Goal: Task Accomplishment & Management: Manage account settings

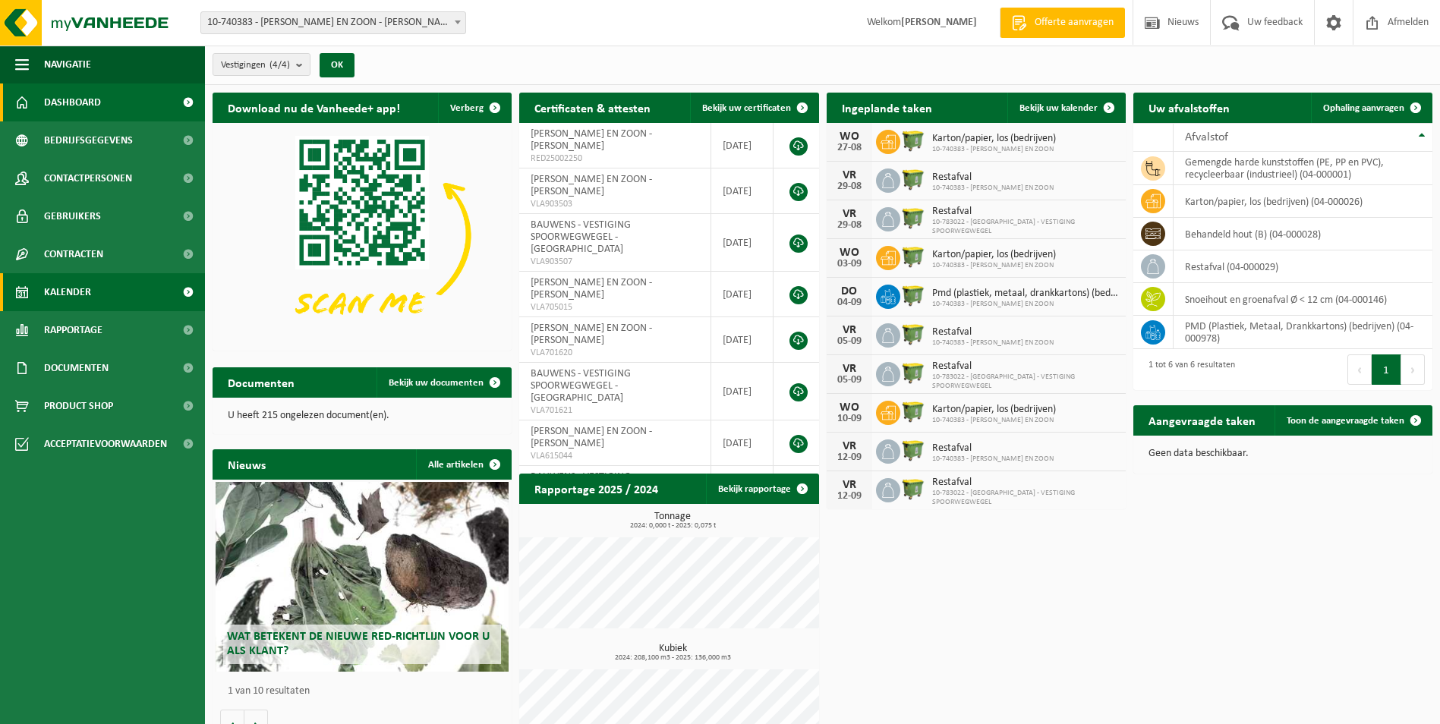
click at [100, 273] on link "Kalender" at bounding box center [102, 292] width 205 height 38
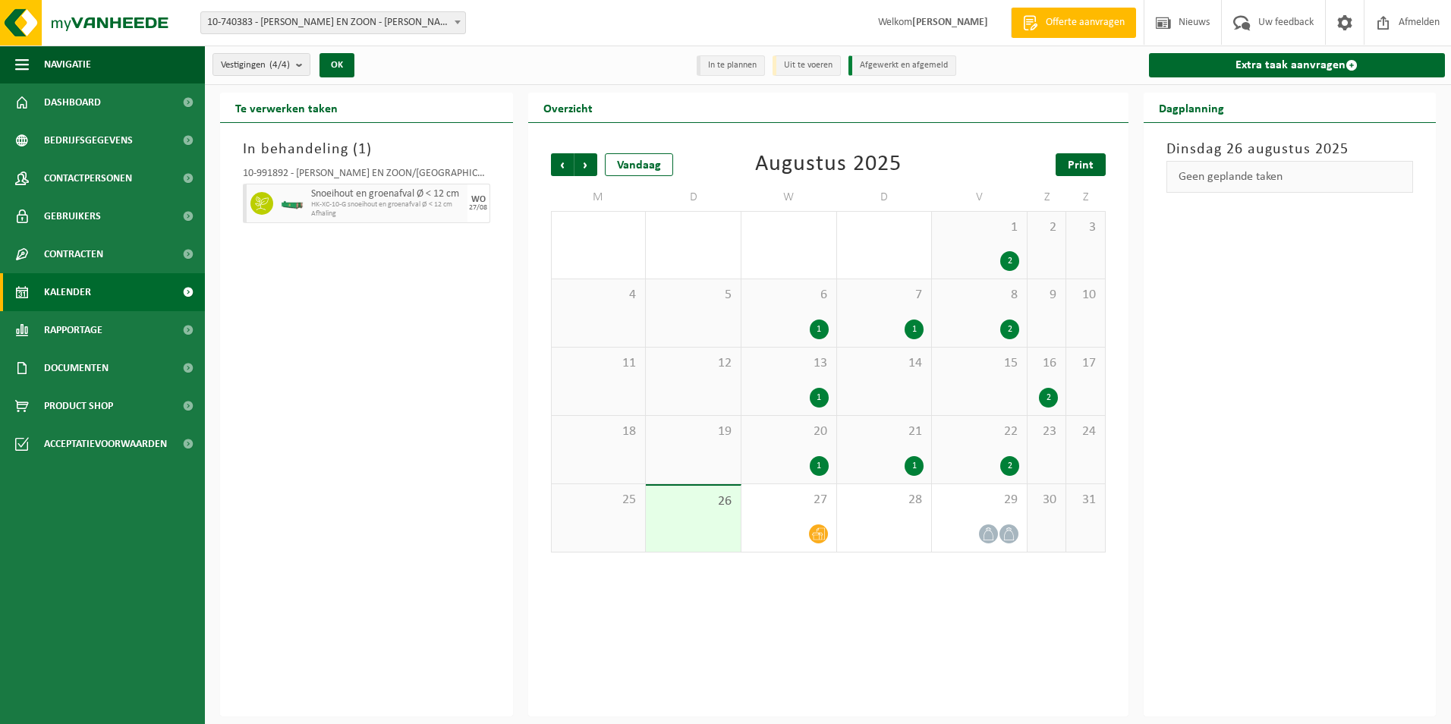
click at [1086, 164] on span "Print" at bounding box center [1081, 165] width 26 height 12
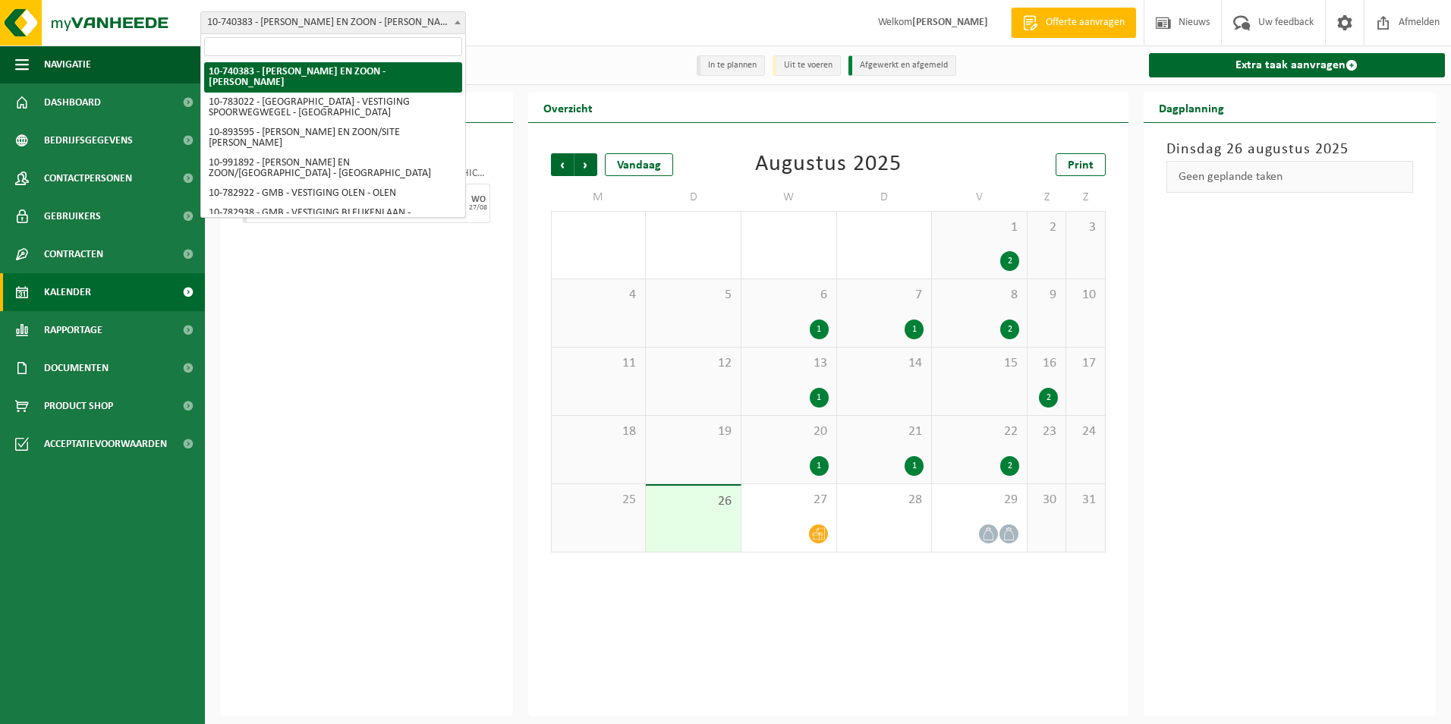
click at [304, 27] on span "10-740383 - [PERSON_NAME] EN ZOON - [PERSON_NAME]" at bounding box center [333, 22] width 264 height 21
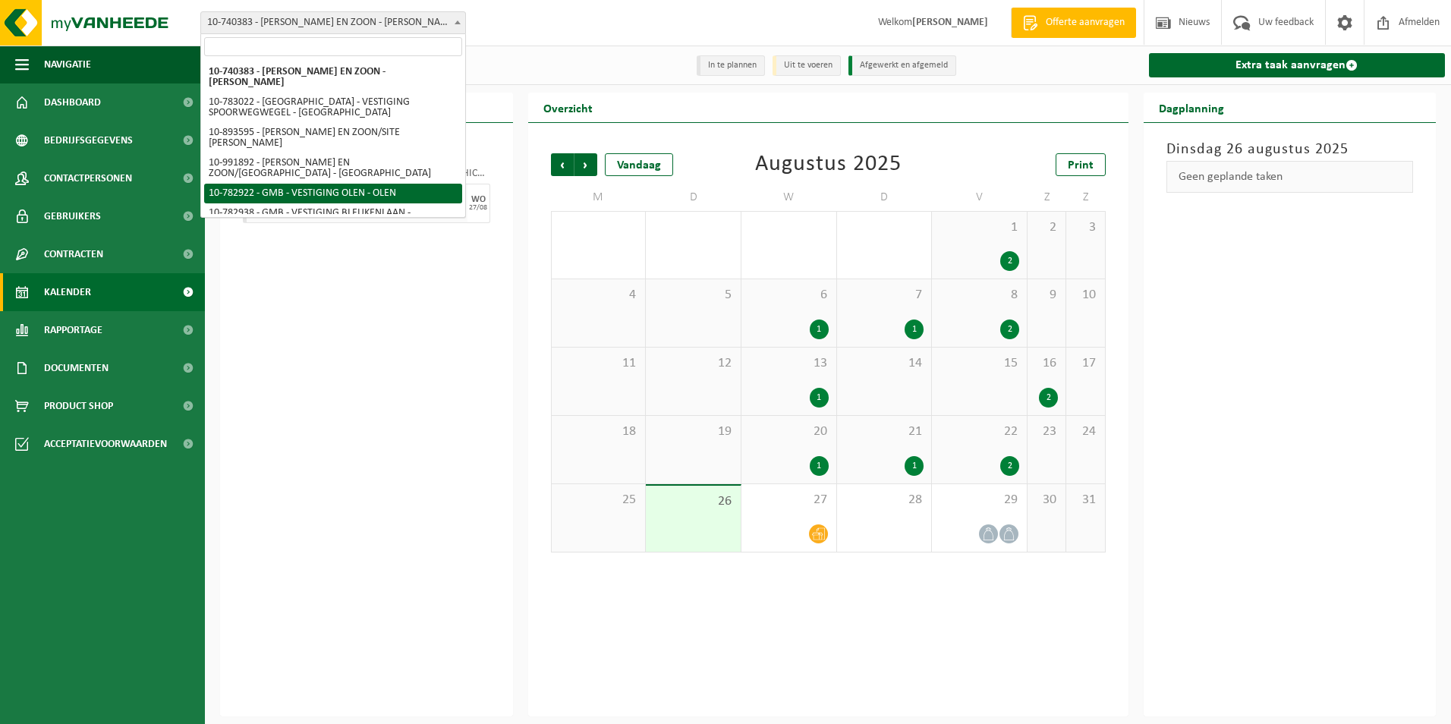
select select "27345"
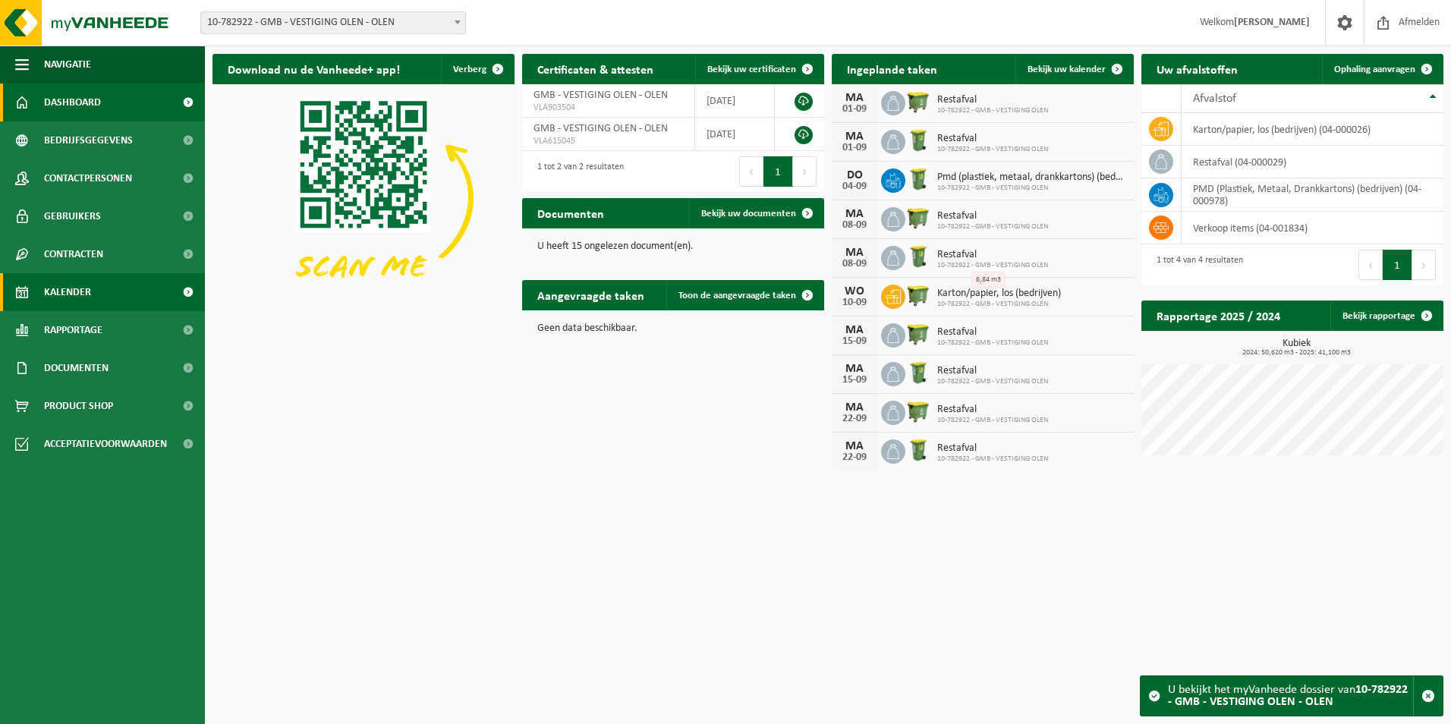
click at [102, 299] on link "Kalender" at bounding box center [102, 292] width 205 height 38
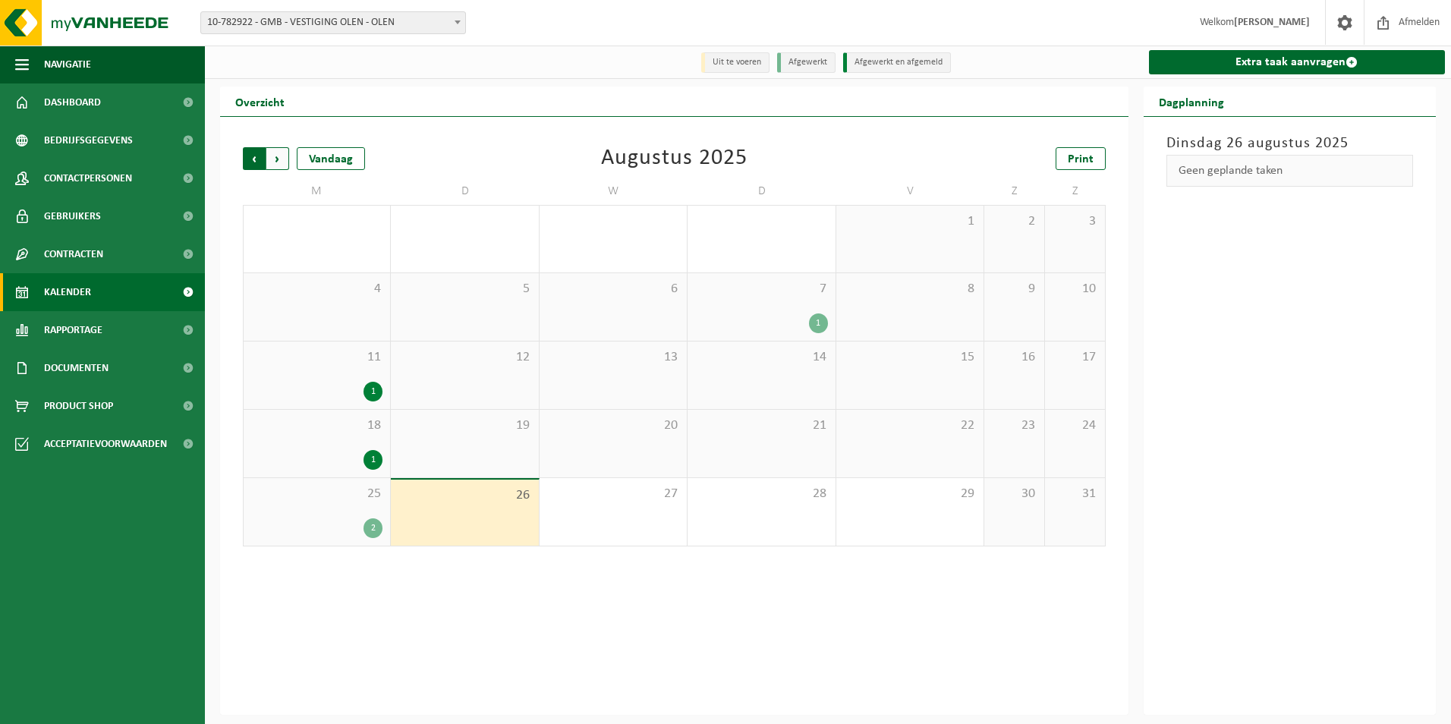
click at [284, 159] on span "Volgende" at bounding box center [277, 158] width 23 height 23
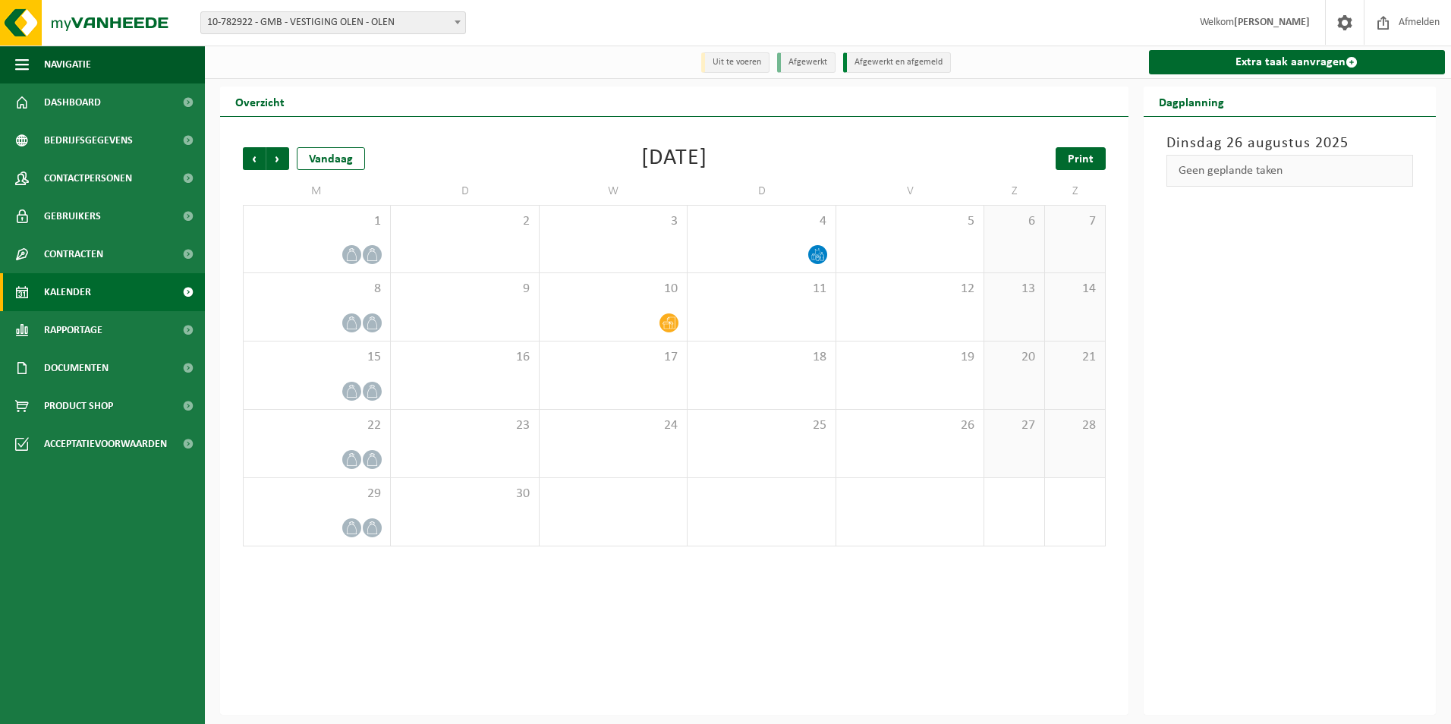
click at [1078, 164] on span "Print" at bounding box center [1081, 159] width 26 height 12
click at [104, 97] on link "Dashboard" at bounding box center [102, 102] width 205 height 38
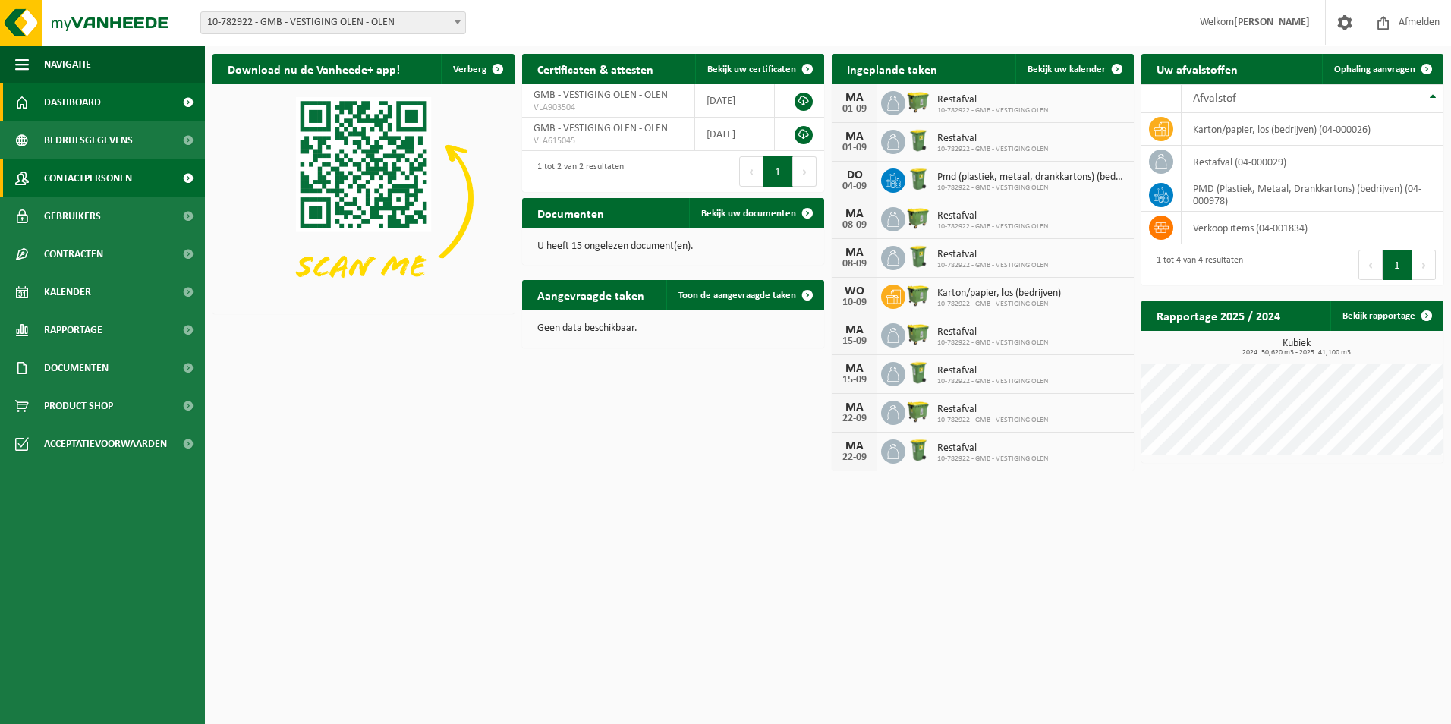
click at [125, 187] on span "Contactpersonen" at bounding box center [88, 178] width 88 height 38
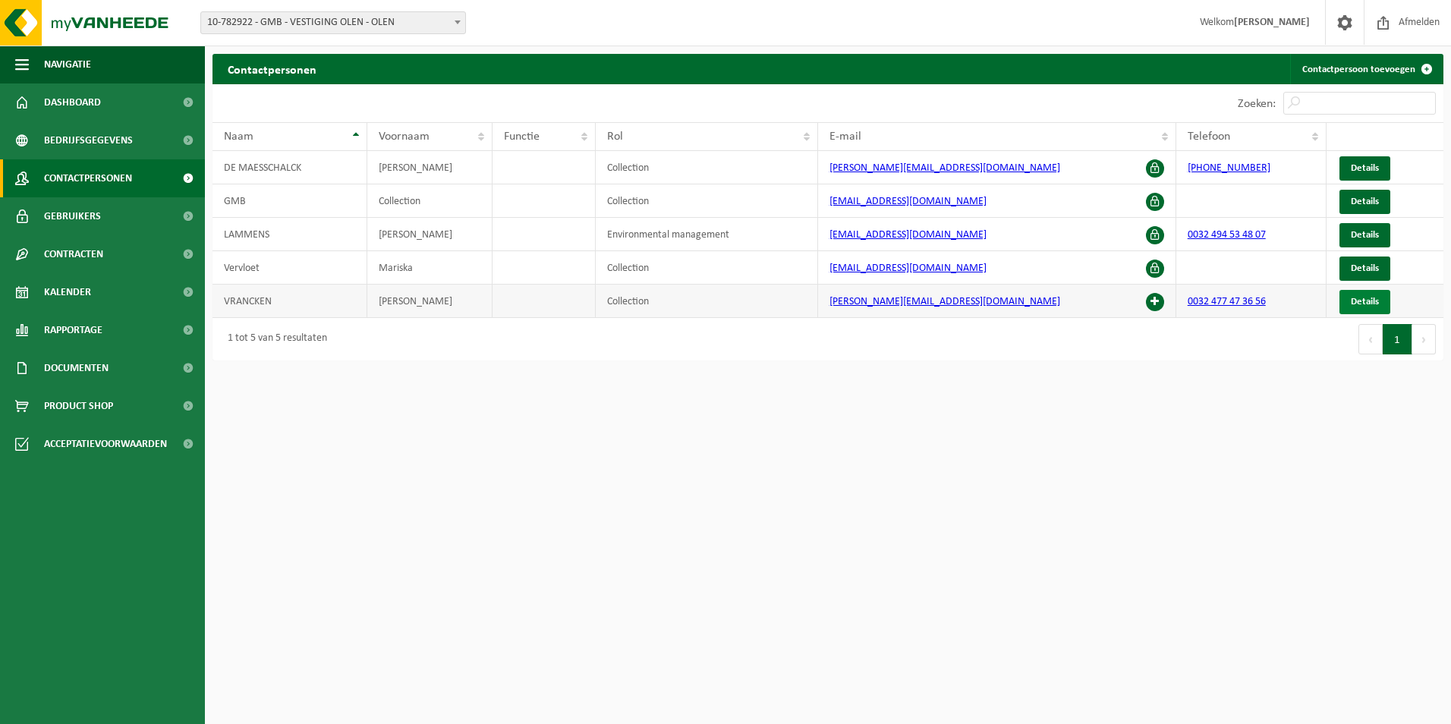
click at [1362, 301] on span "Details" at bounding box center [1365, 302] width 28 height 10
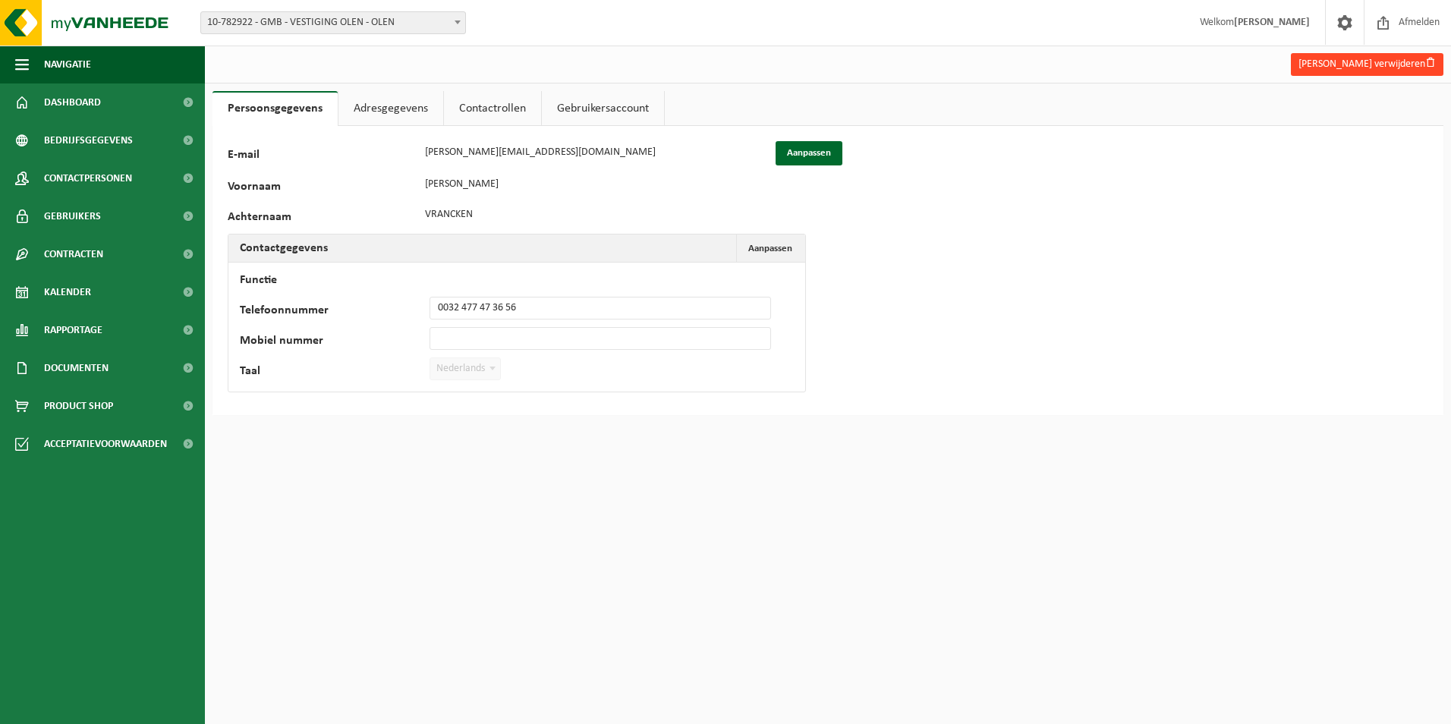
click at [1366, 65] on button "Patrick Vrancken verwijderen" at bounding box center [1367, 64] width 153 height 23
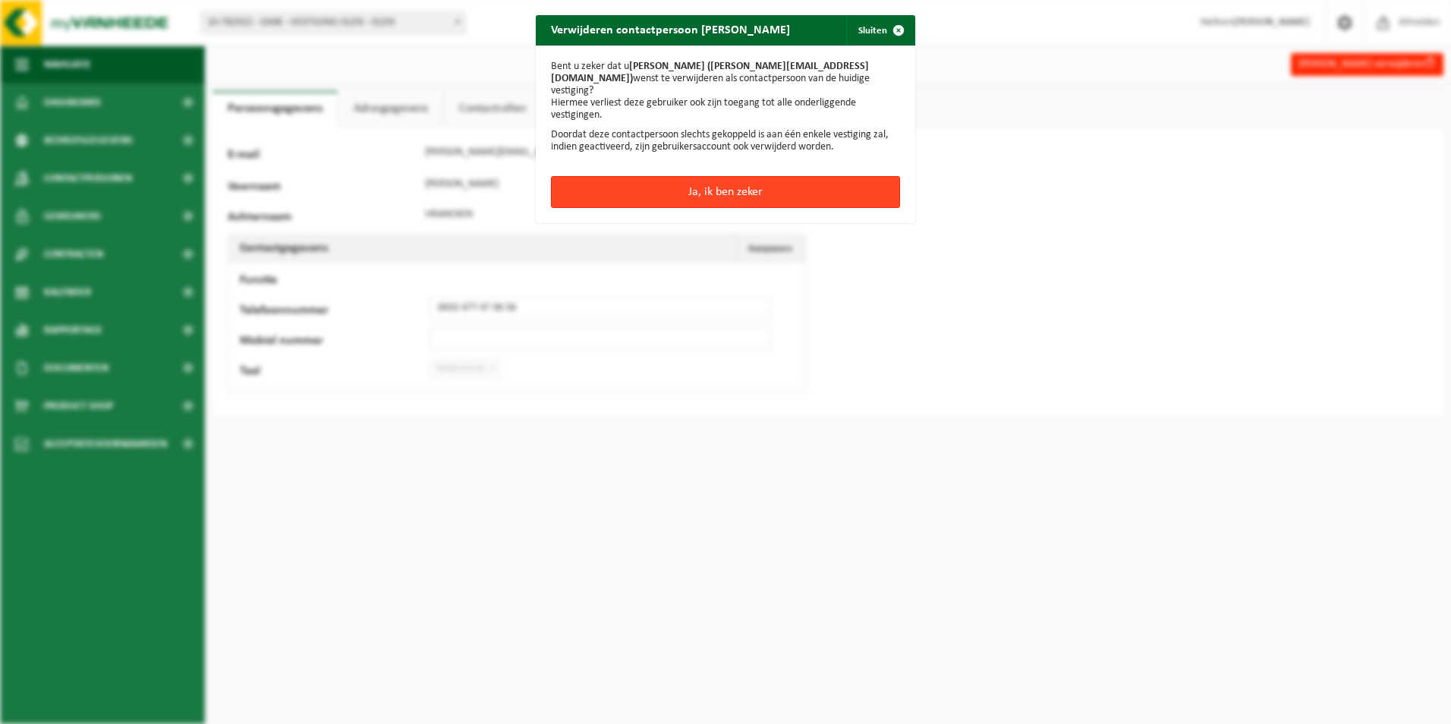
click at [739, 176] on button "Ja, ik ben zeker" at bounding box center [725, 192] width 349 height 32
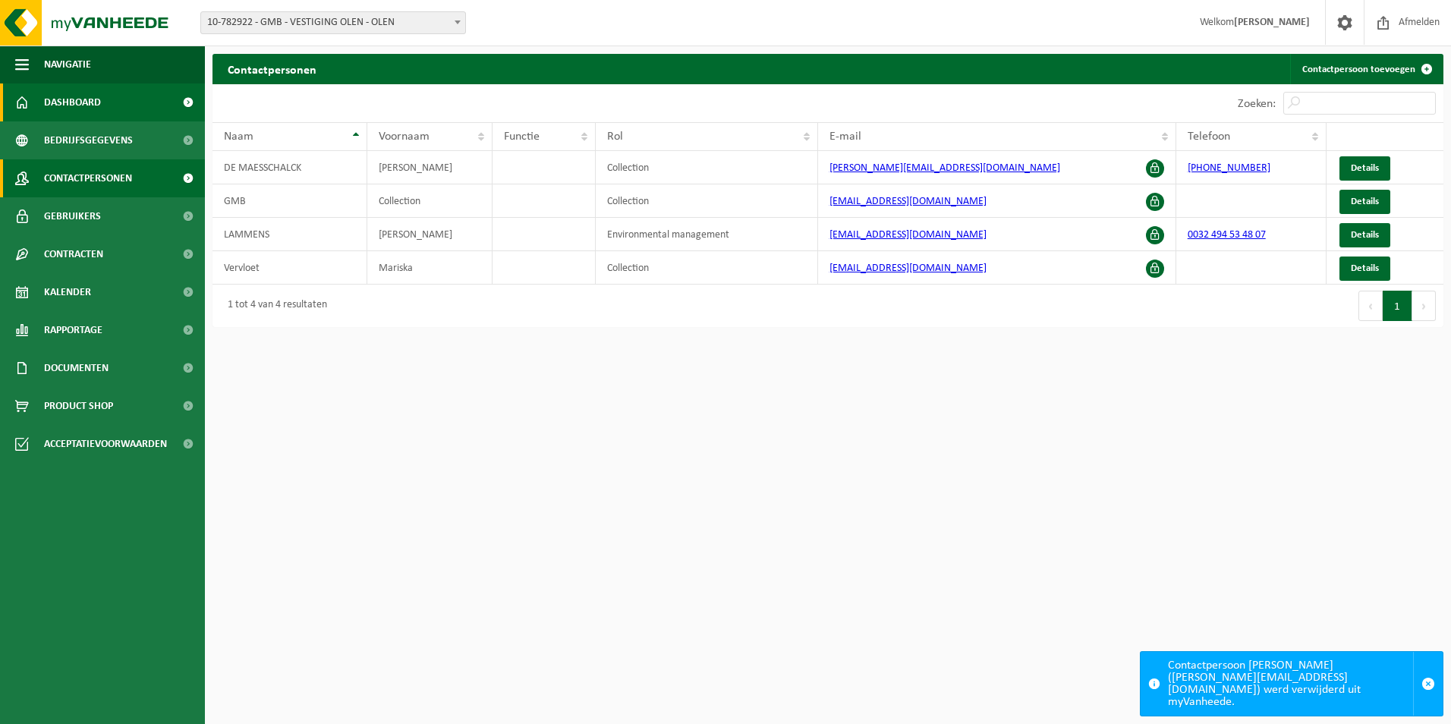
click at [95, 102] on span "Dashboard" at bounding box center [72, 102] width 57 height 38
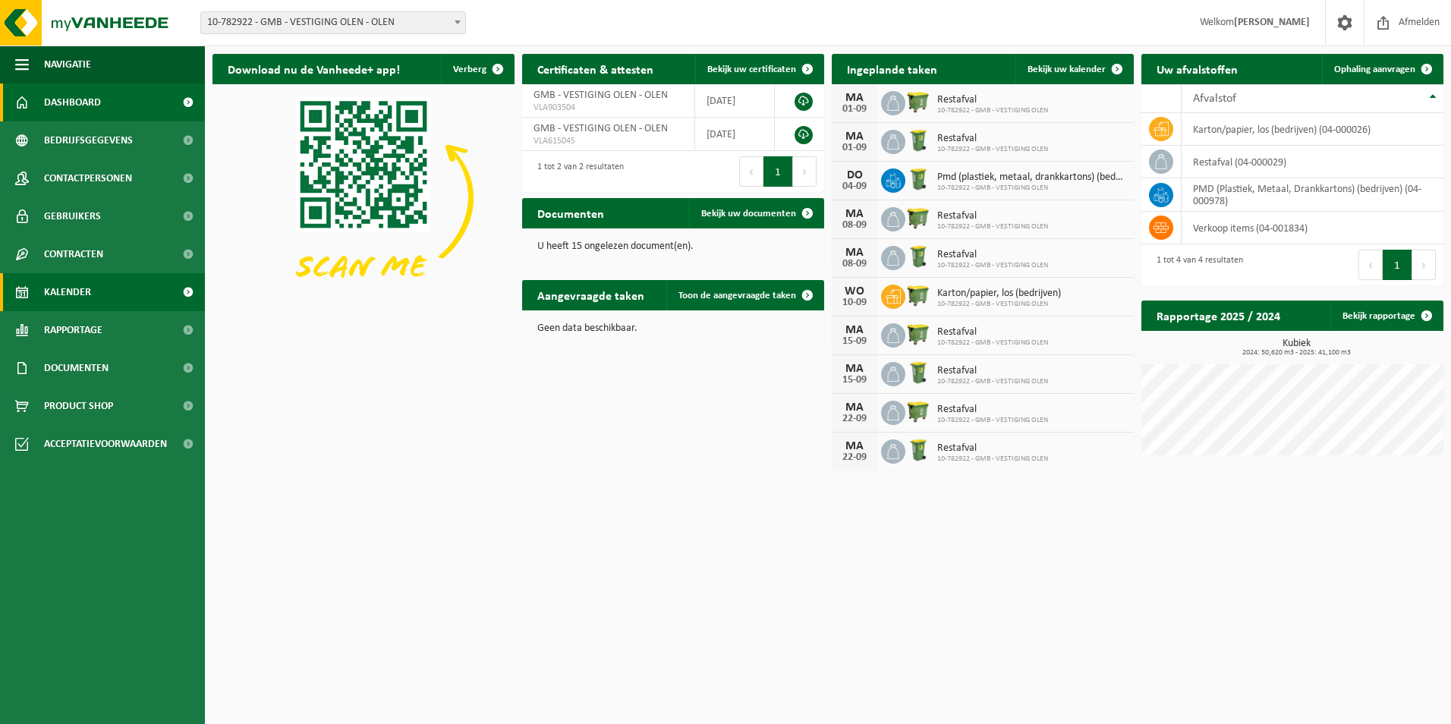
click at [117, 281] on link "Kalender" at bounding box center [102, 292] width 205 height 38
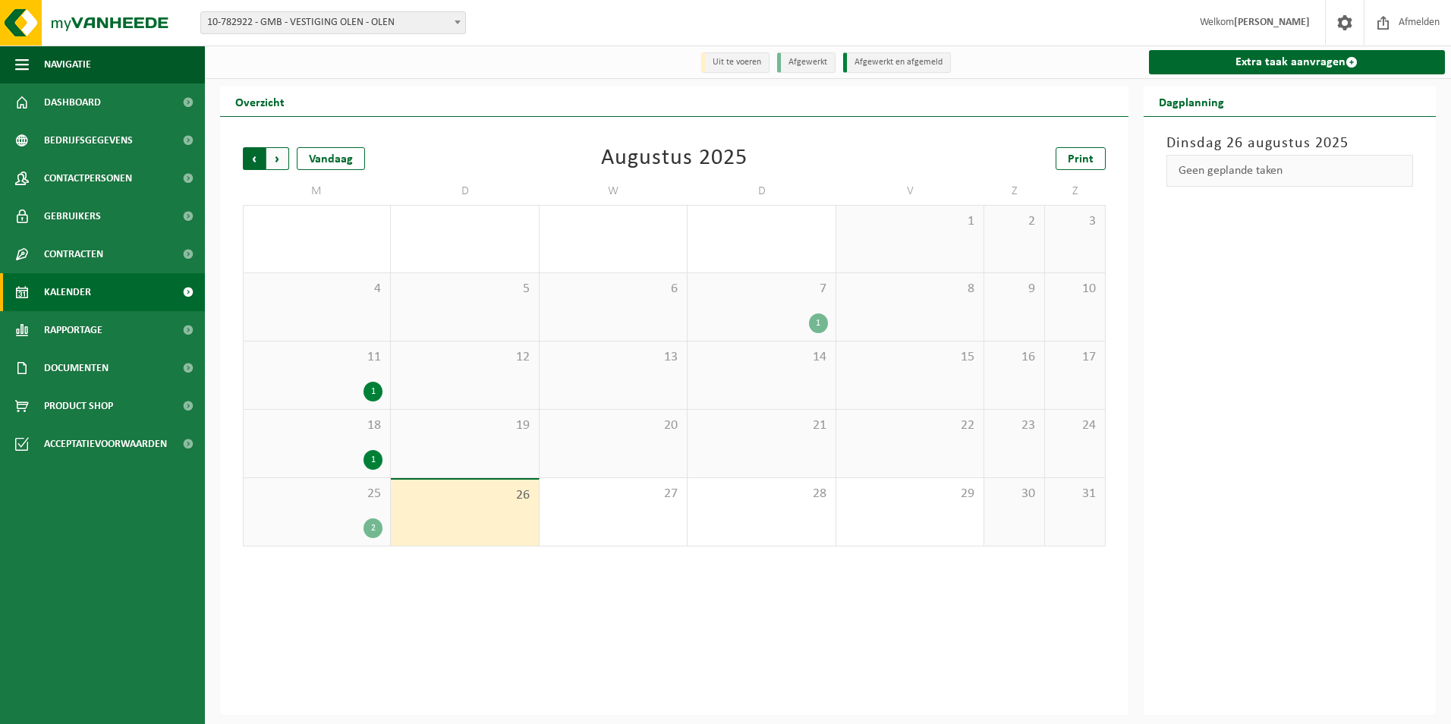
click at [282, 163] on span "Volgende" at bounding box center [277, 158] width 23 height 23
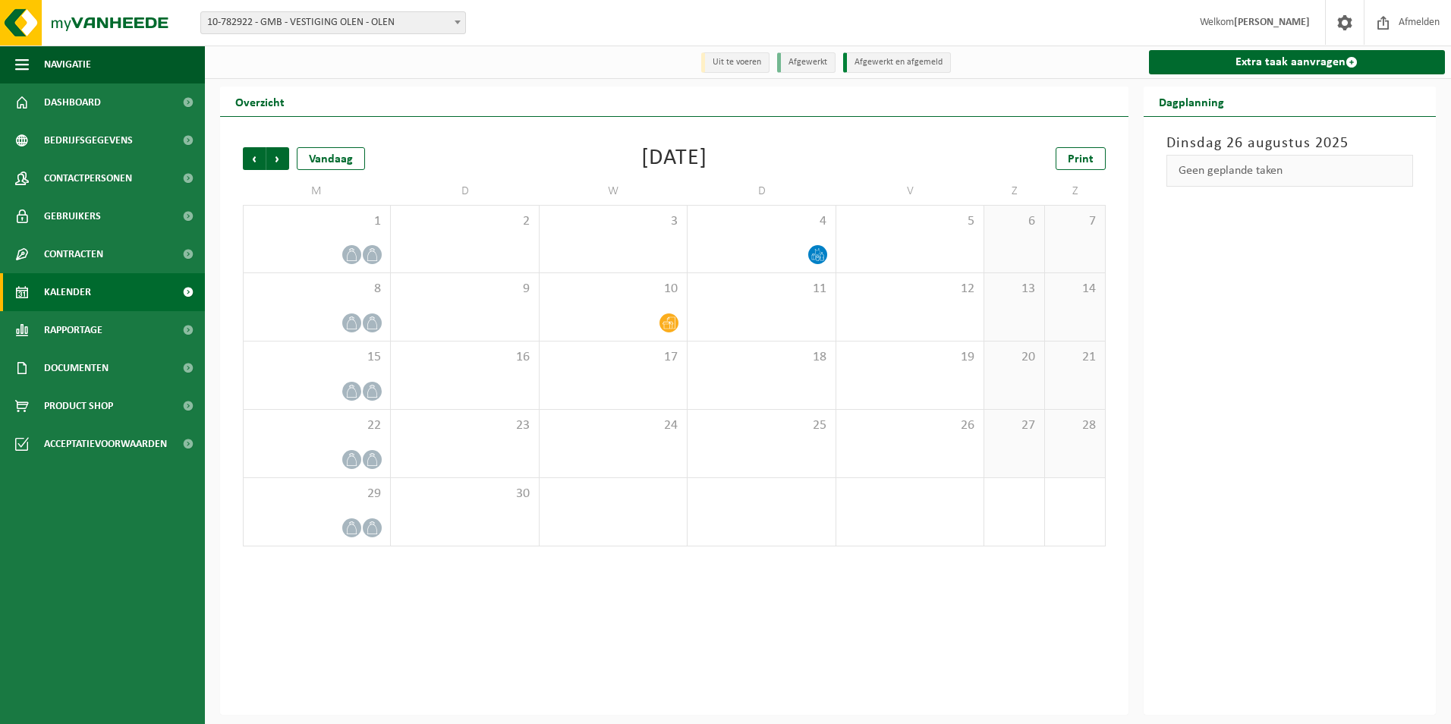
click at [393, 17] on span "10-782922 - GMB - VESTIGING OLEN - OLEN" at bounding box center [333, 22] width 264 height 21
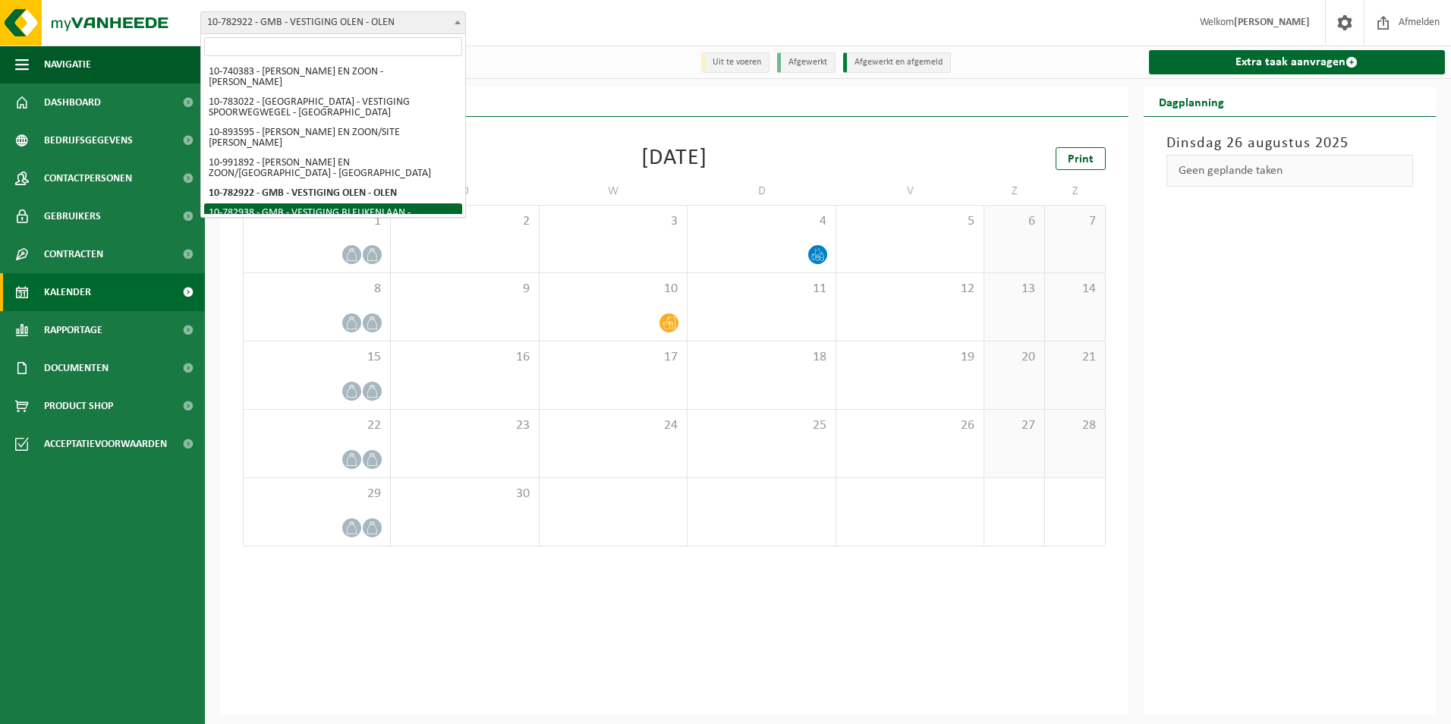
select select "27350"
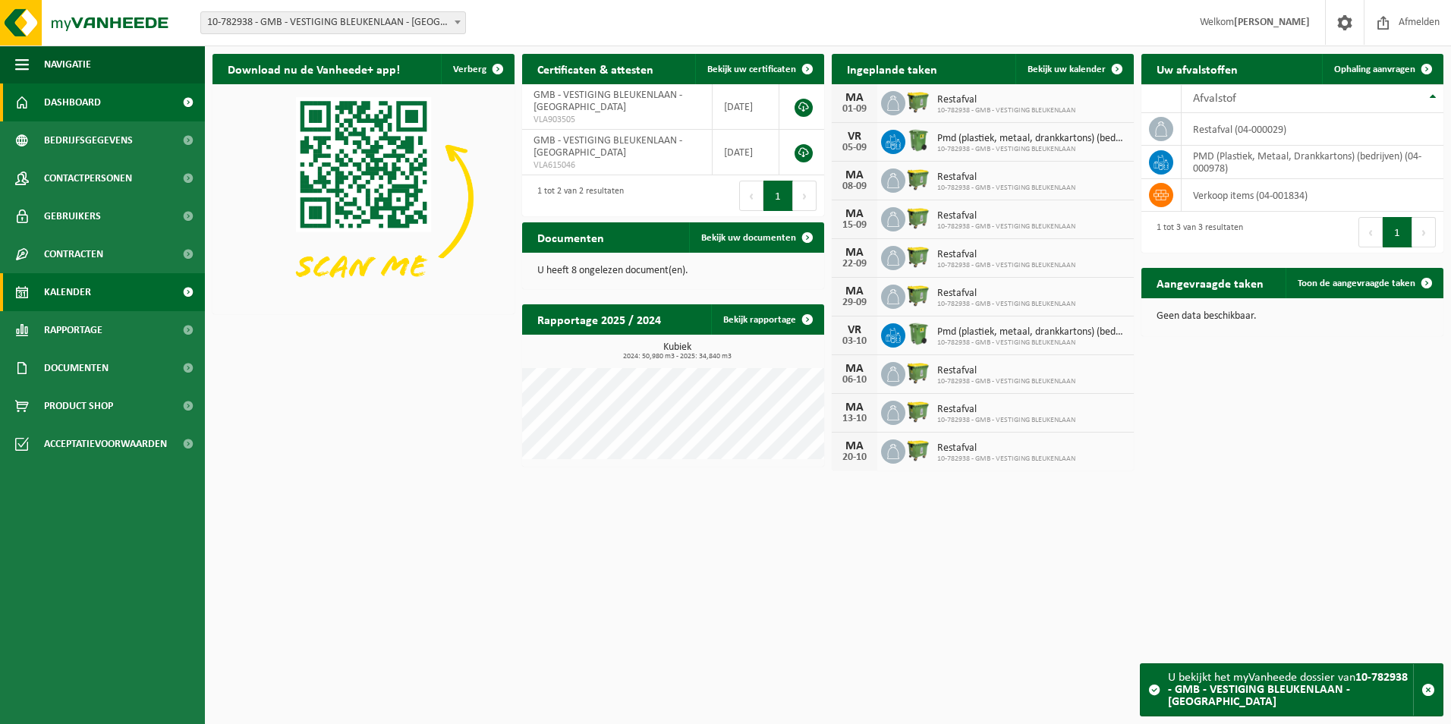
click at [121, 283] on link "Kalender" at bounding box center [102, 292] width 205 height 38
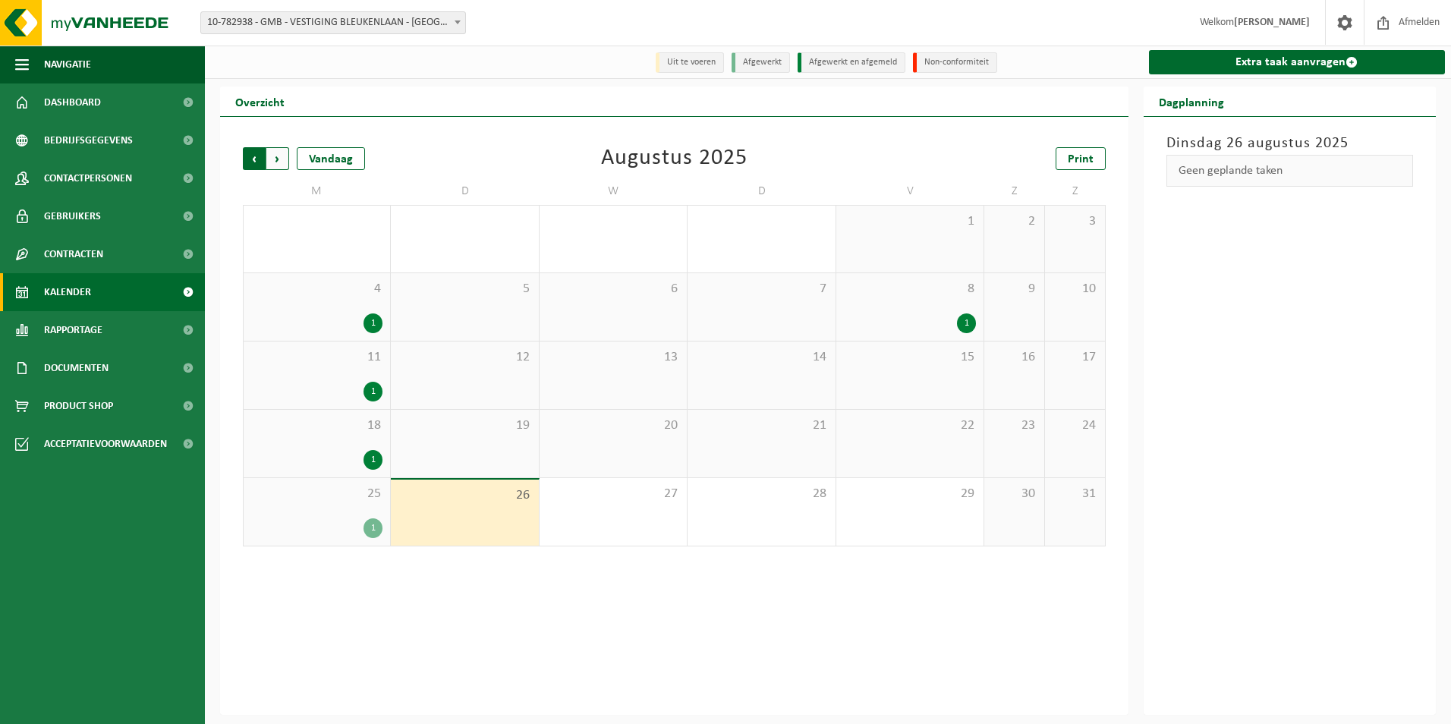
click at [284, 161] on span "Volgende" at bounding box center [277, 158] width 23 height 23
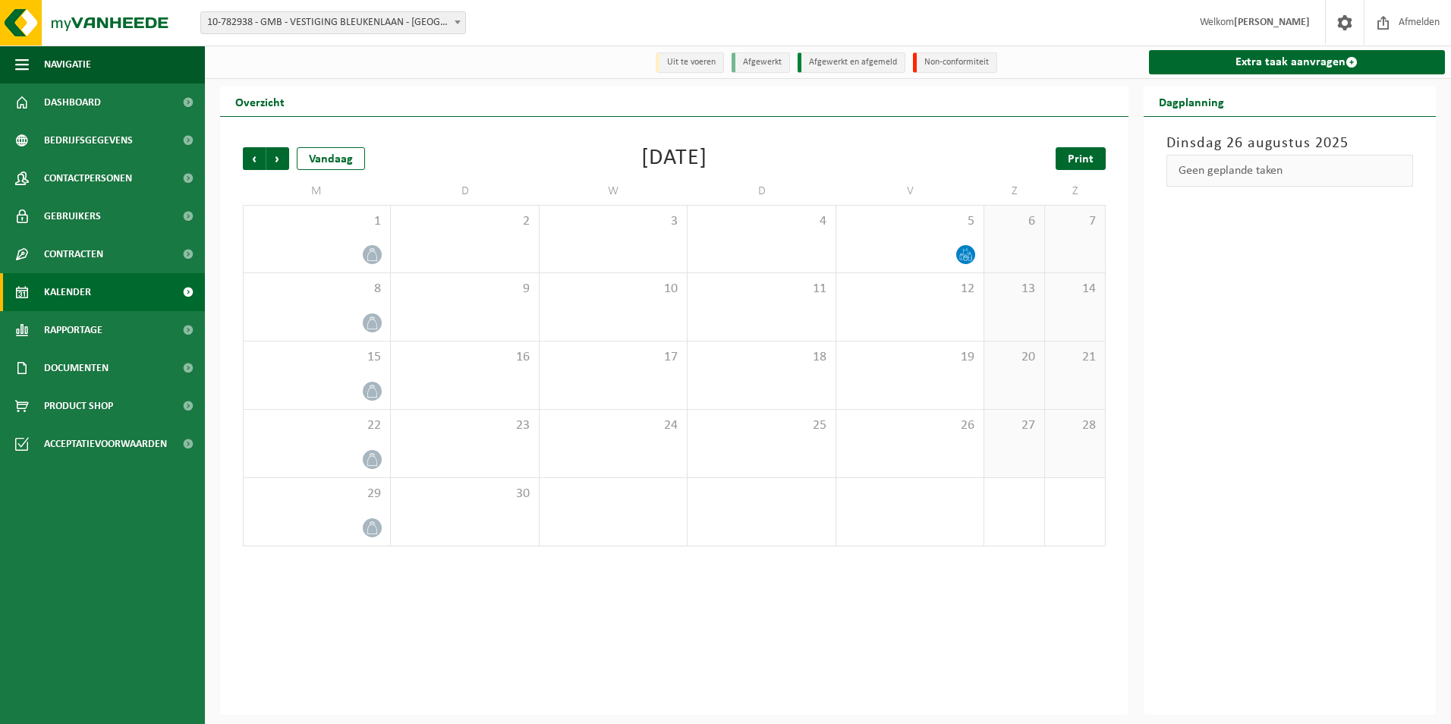
click at [1082, 162] on span "Print" at bounding box center [1081, 159] width 26 height 12
click at [250, 156] on span "Vorige" at bounding box center [254, 158] width 23 height 23
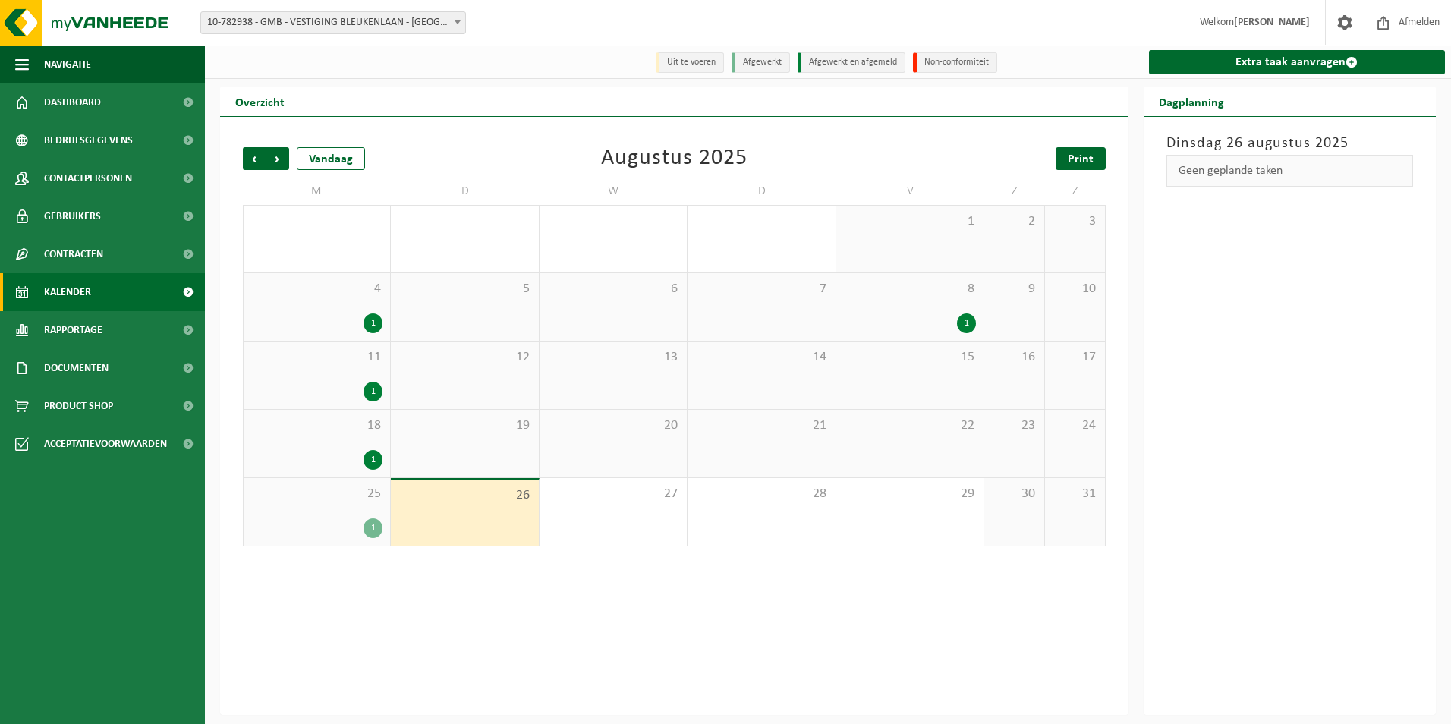
click at [1085, 160] on span "Print" at bounding box center [1081, 159] width 26 height 12
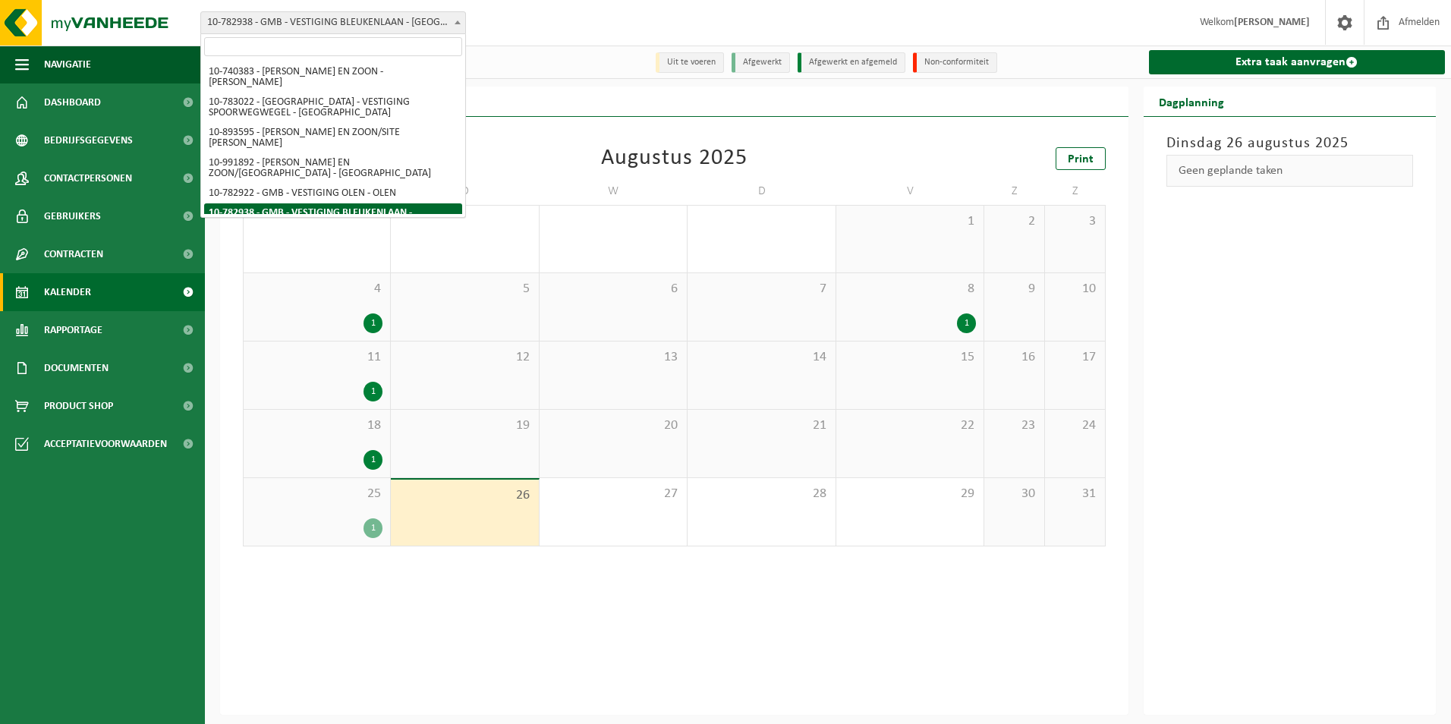
click at [321, 20] on span "10-782938 - GMB - VESTIGING BLEUKENLAAN - [GEOGRAPHIC_DATA]" at bounding box center [333, 22] width 264 height 21
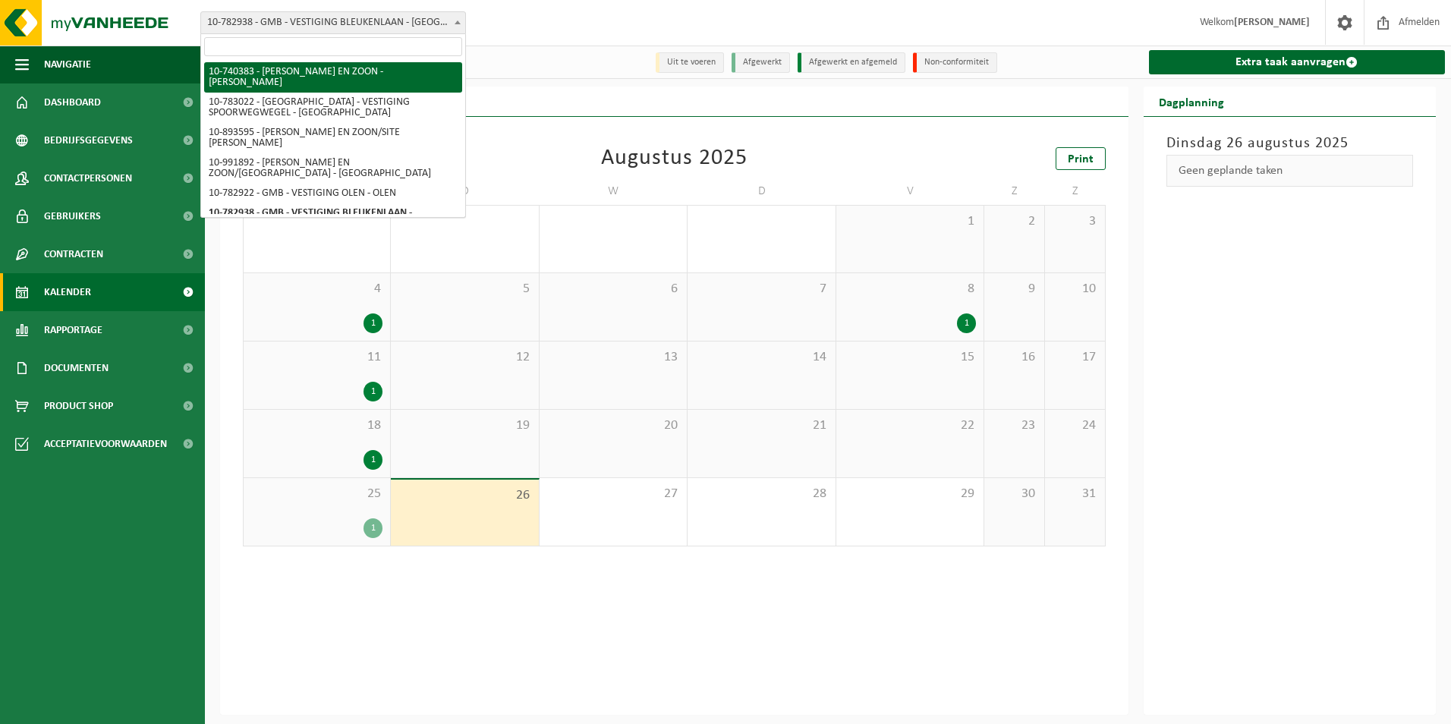
select select "13280"
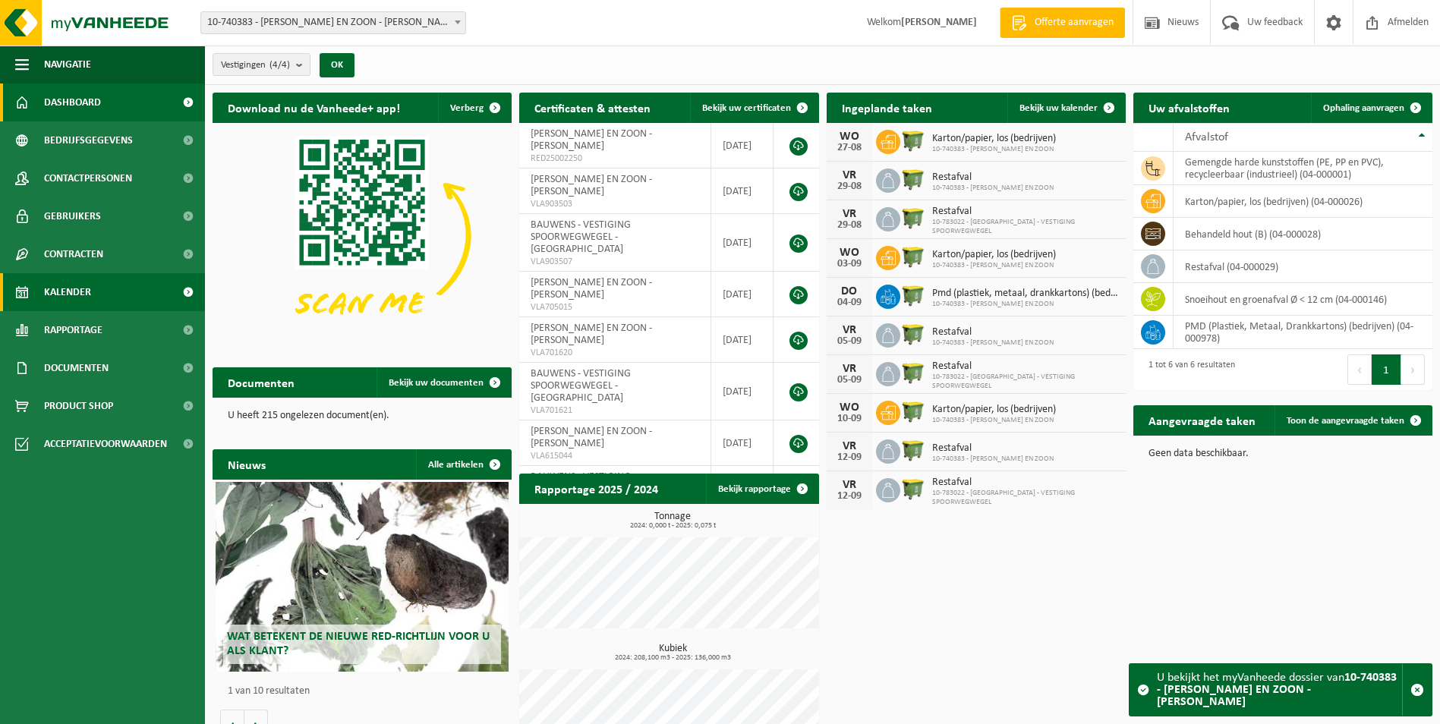
click at [85, 277] on span "Kalender" at bounding box center [67, 292] width 47 height 38
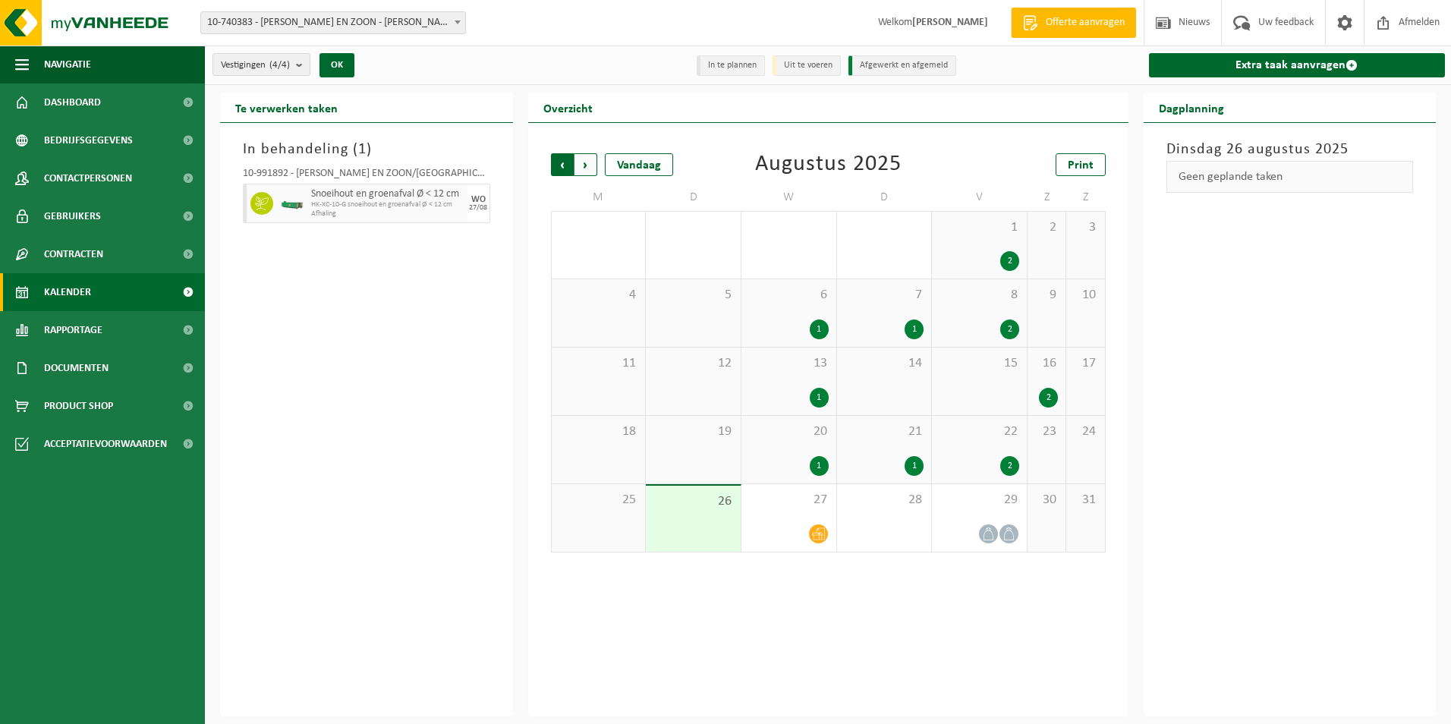
click at [584, 163] on span "Volgende" at bounding box center [586, 164] width 23 height 23
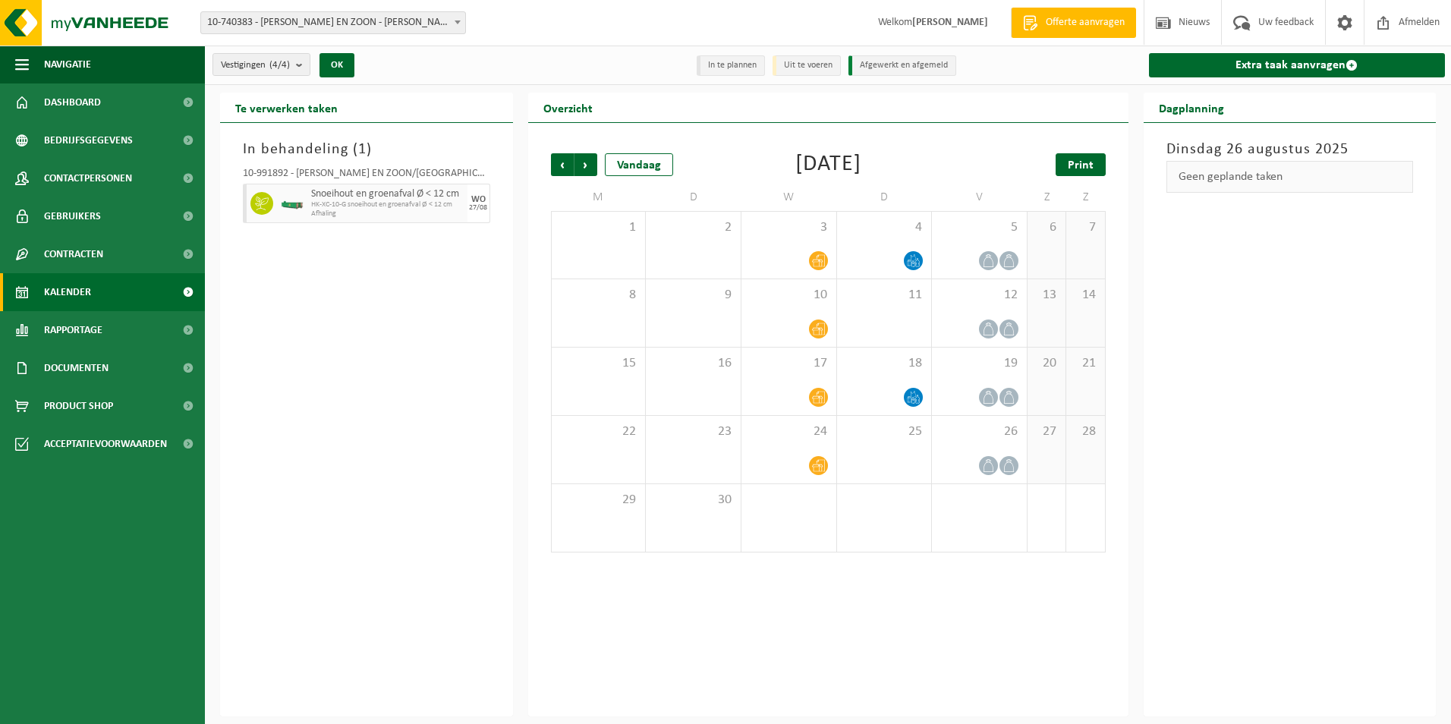
click at [1077, 161] on span "Print" at bounding box center [1081, 165] width 26 height 12
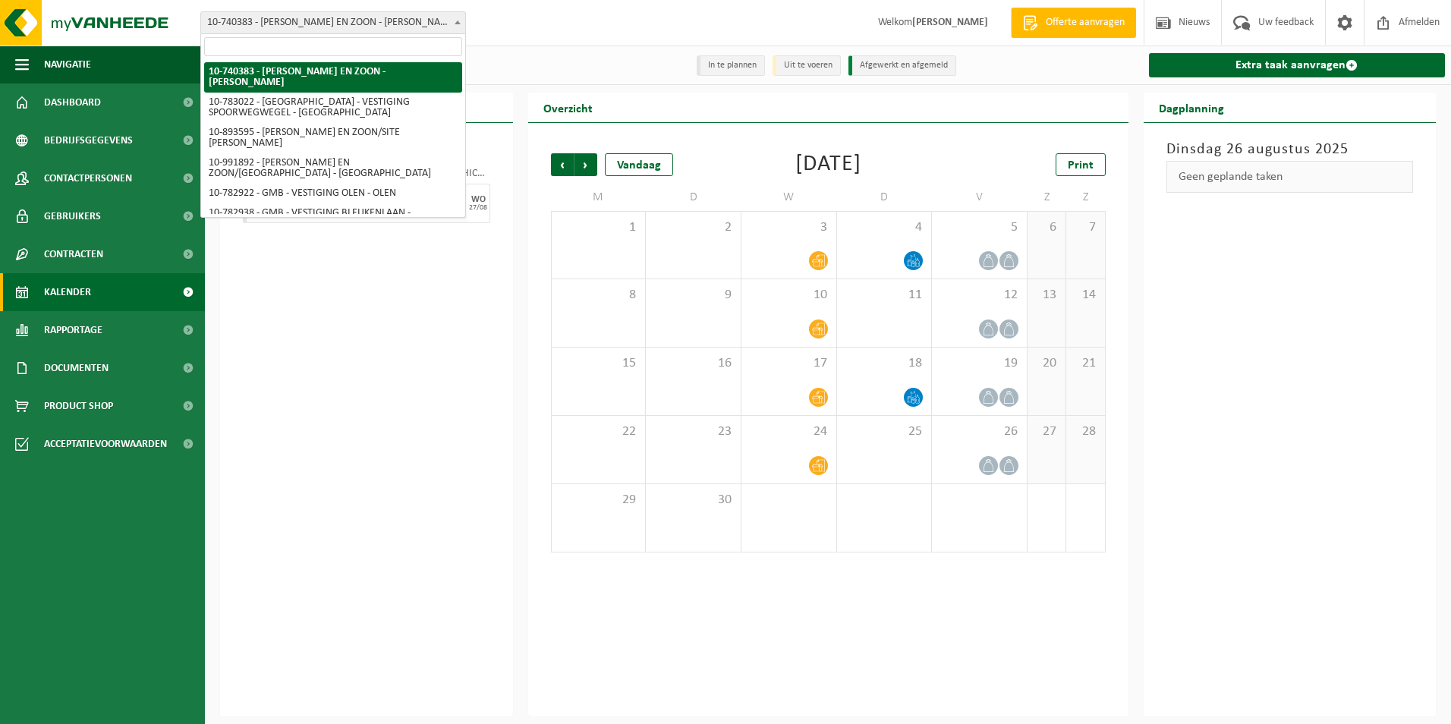
click at [303, 24] on span "10-740383 - [PERSON_NAME] EN ZOON - [PERSON_NAME]" at bounding box center [333, 22] width 264 height 21
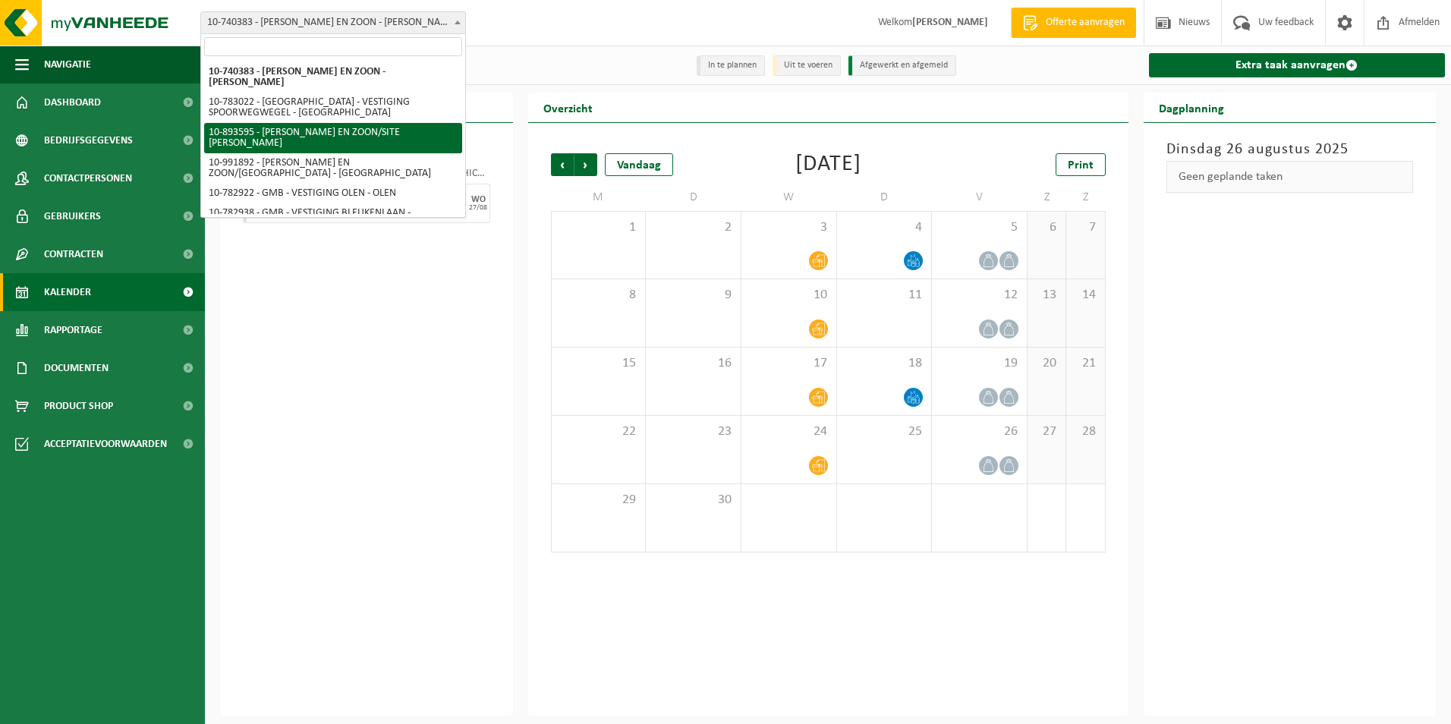
select select "115891"
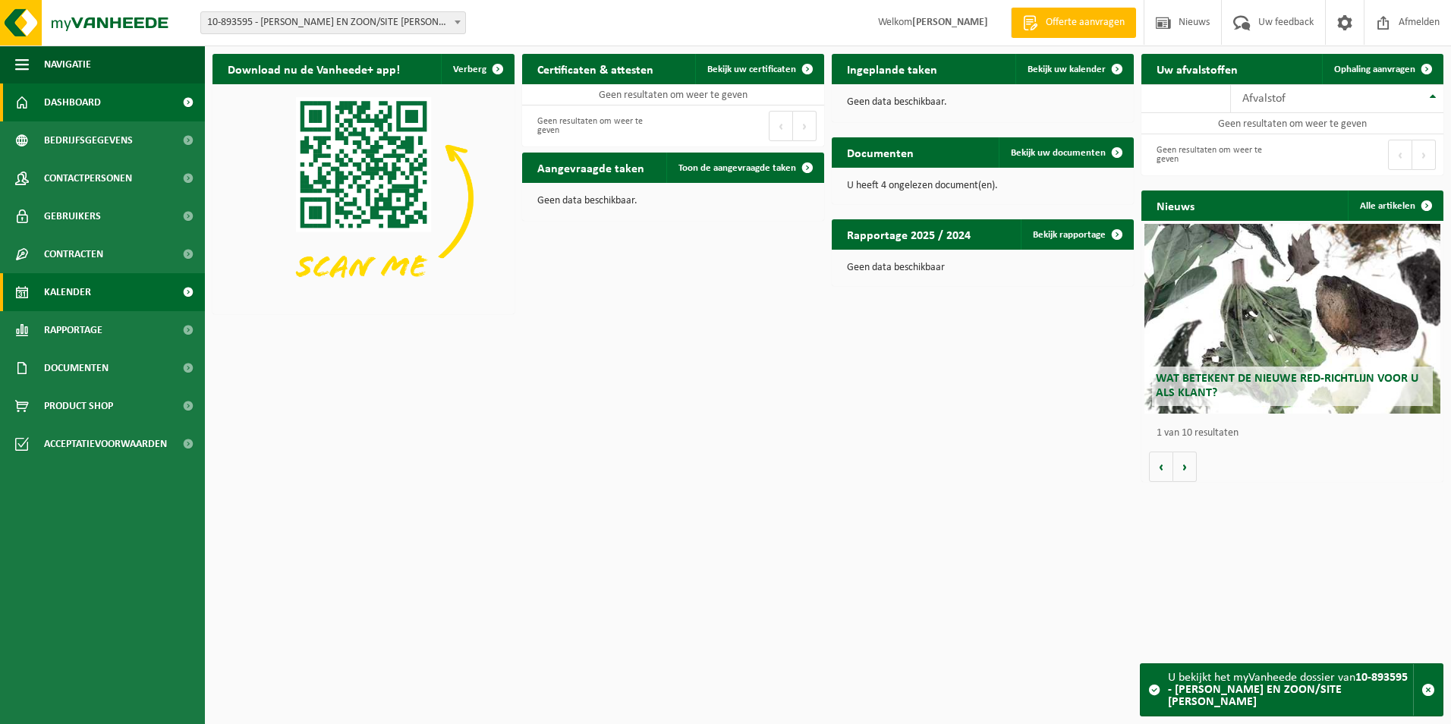
click at [97, 289] on link "Kalender" at bounding box center [102, 292] width 205 height 38
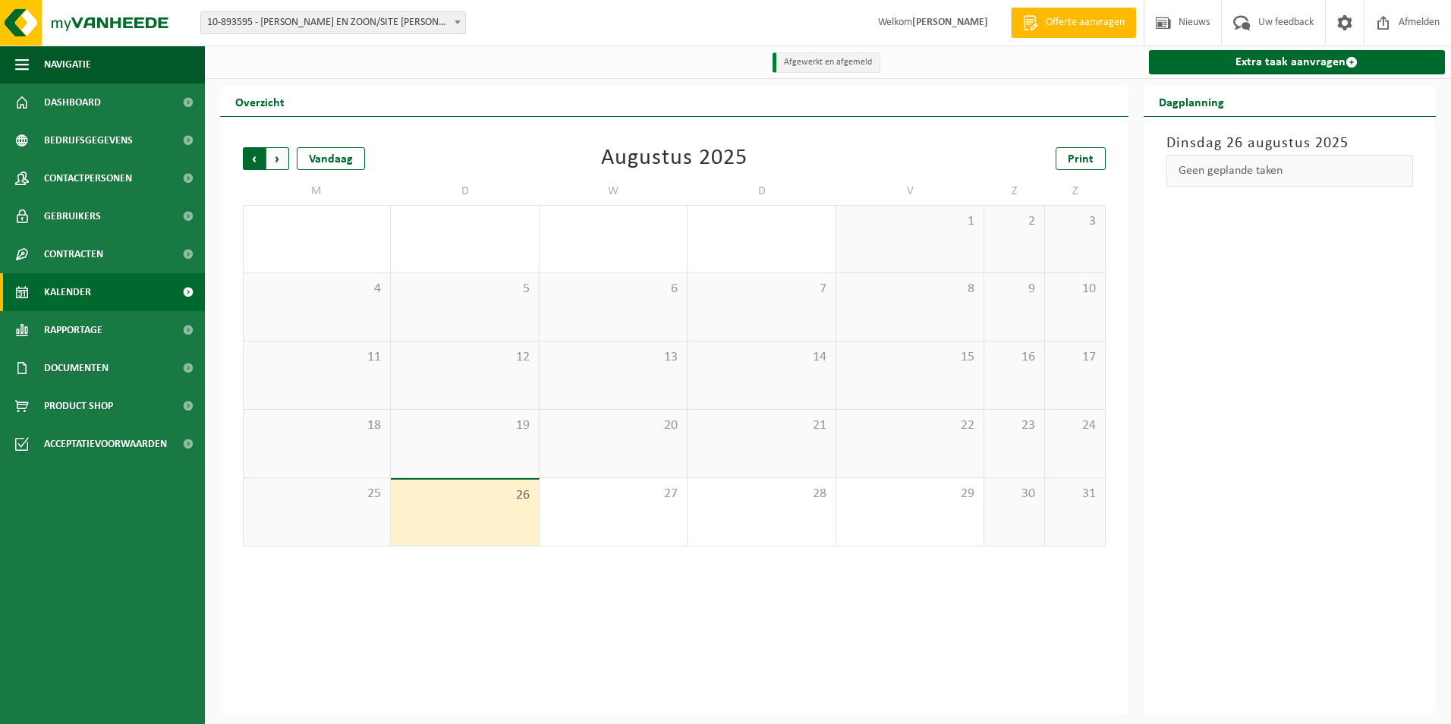
click at [278, 163] on span "Volgende" at bounding box center [277, 158] width 23 height 23
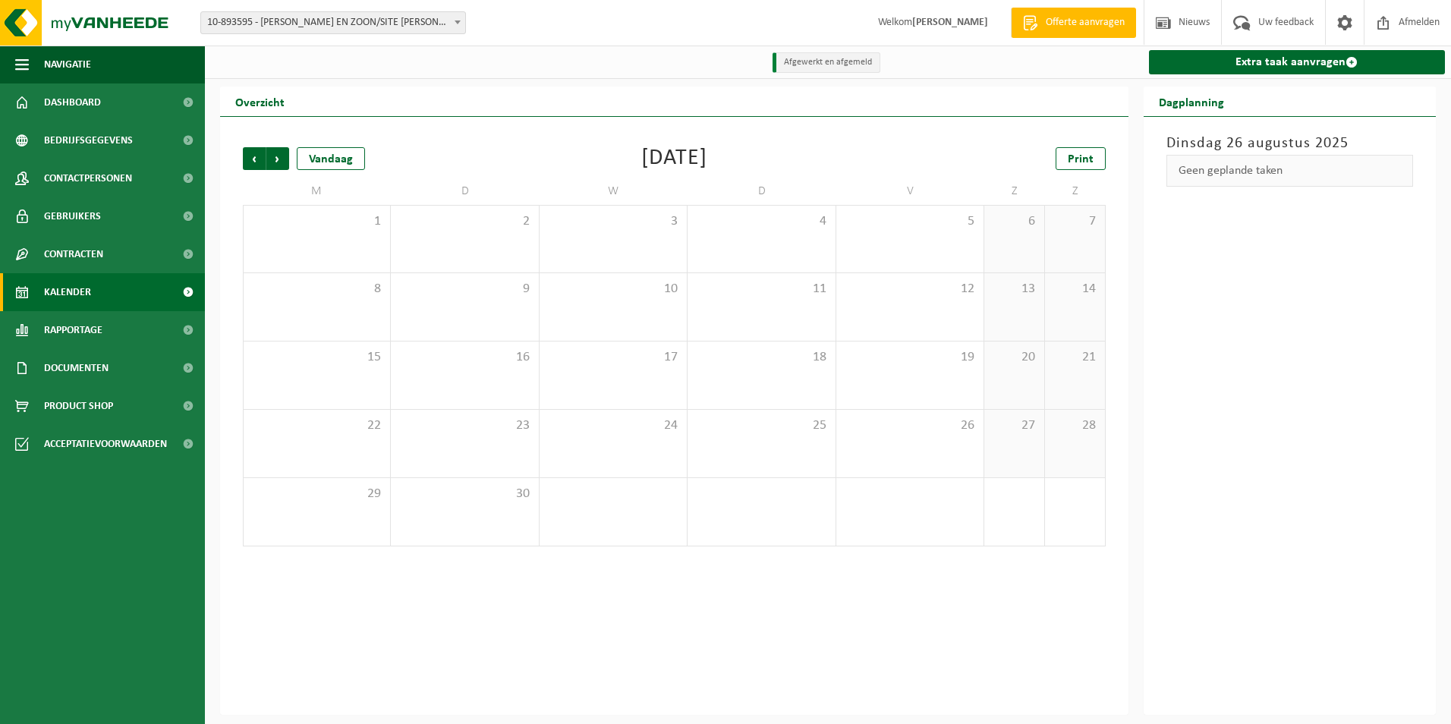
click at [301, 20] on span "10-893595 - [PERSON_NAME] EN ZOON/SITE [PERSON_NAME]" at bounding box center [333, 22] width 264 height 21
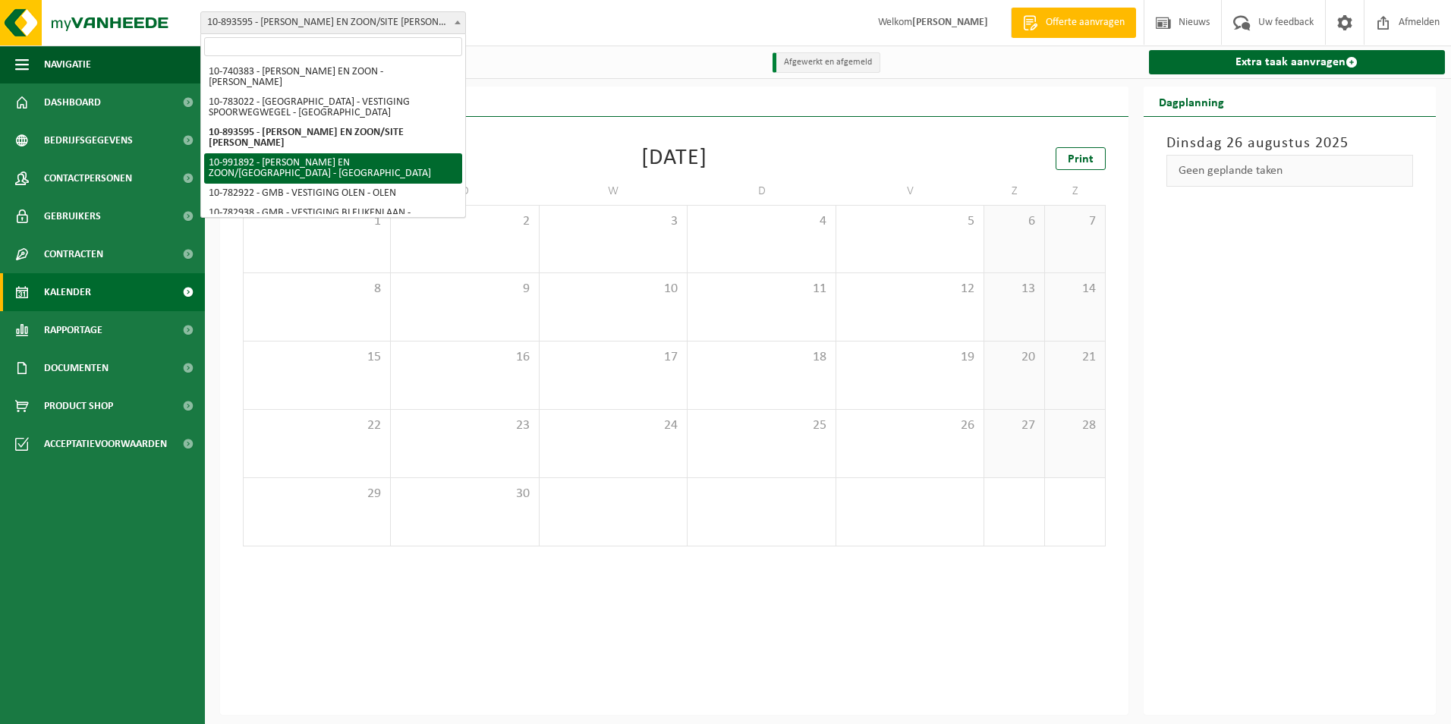
select select "169989"
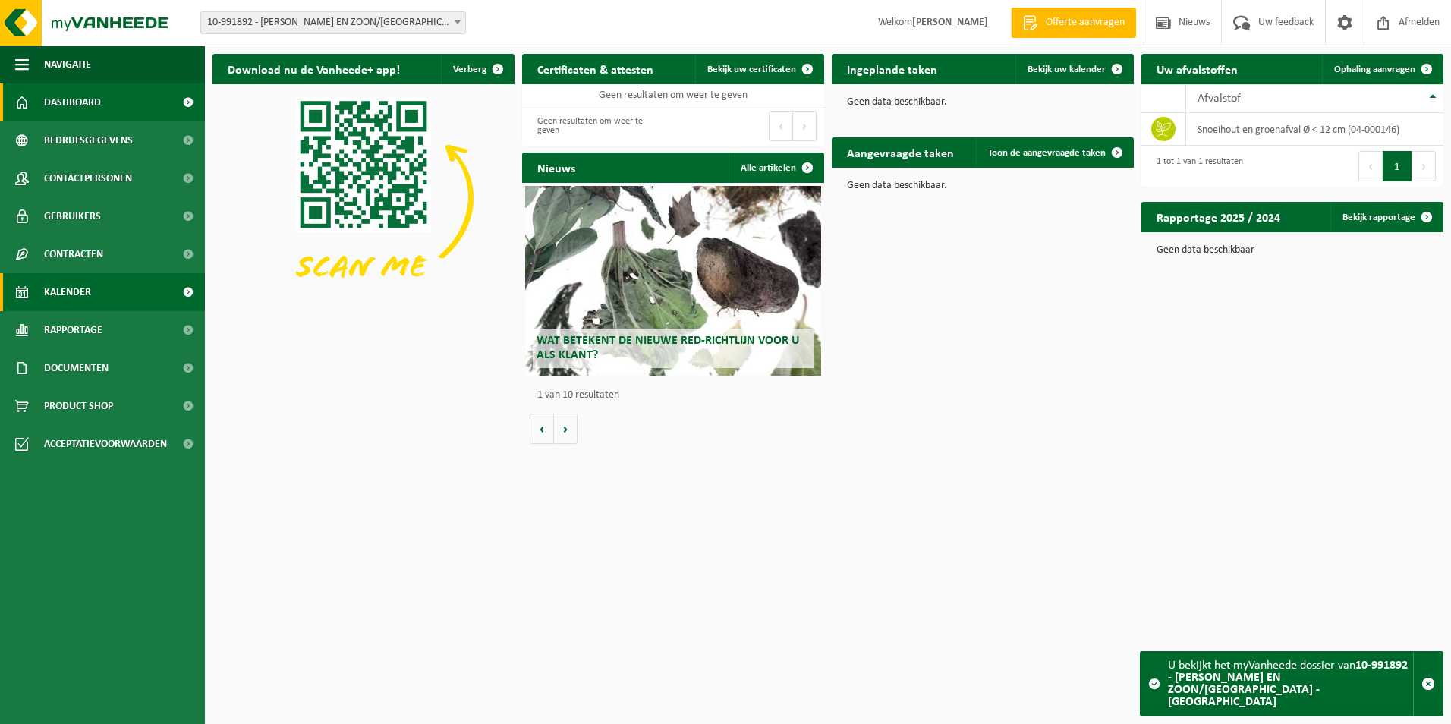
click at [105, 281] on link "Kalender" at bounding box center [102, 292] width 205 height 38
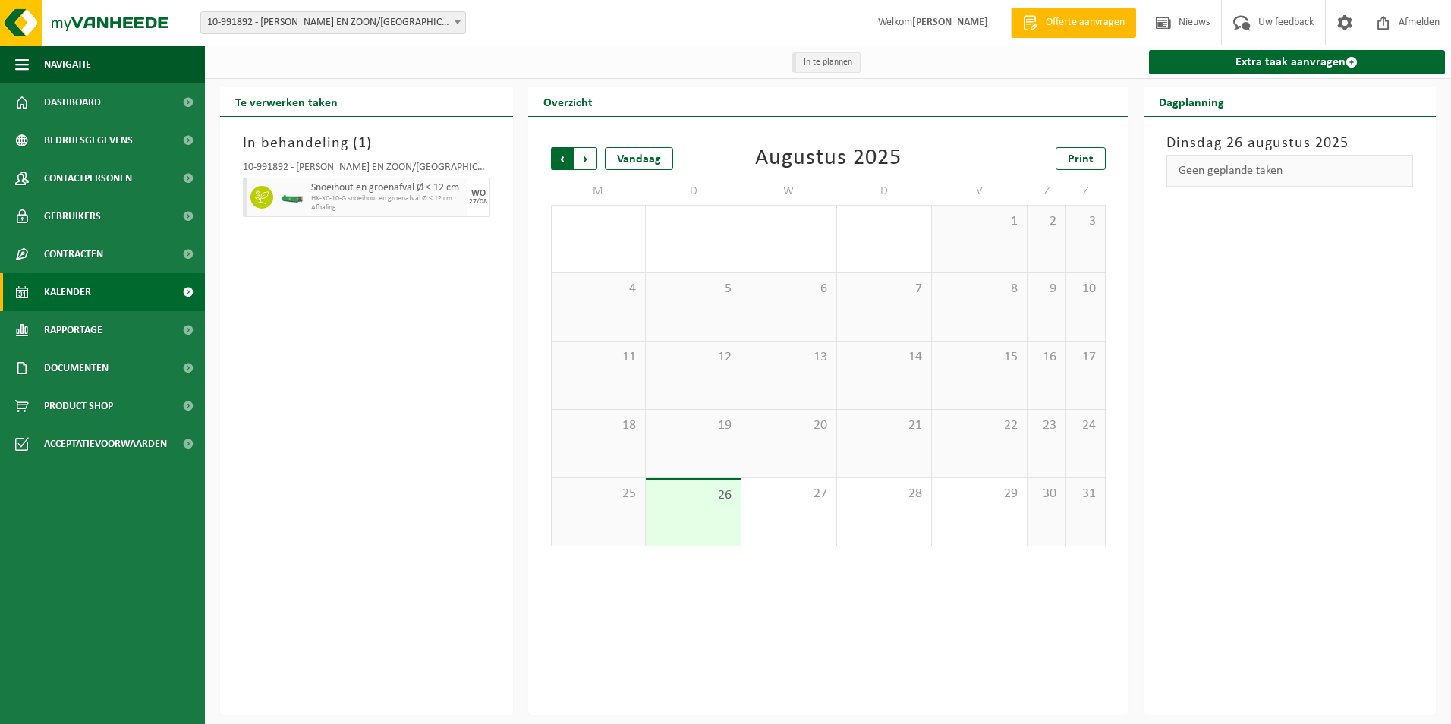
click at [591, 164] on span "Volgende" at bounding box center [586, 158] width 23 height 23
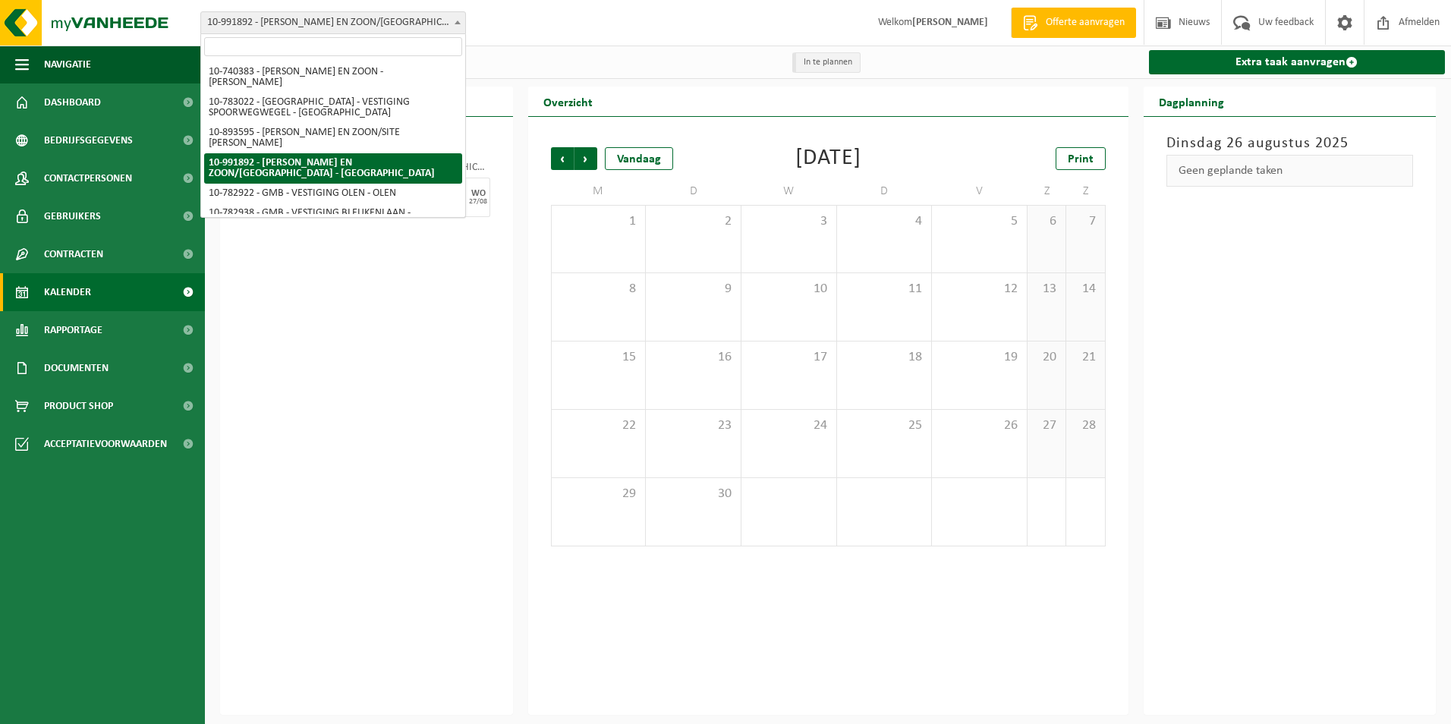
click at [411, 24] on span "10-991892 - [PERSON_NAME] EN ZOON/[GEOGRAPHIC_DATA] - [GEOGRAPHIC_DATA]" at bounding box center [333, 22] width 264 height 21
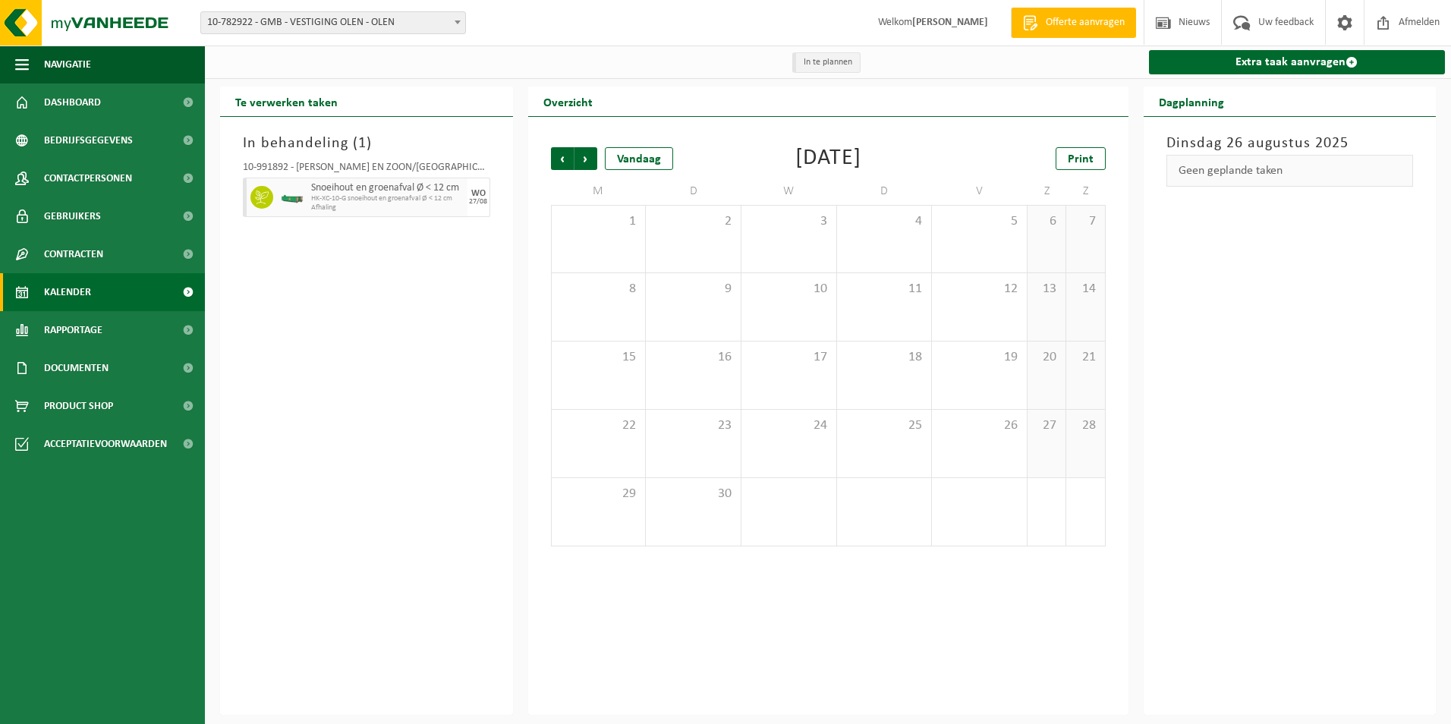
select select "27345"
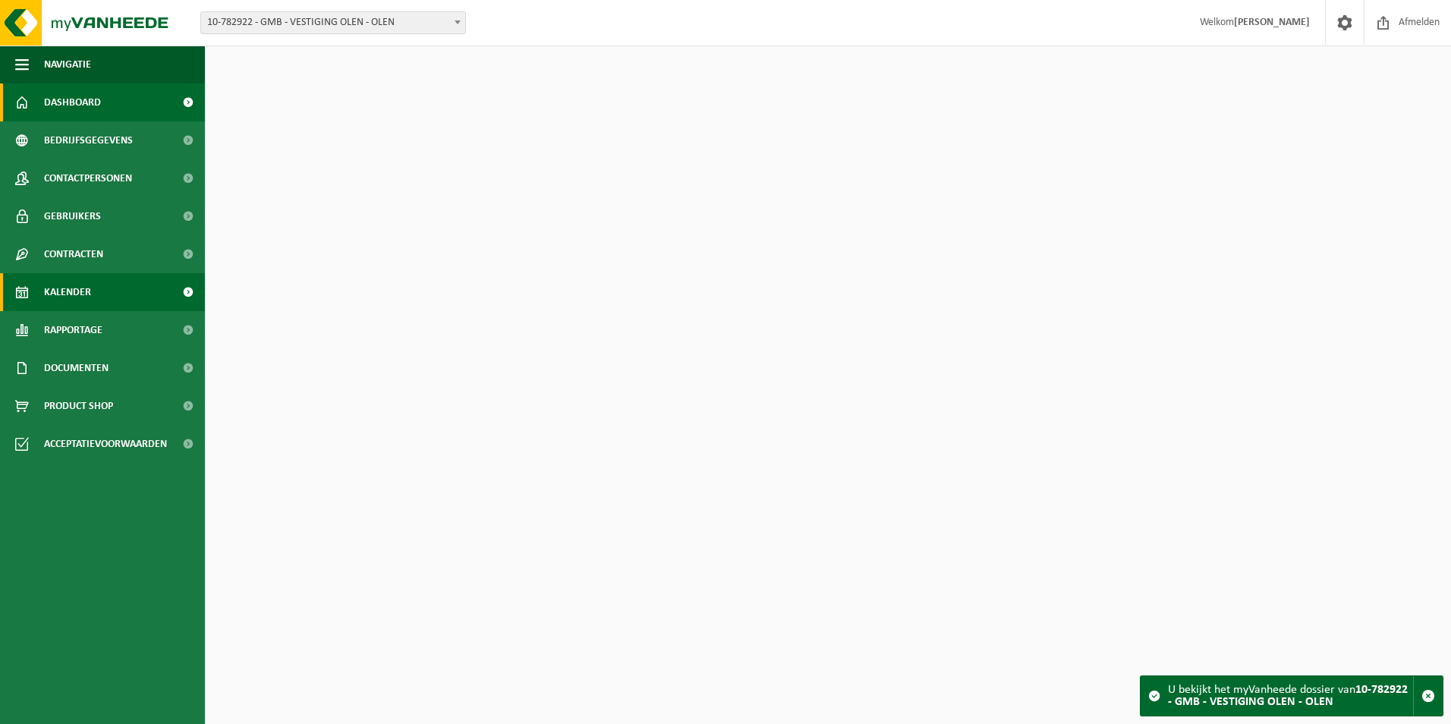
click at [102, 283] on link "Kalender" at bounding box center [102, 292] width 205 height 38
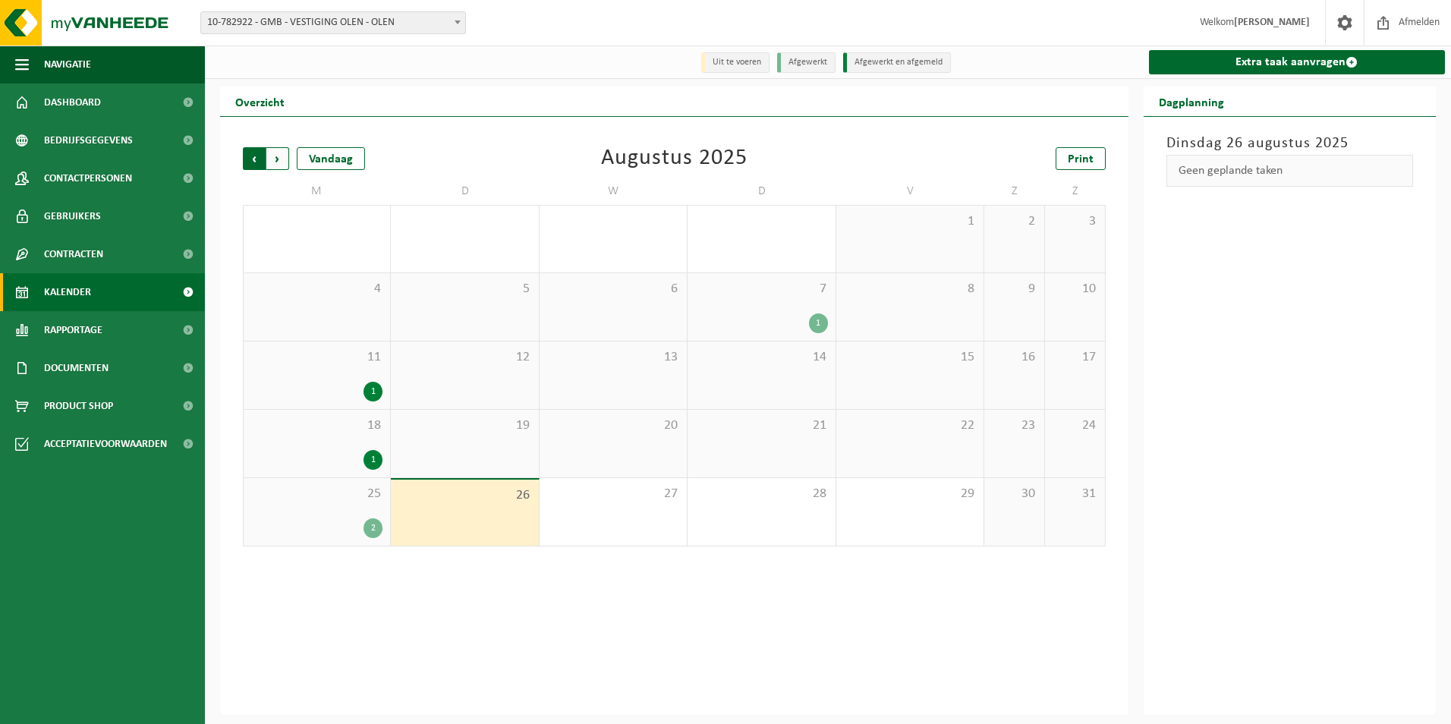
click at [285, 164] on span "Volgende" at bounding box center [277, 158] width 23 height 23
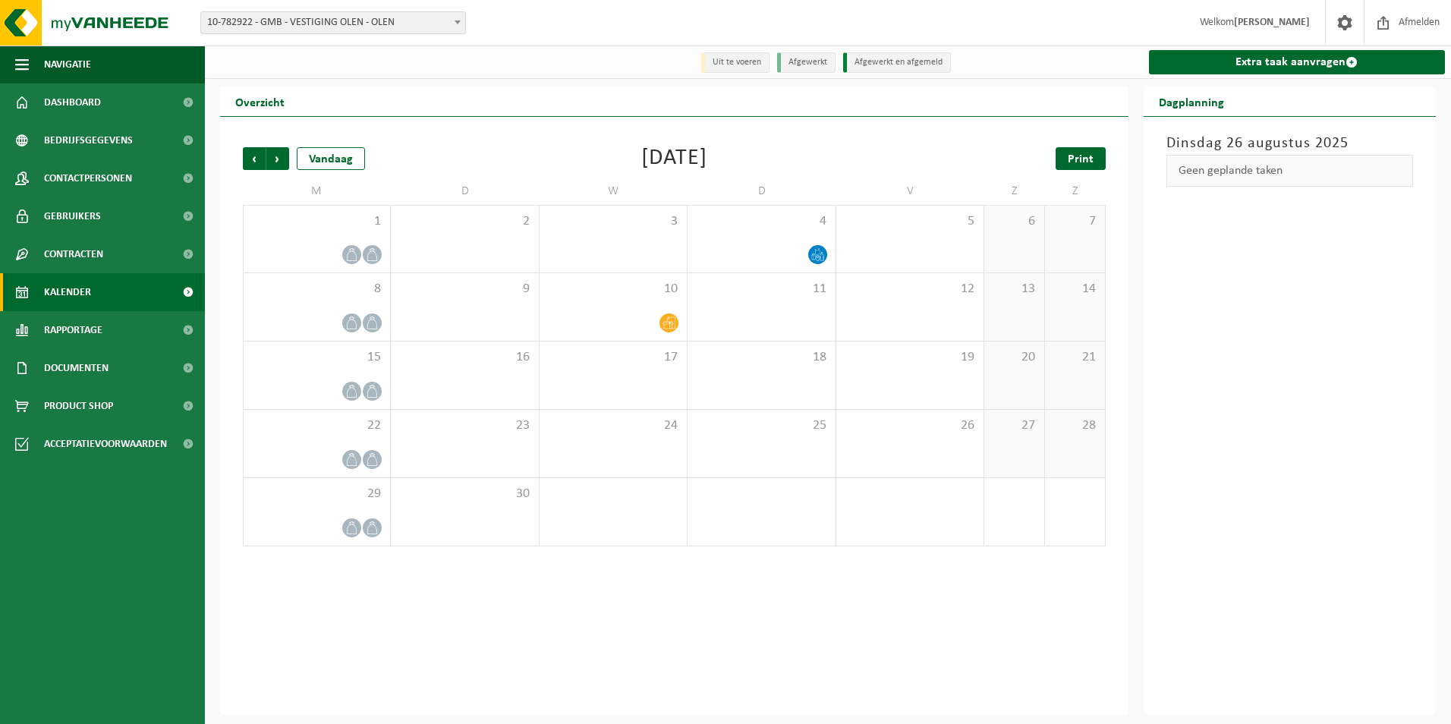
click at [1080, 159] on span "Print" at bounding box center [1081, 159] width 26 height 12
click at [318, 17] on span "10-782922 - GMB - VESTIGING OLEN - OLEN" at bounding box center [333, 22] width 264 height 21
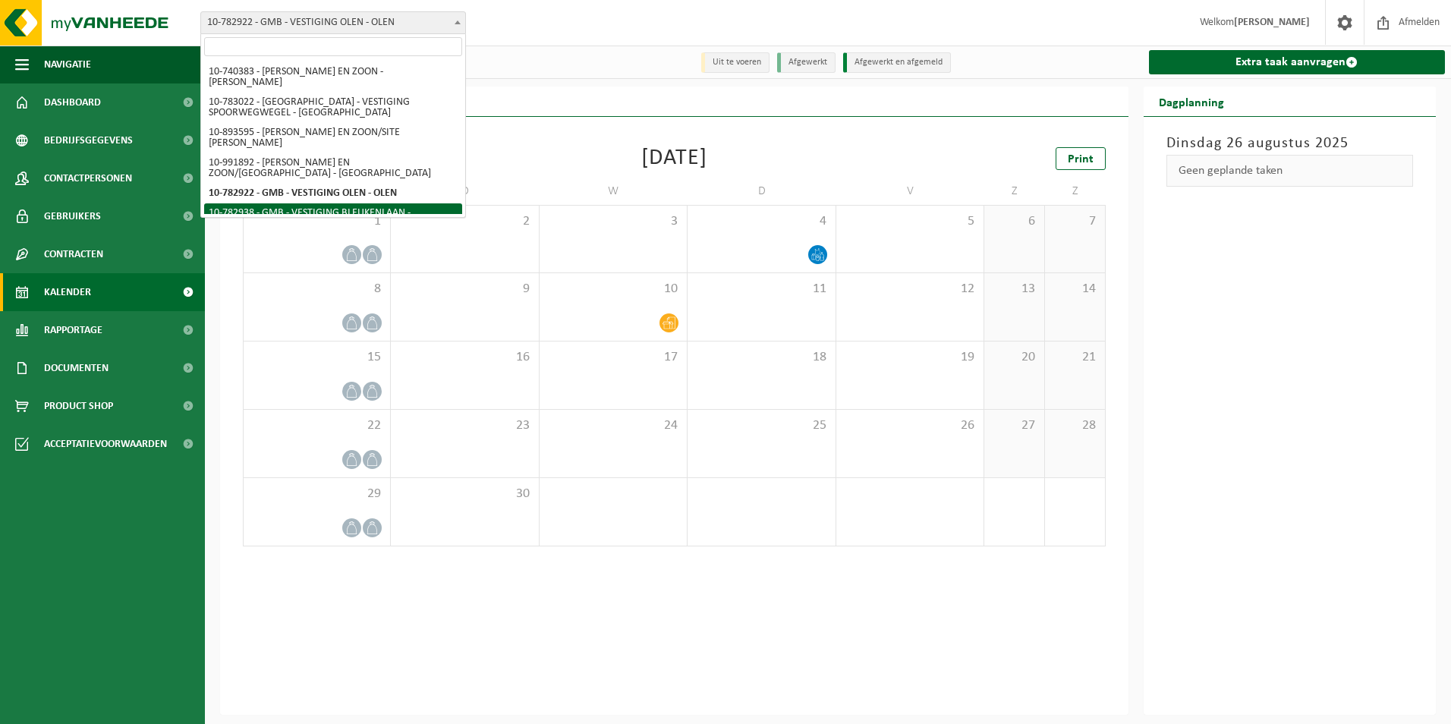
select select "27350"
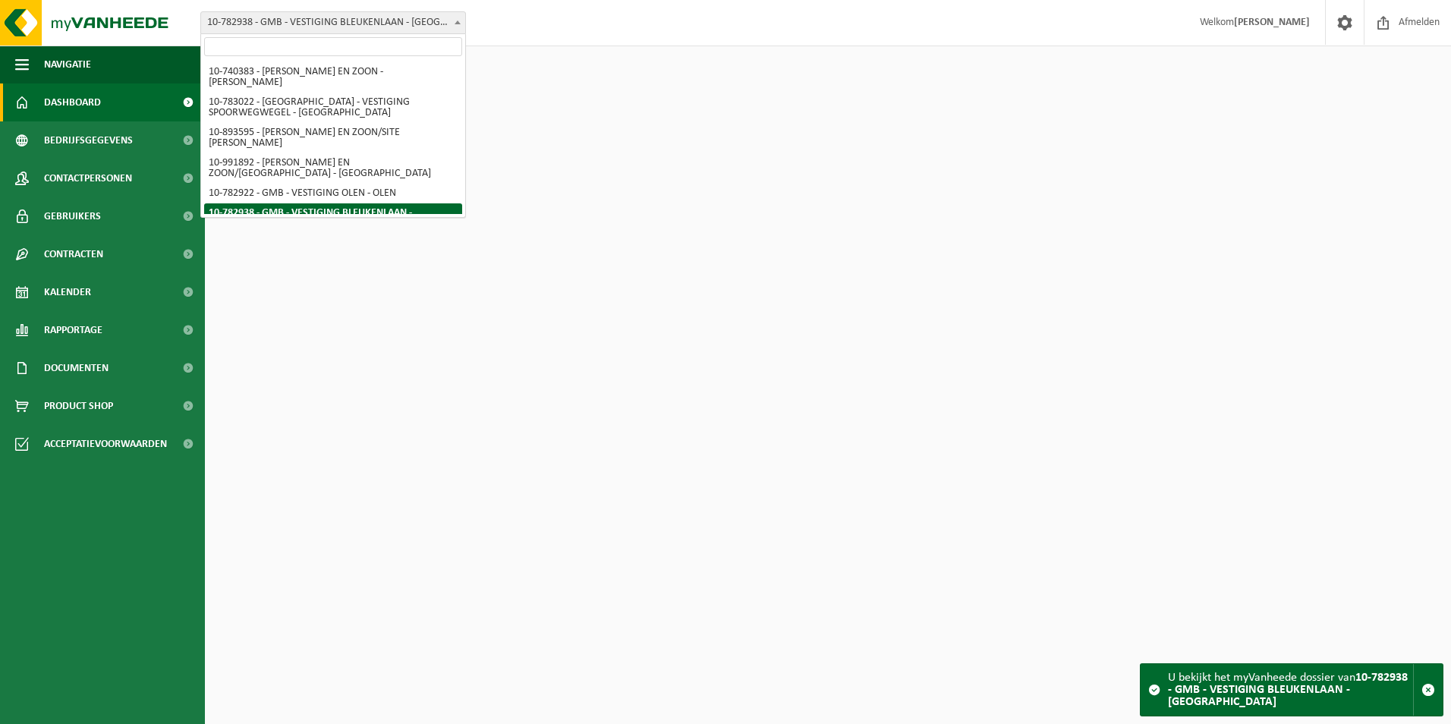
click at [404, 19] on span "10-782938 - GMB - VESTIGING BLEUKENLAAN - [GEOGRAPHIC_DATA]" at bounding box center [333, 22] width 264 height 21
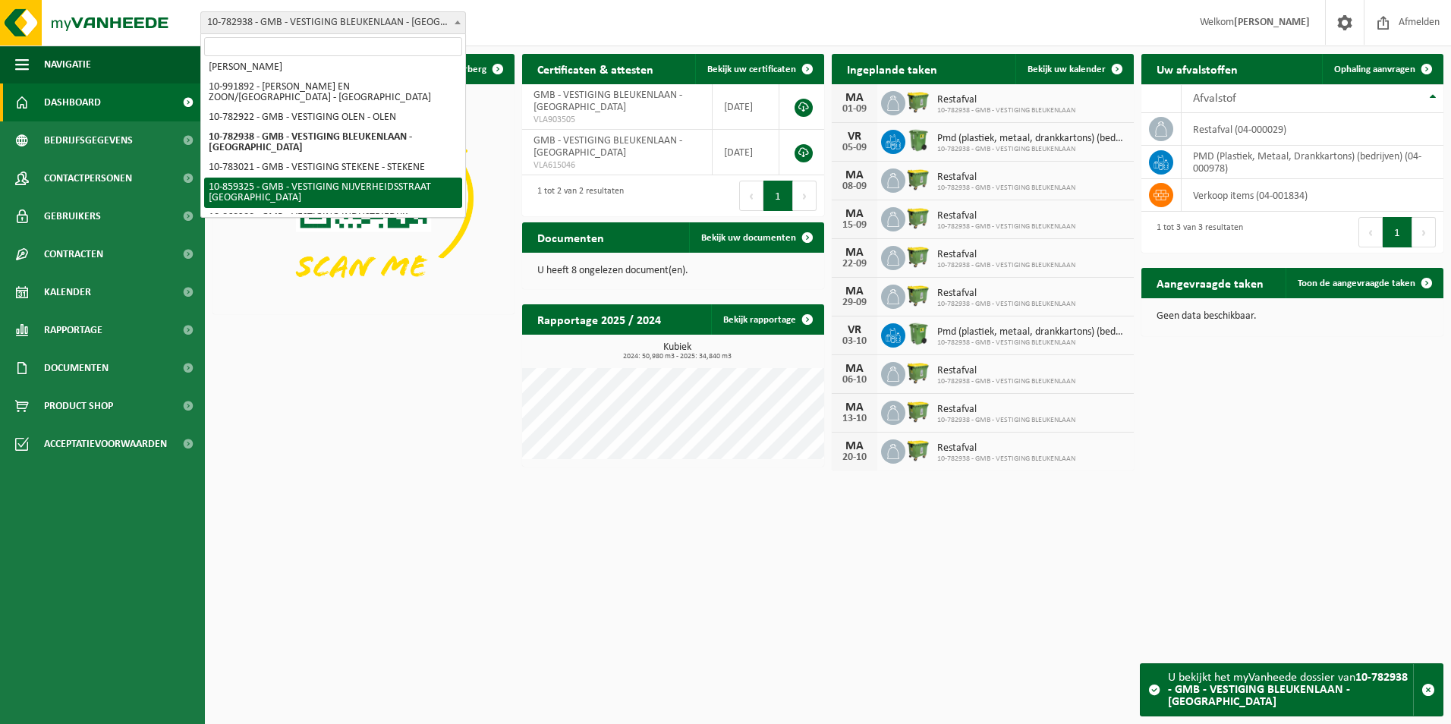
scroll to position [129, 0]
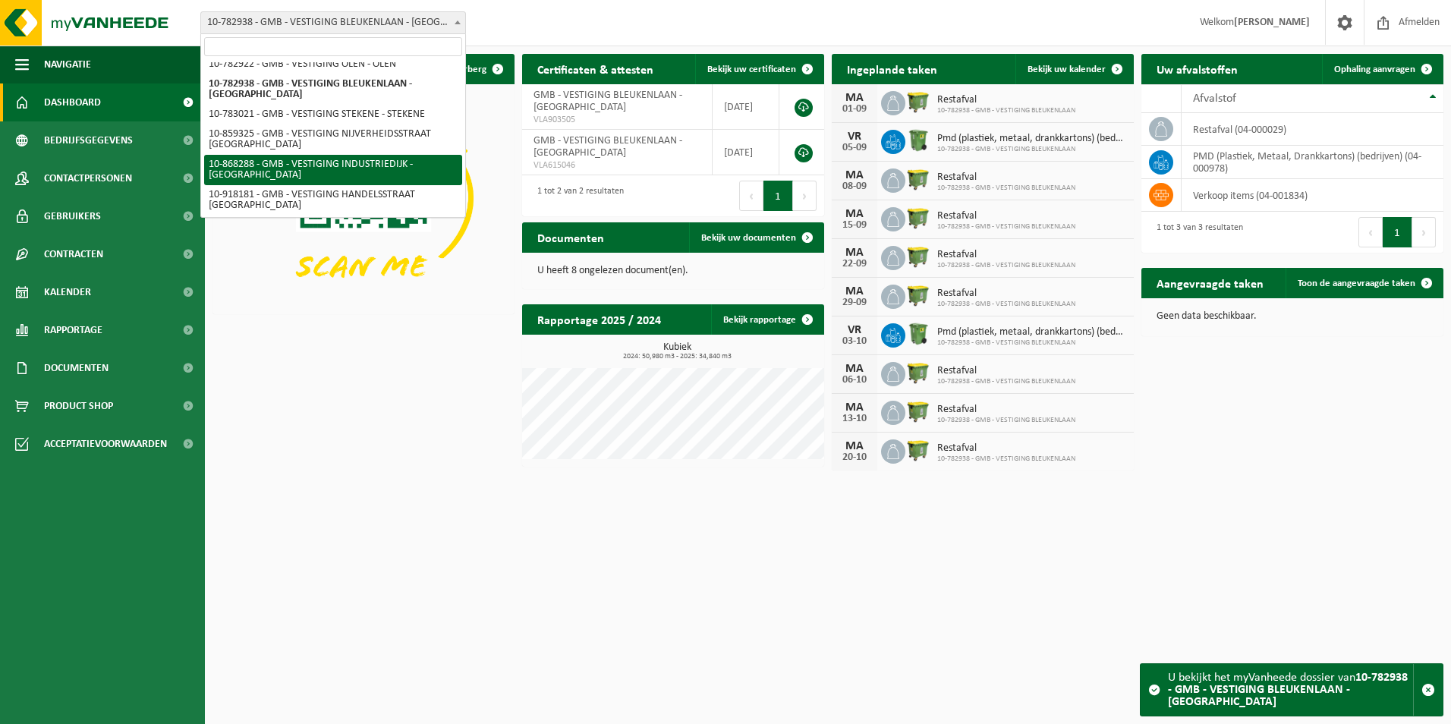
select select "103703"
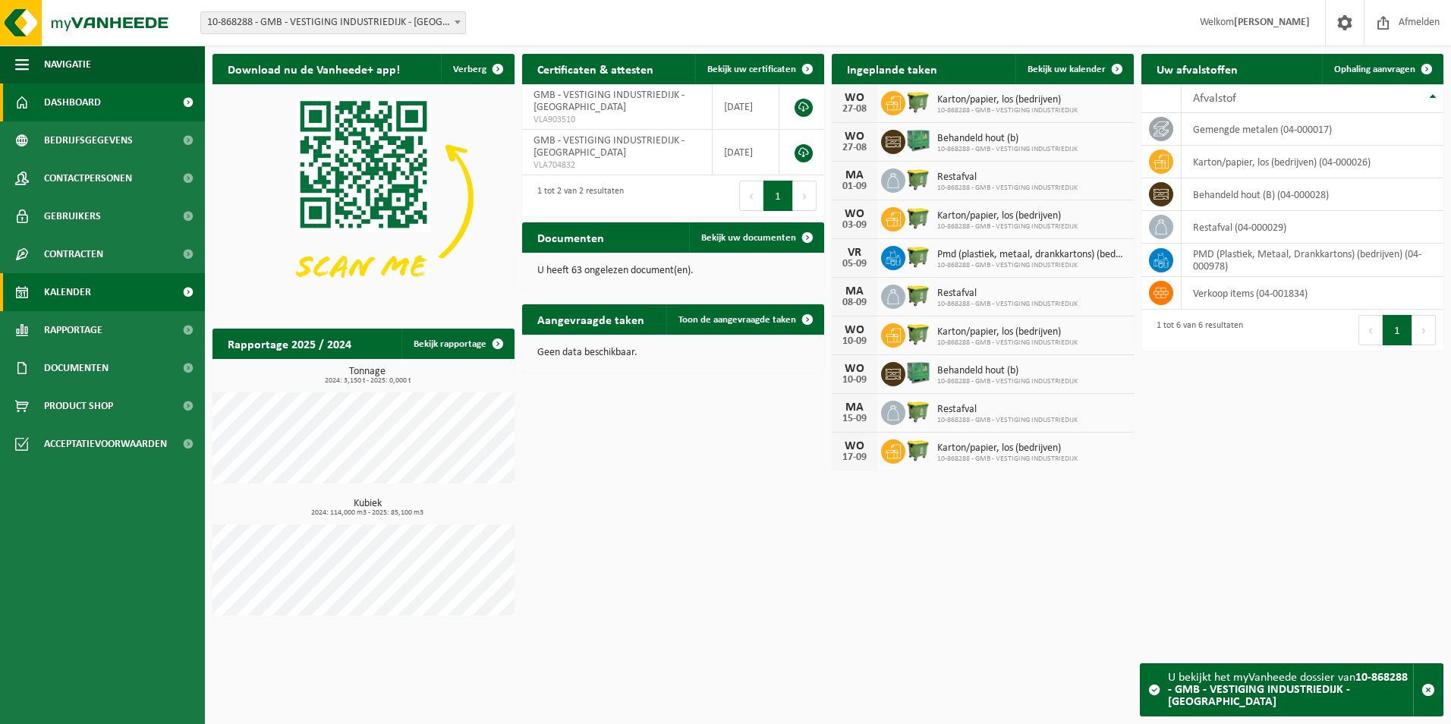
click at [83, 281] on span "Kalender" at bounding box center [67, 292] width 47 height 38
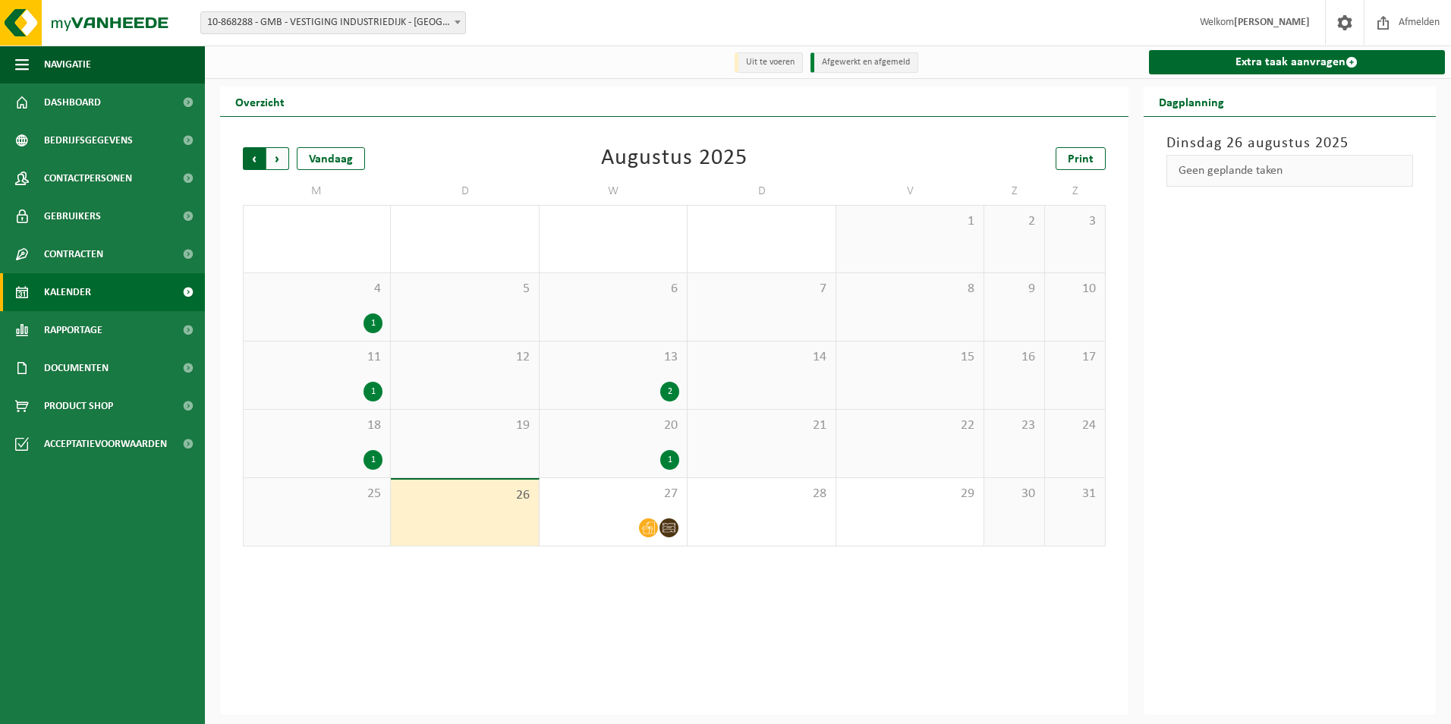
click at [281, 159] on span "Volgende" at bounding box center [277, 158] width 23 height 23
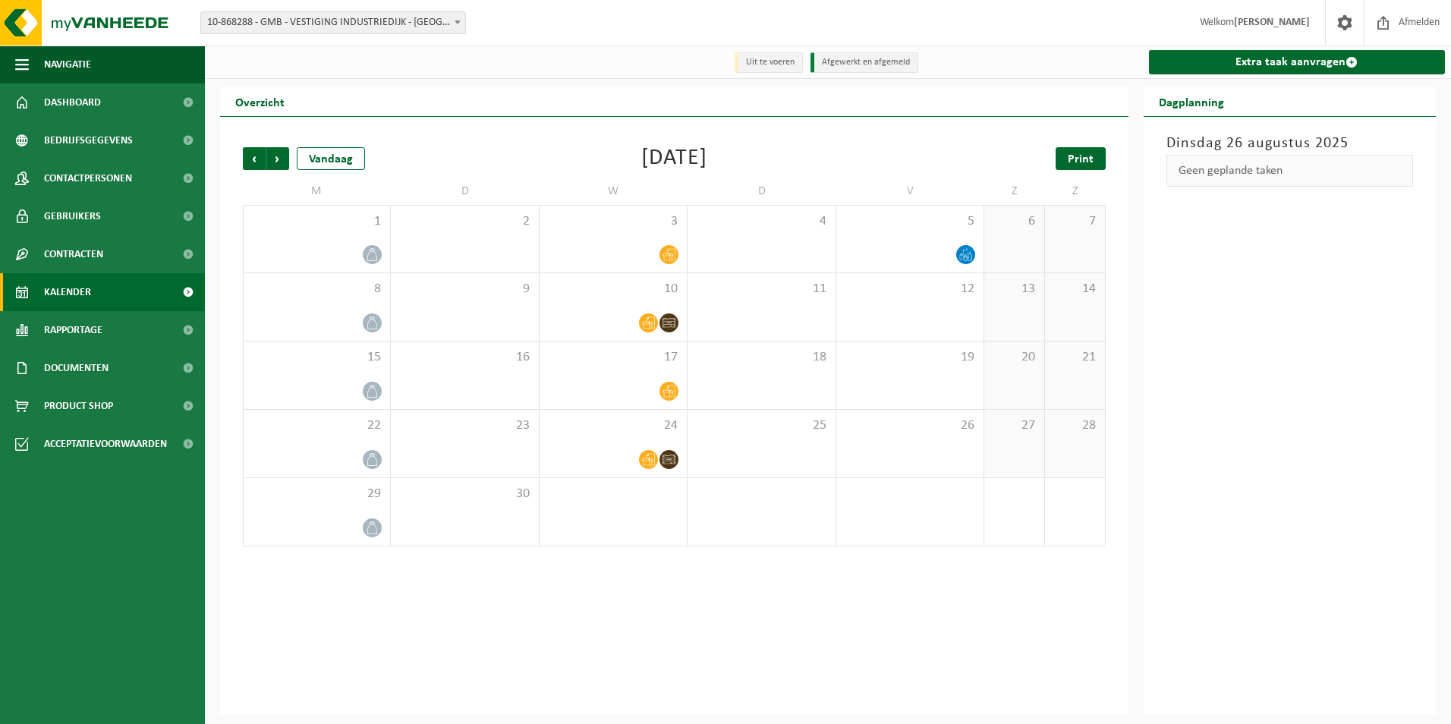
click at [1082, 160] on span "Print" at bounding box center [1081, 159] width 26 height 12
click at [344, 22] on span "10-868288 - GMB - VESTIGING INDUSTRIEDIJK - [GEOGRAPHIC_DATA]" at bounding box center [333, 22] width 264 height 21
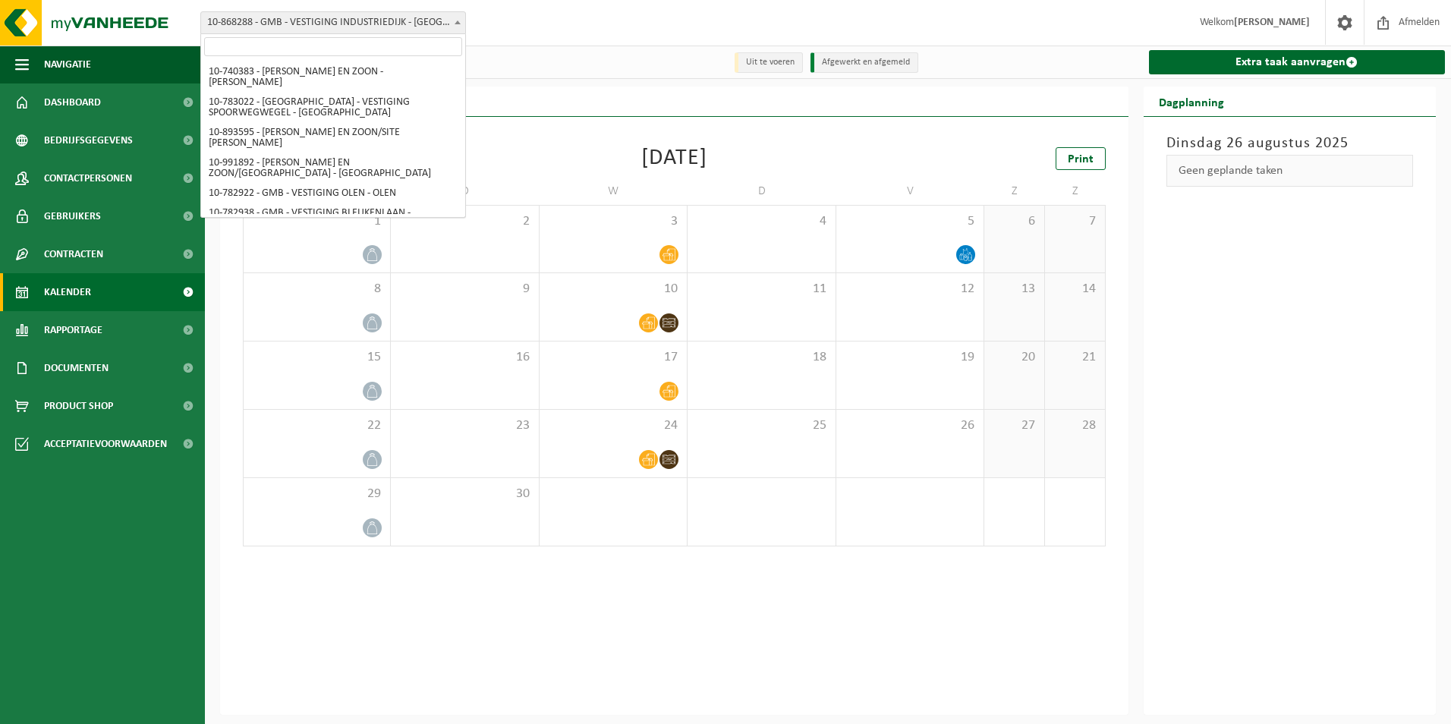
scroll to position [129, 0]
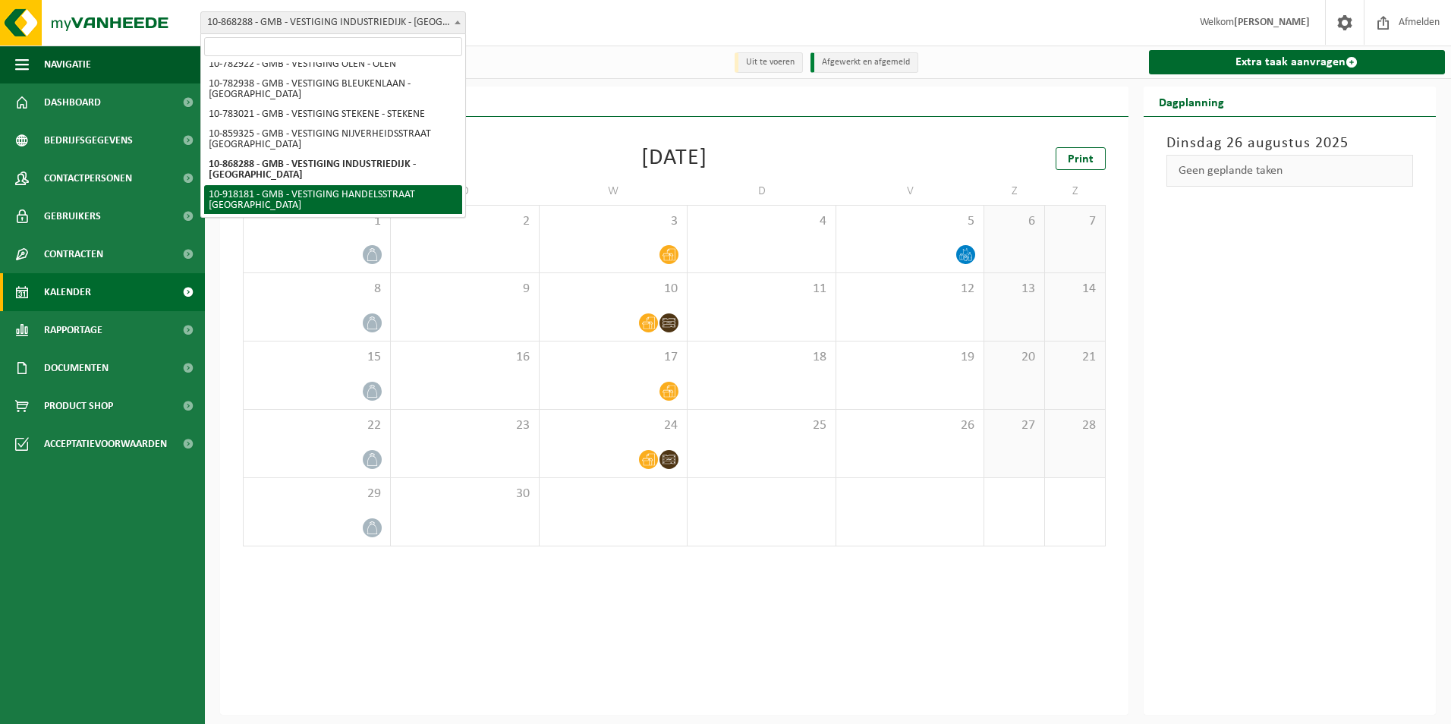
select select "128403"
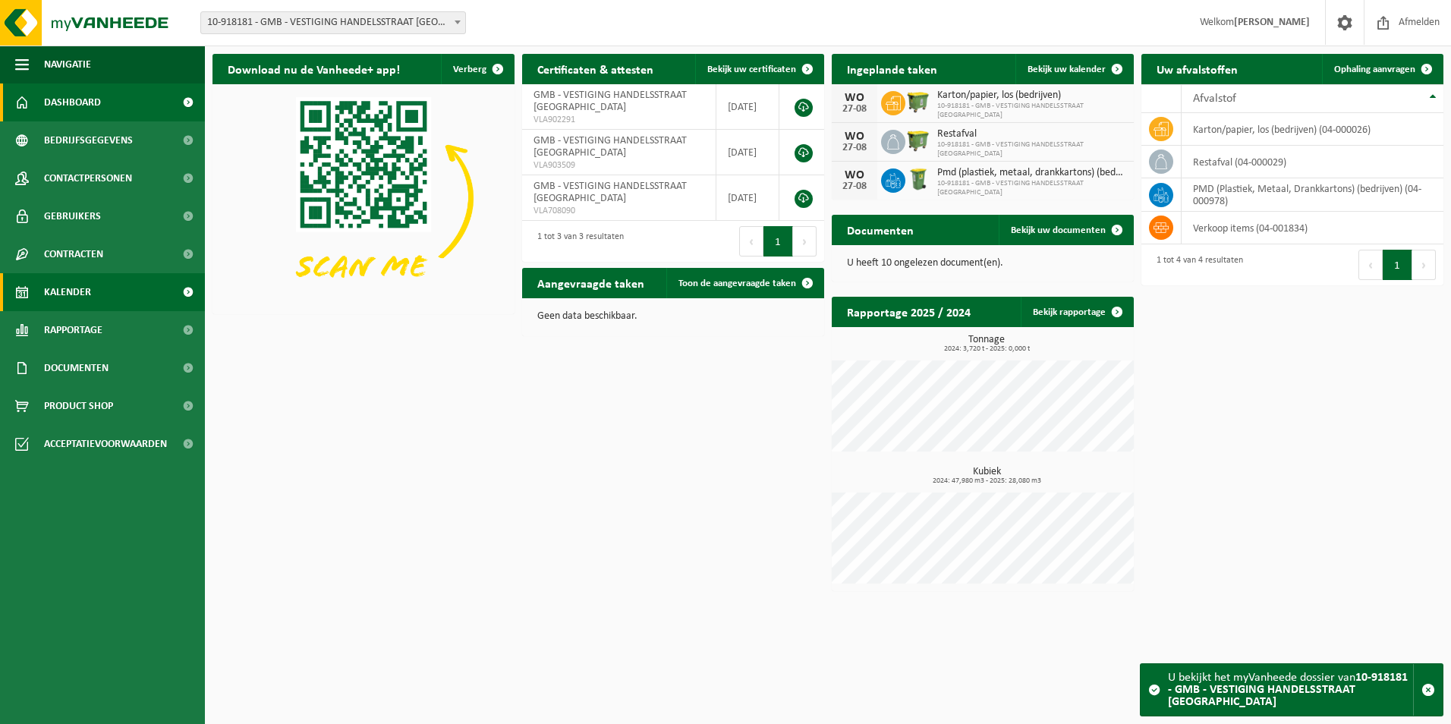
click at [102, 289] on link "Kalender" at bounding box center [102, 292] width 205 height 38
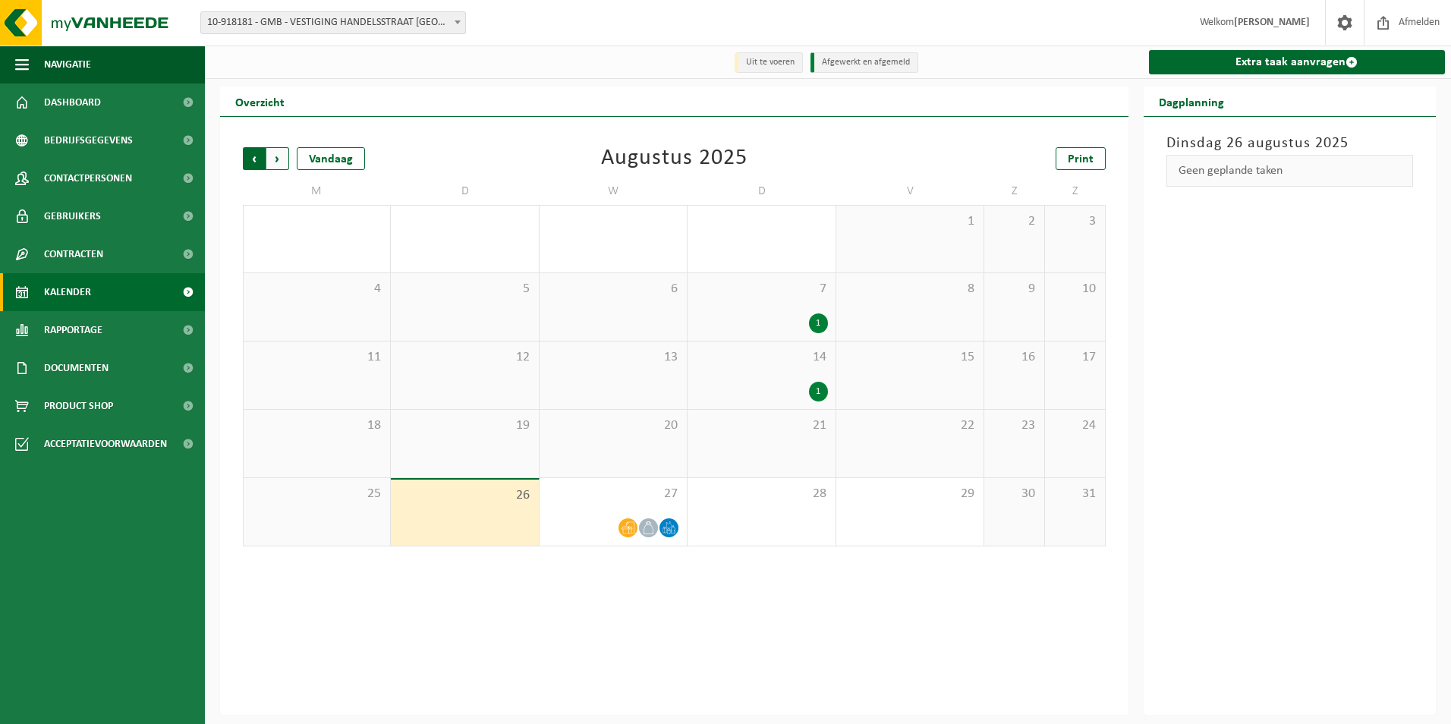
click at [280, 157] on span "Volgende" at bounding box center [277, 158] width 23 height 23
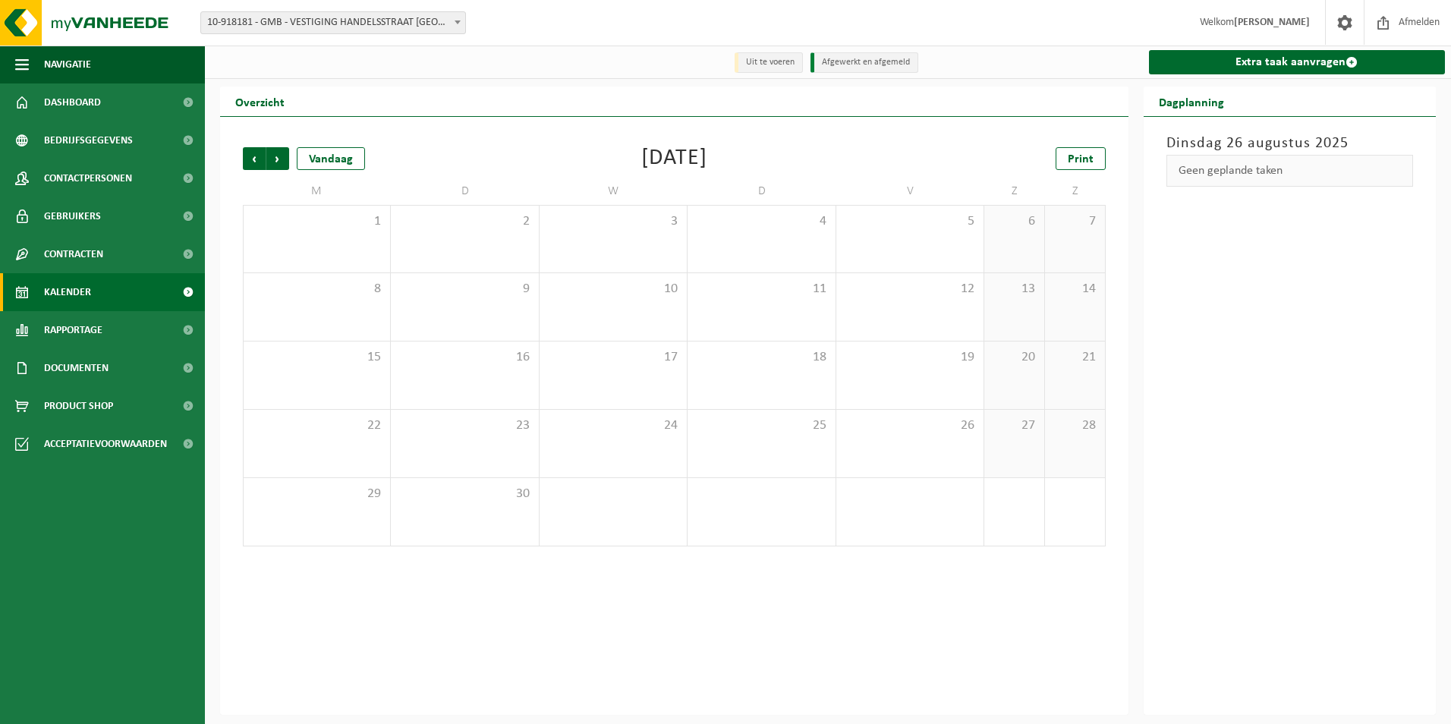
click at [341, 23] on span "10-918181 - GMB - VESTIGING HANDELSSTRAAT [GEOGRAPHIC_DATA]" at bounding box center [333, 22] width 264 height 21
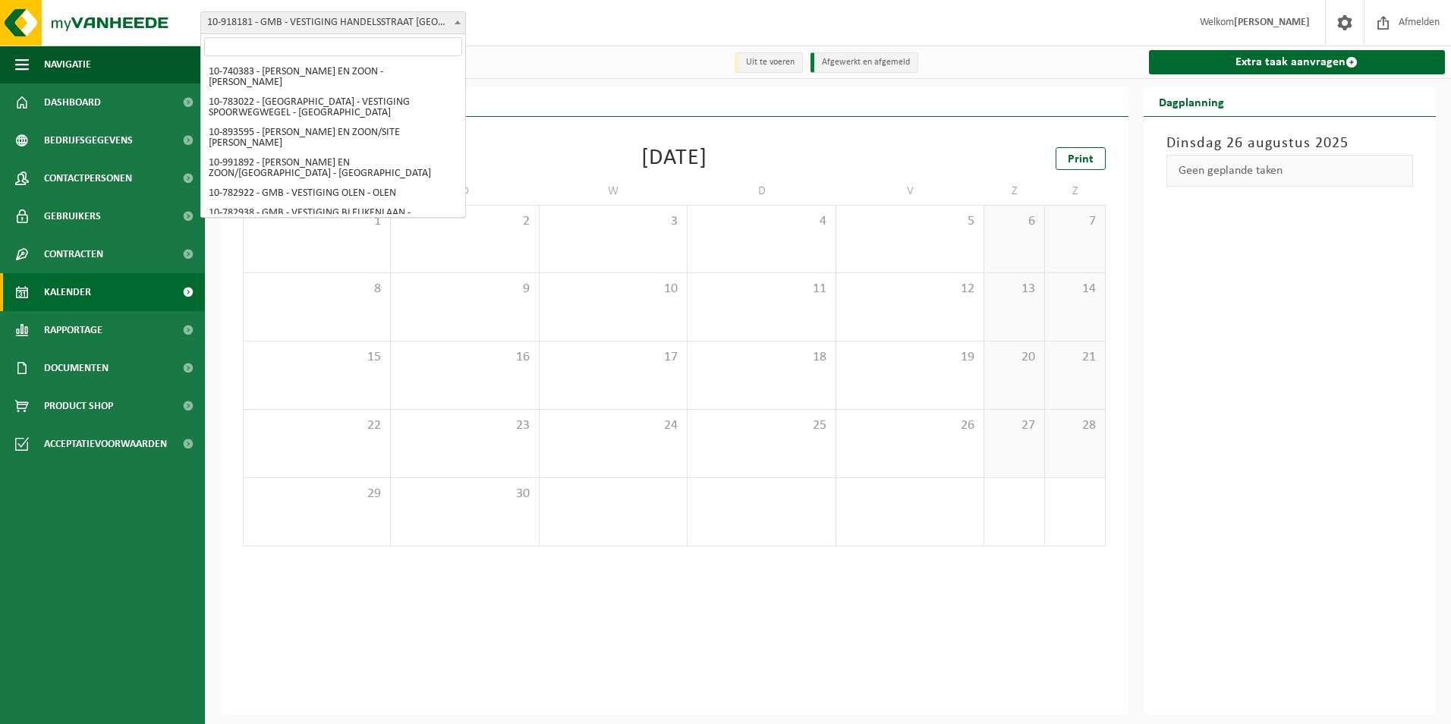
scroll to position [129, 0]
select select "148634"
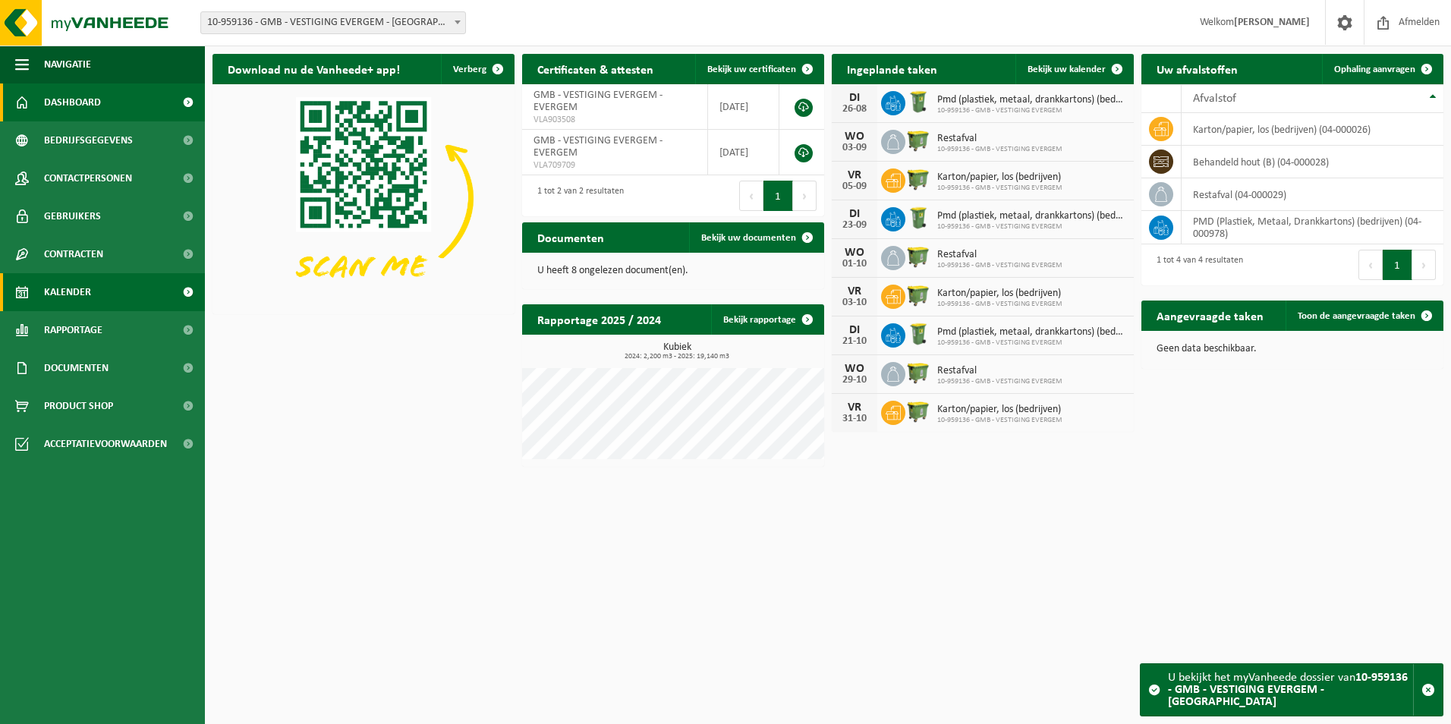
click at [115, 290] on link "Kalender" at bounding box center [102, 292] width 205 height 38
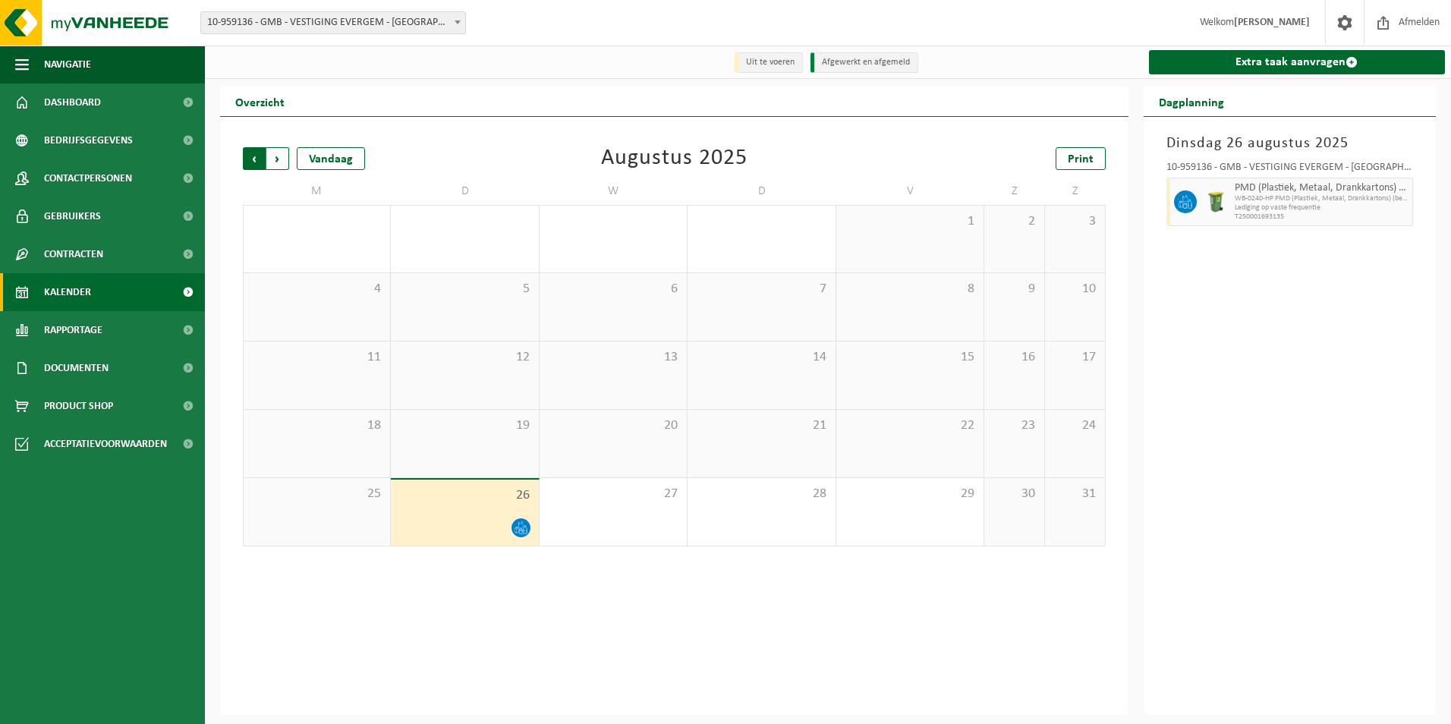
click at [282, 158] on span "Volgende" at bounding box center [277, 158] width 23 height 23
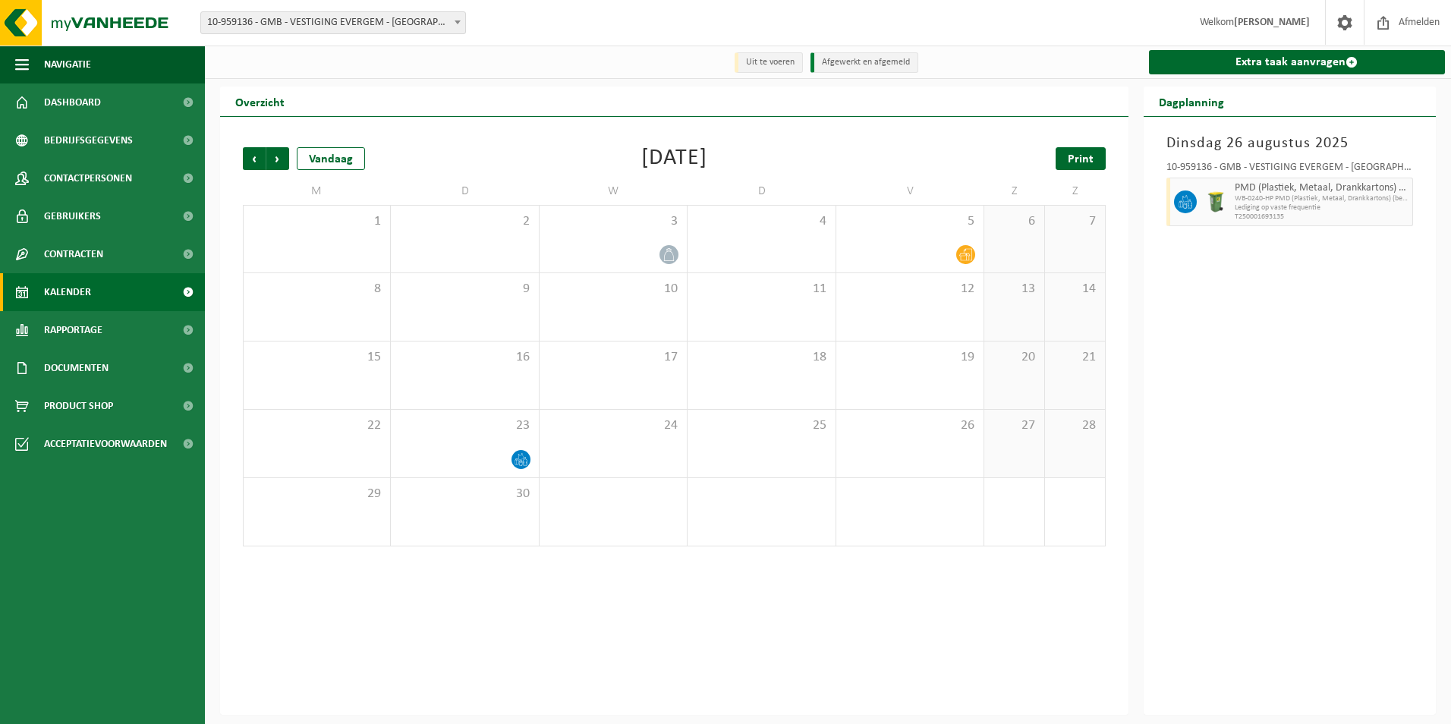
click at [1072, 161] on span "Print" at bounding box center [1081, 159] width 26 height 12
click at [259, 23] on span "10-959136 - GMB - VESTIGING EVERGEM - [GEOGRAPHIC_DATA]" at bounding box center [333, 22] width 264 height 21
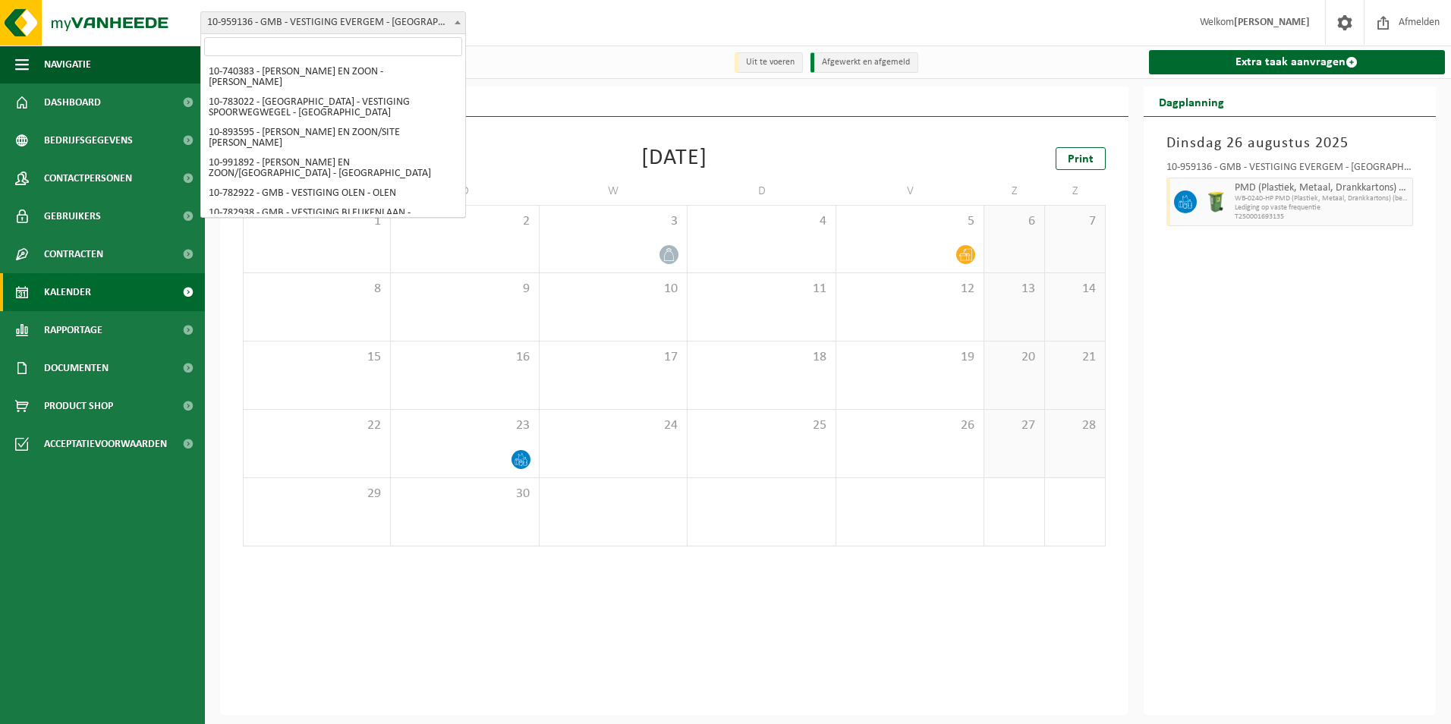
scroll to position [129, 0]
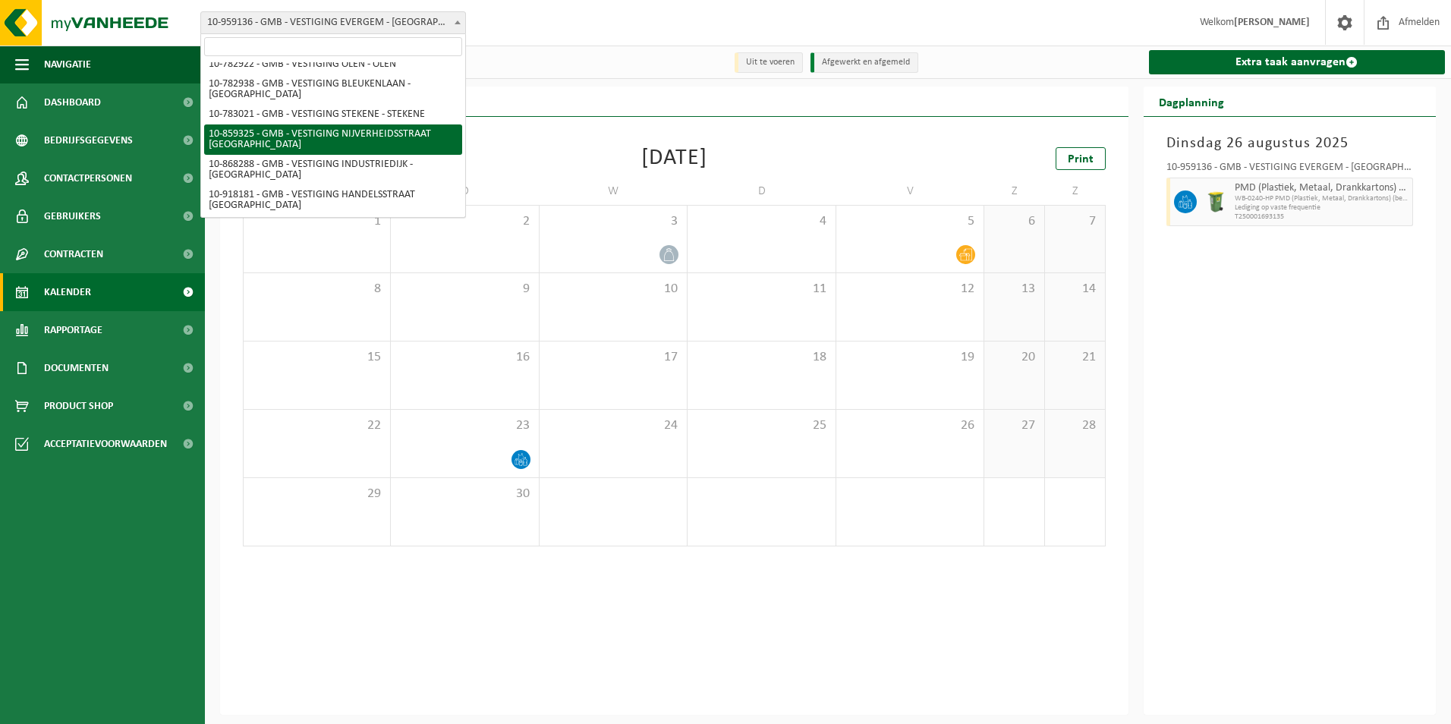
select select "99625"
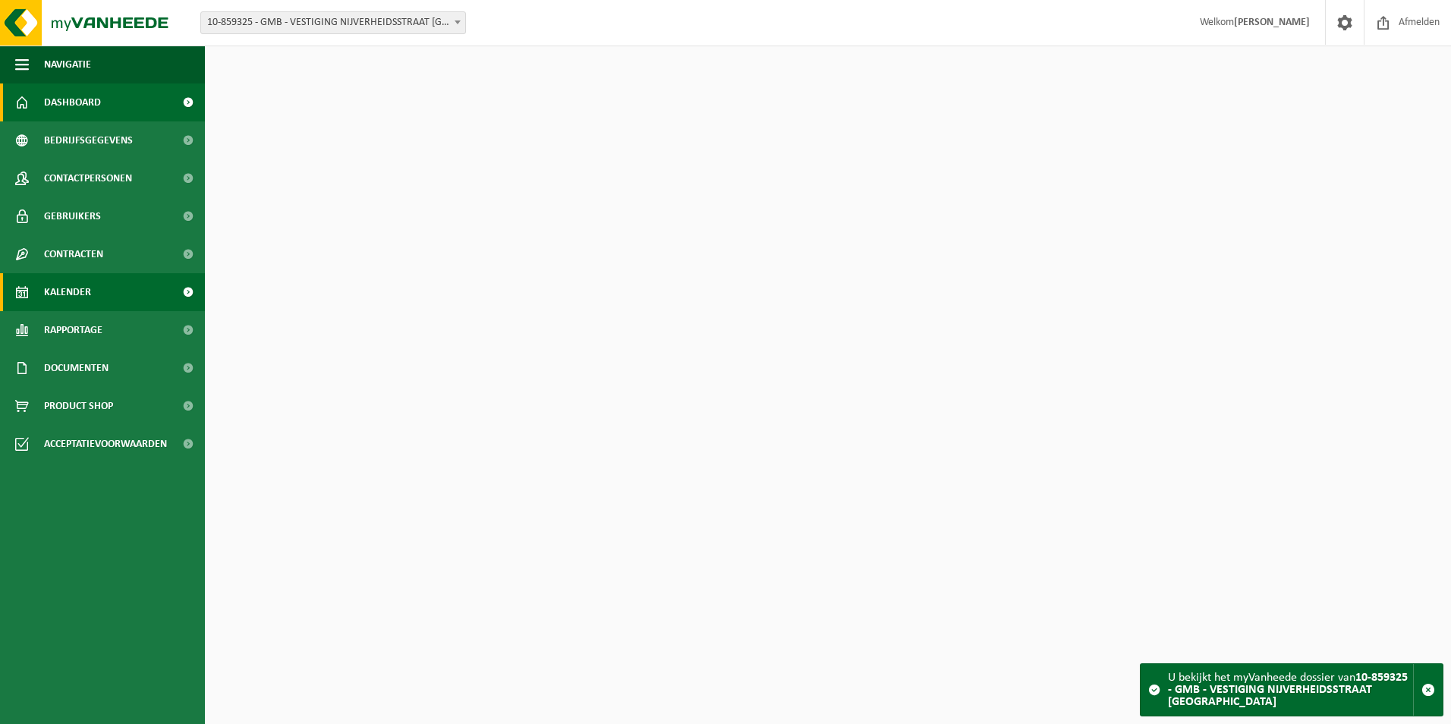
click at [95, 279] on link "Kalender" at bounding box center [102, 292] width 205 height 38
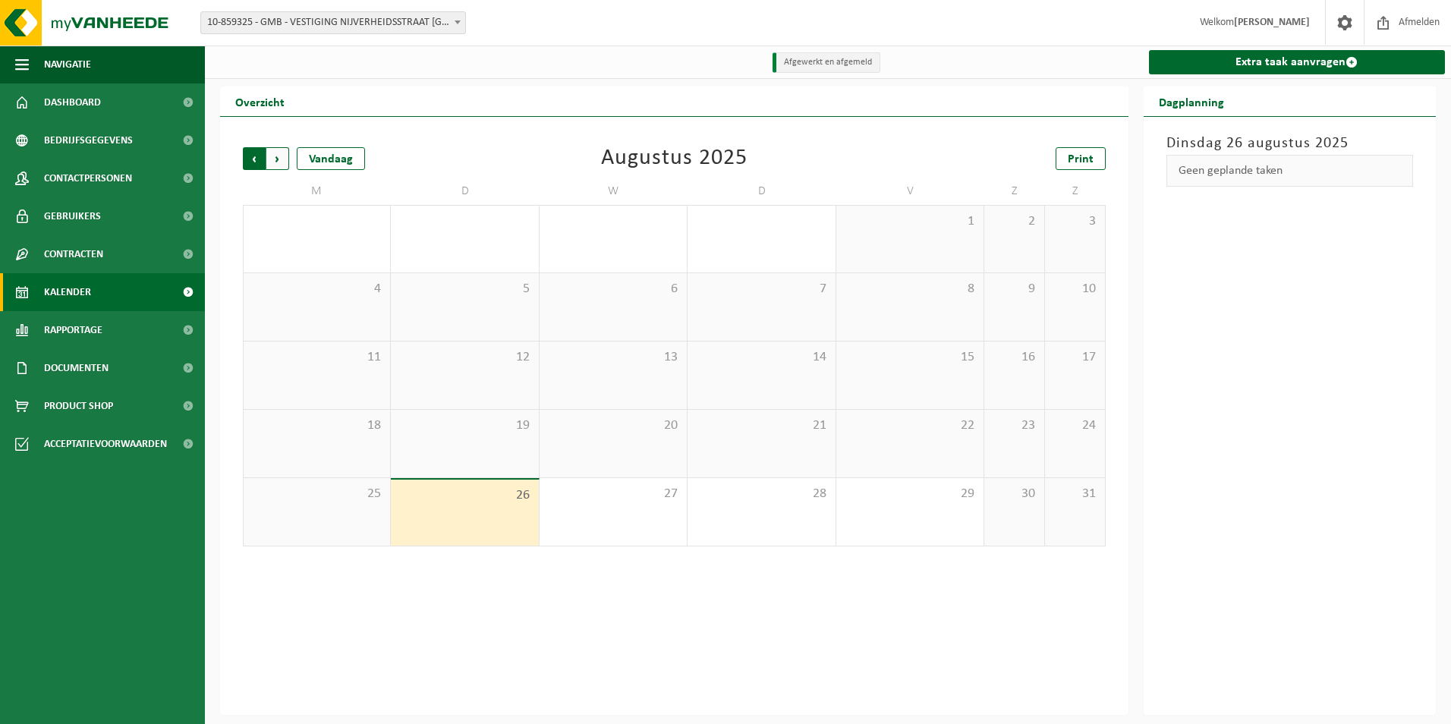
click at [276, 159] on span "Volgende" at bounding box center [277, 158] width 23 height 23
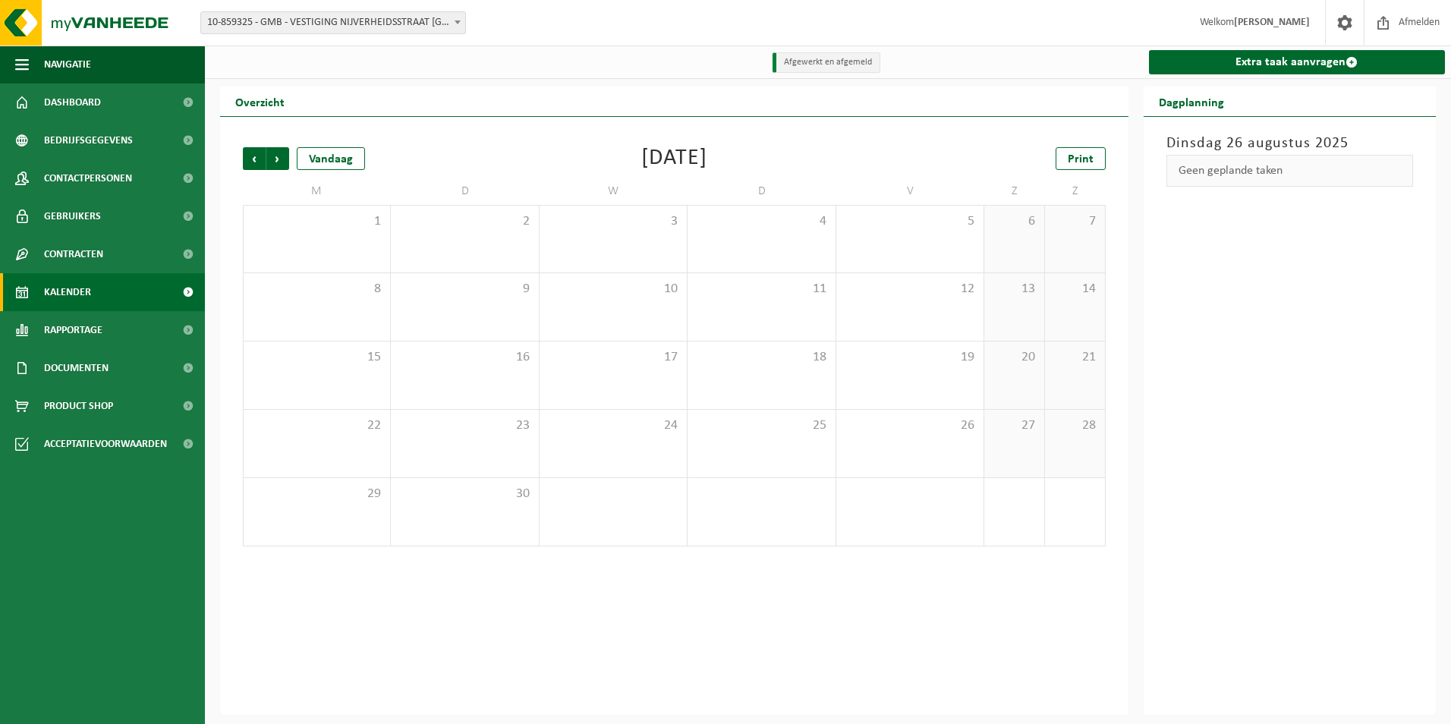
click at [338, 27] on span "10-859325 - GMB - VESTIGING NIJVERHEIDSSTRAAT [GEOGRAPHIC_DATA]" at bounding box center [333, 22] width 264 height 21
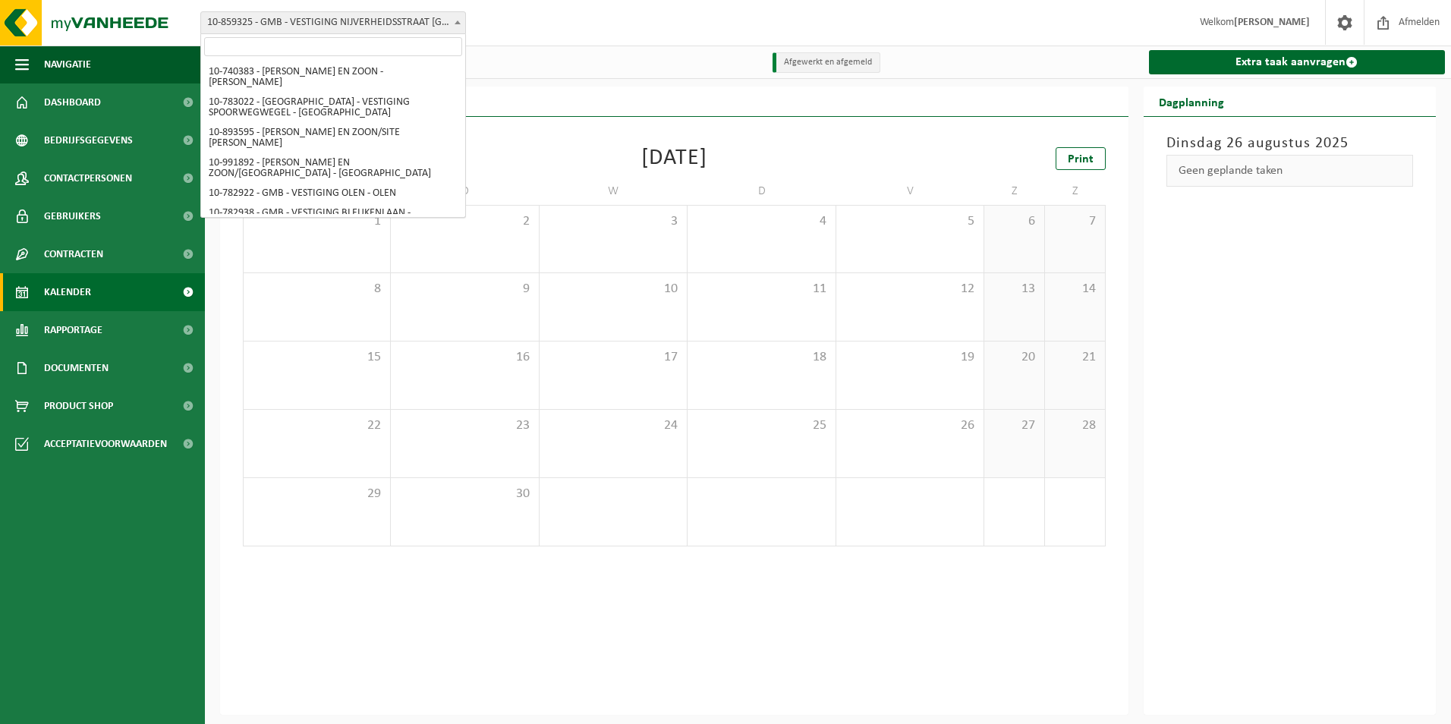
scroll to position [109, 0]
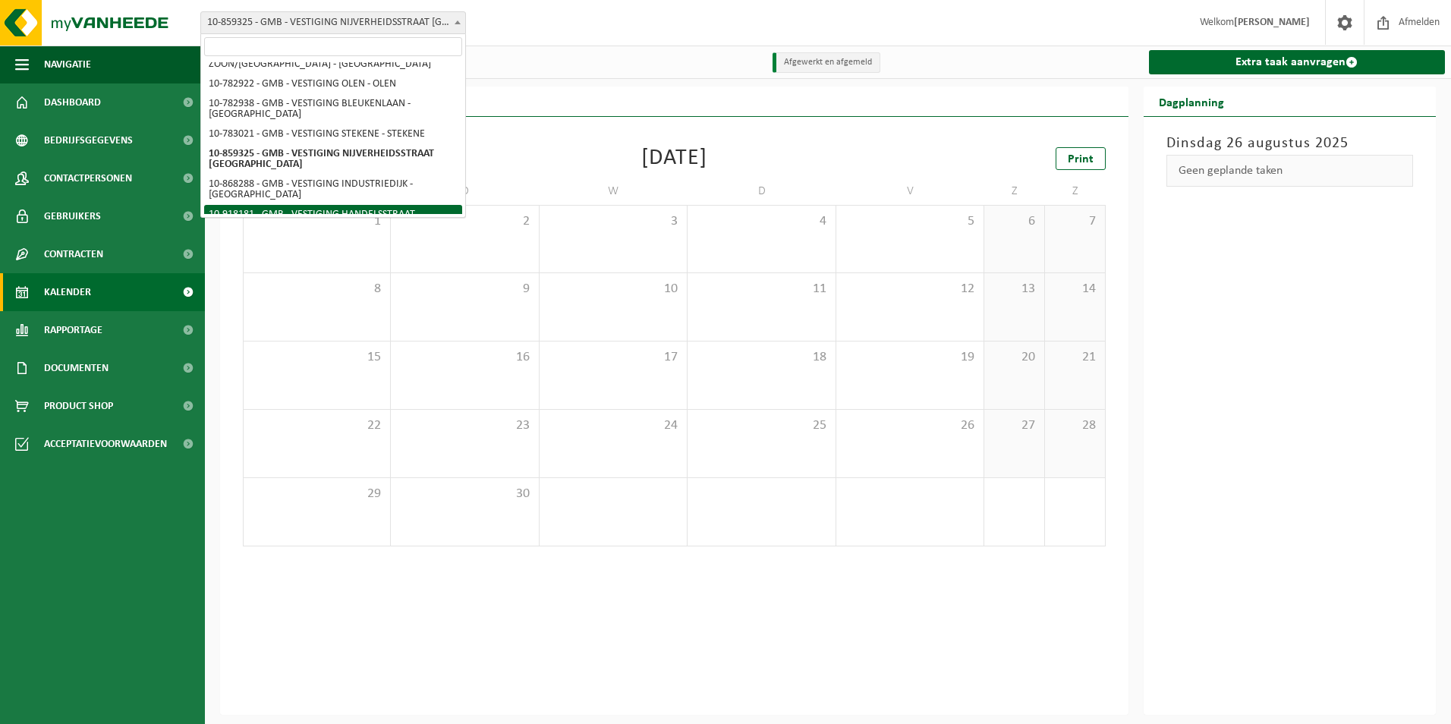
select select "128403"
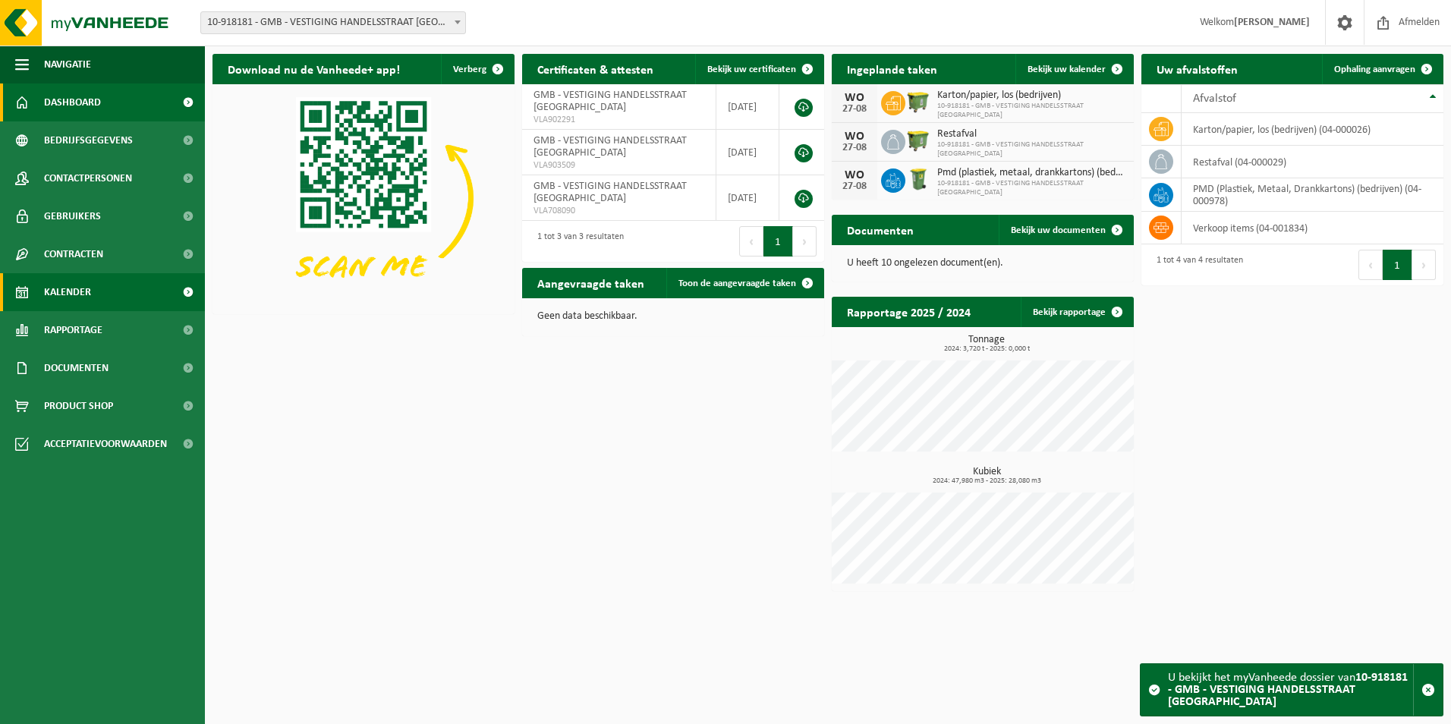
click at [132, 278] on link "Kalender" at bounding box center [102, 292] width 205 height 38
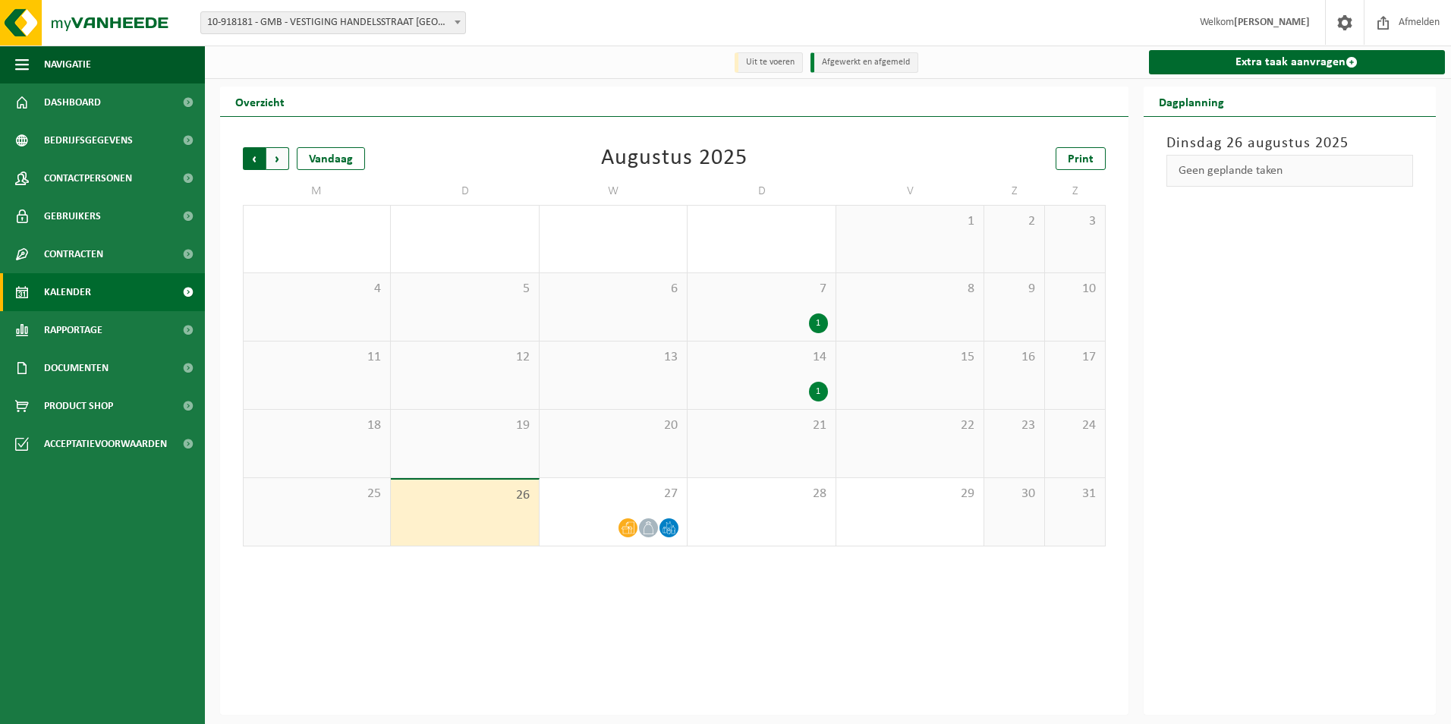
click at [282, 161] on span "Volgende" at bounding box center [277, 158] width 23 height 23
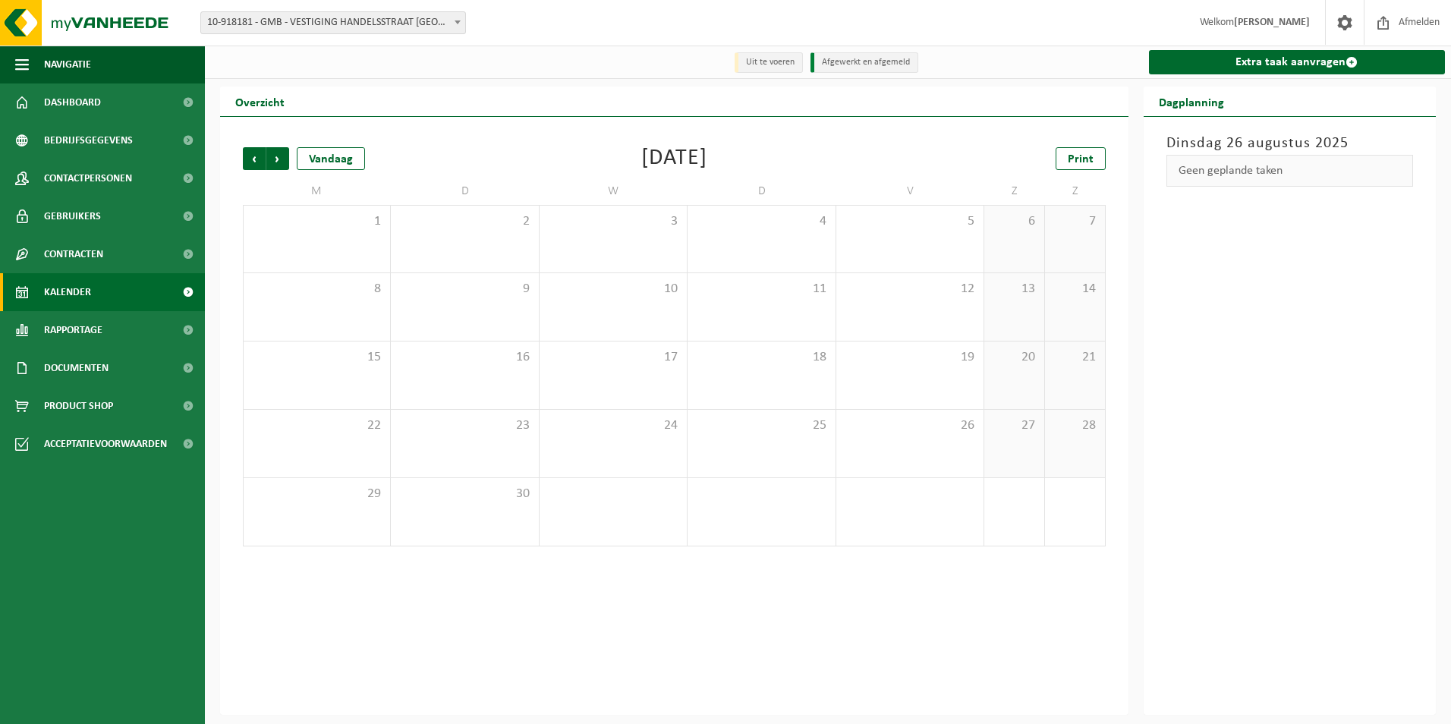
click at [282, 161] on span "Volgende" at bounding box center [277, 158] width 23 height 23
click at [253, 162] on span "Vorige" at bounding box center [254, 158] width 23 height 23
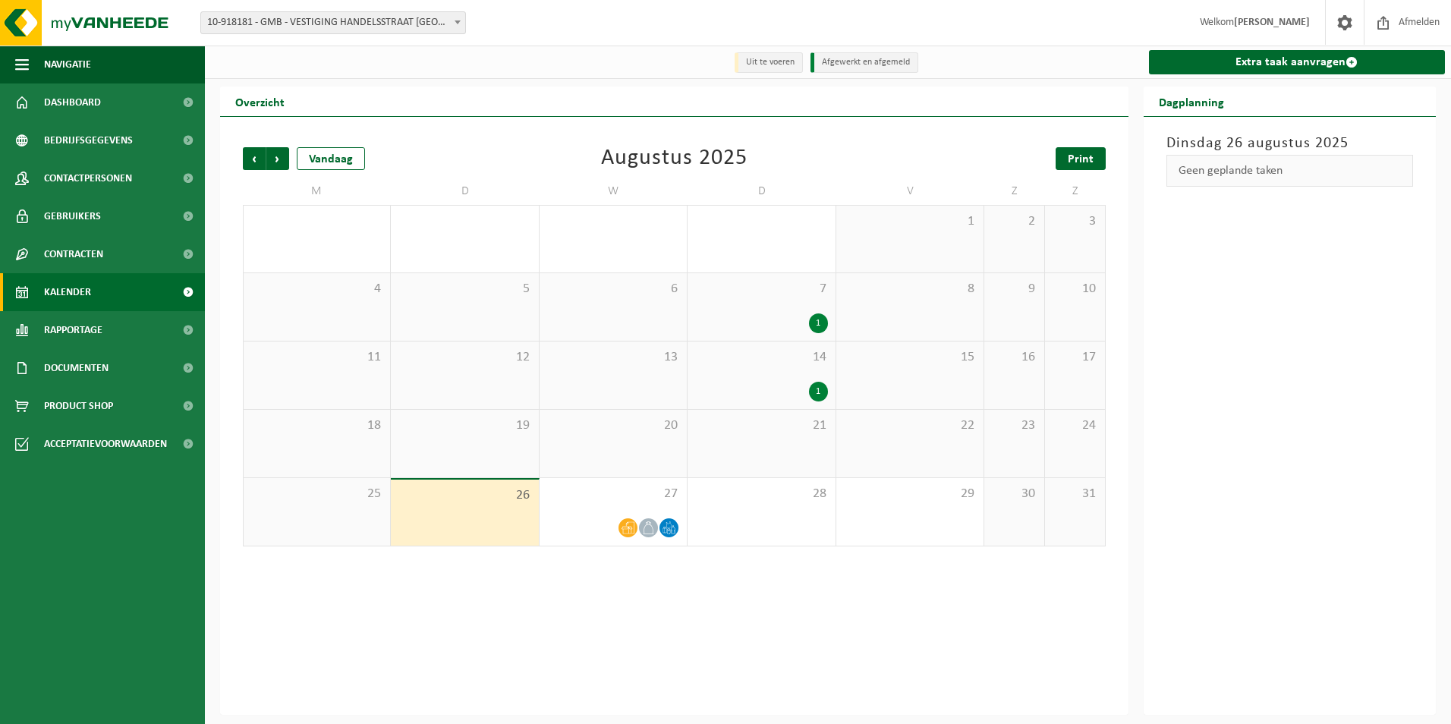
click at [1078, 160] on span "Print" at bounding box center [1081, 159] width 26 height 12
click at [282, 159] on span "Volgende" at bounding box center [277, 158] width 23 height 23
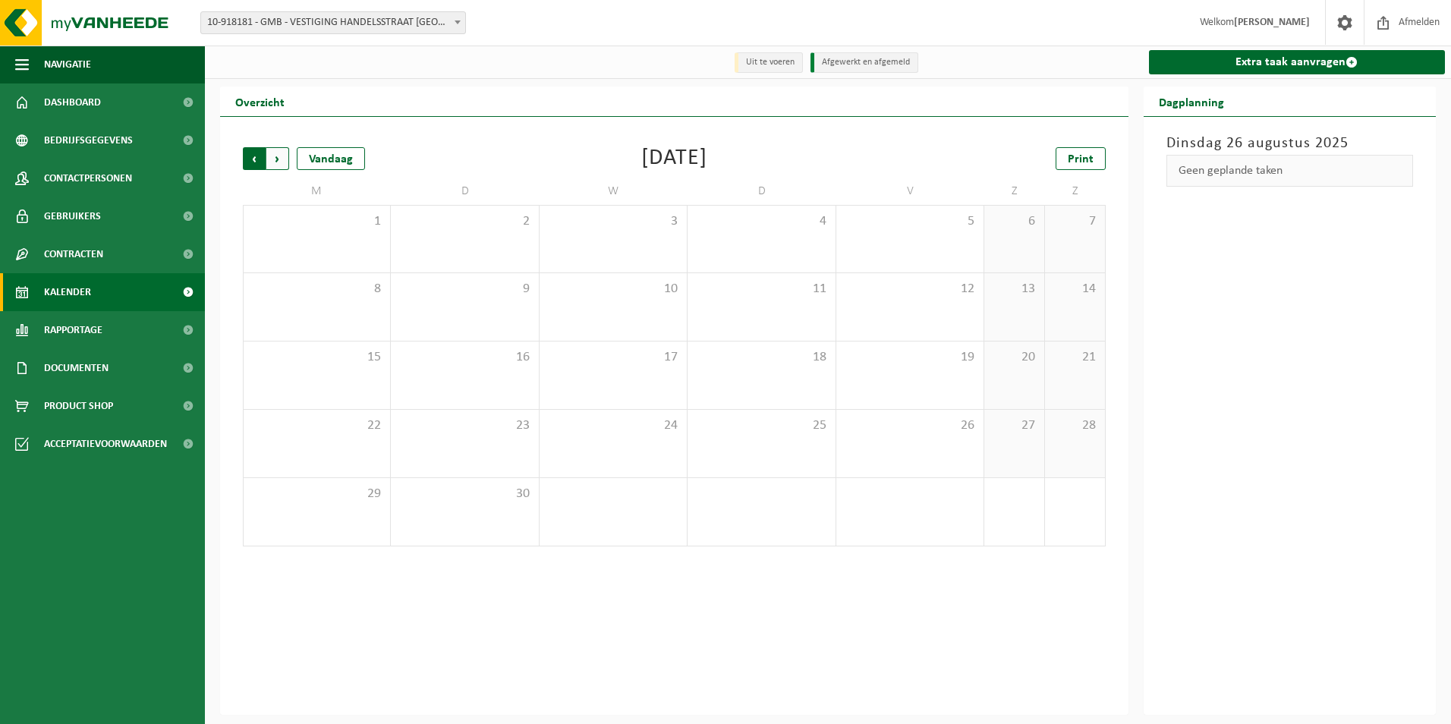
click at [285, 160] on span "Volgende" at bounding box center [277, 158] width 23 height 23
click at [251, 162] on span "Vorige" at bounding box center [254, 158] width 23 height 23
click at [314, 29] on span "10-918181 - GMB - VESTIGING HANDELSSTRAAT [GEOGRAPHIC_DATA]" at bounding box center [333, 22] width 264 height 21
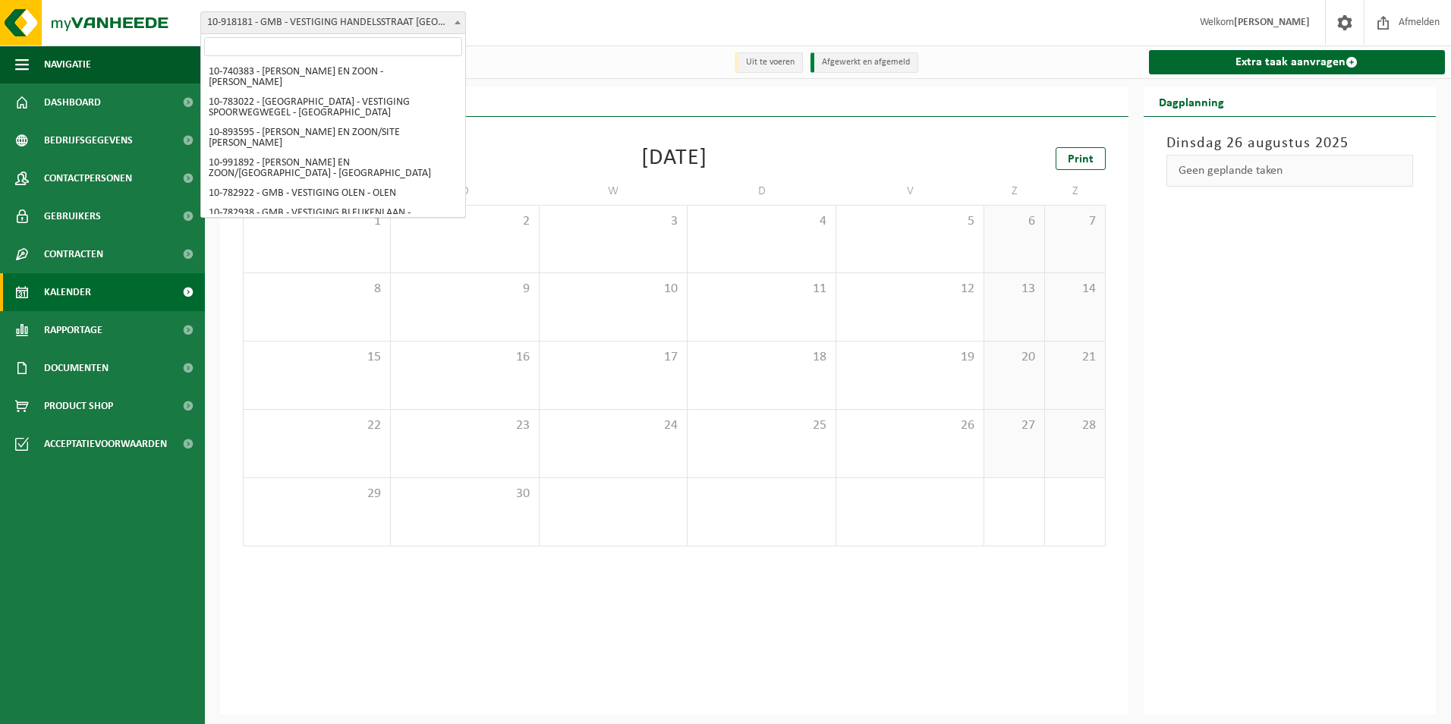
scroll to position [129, 0]
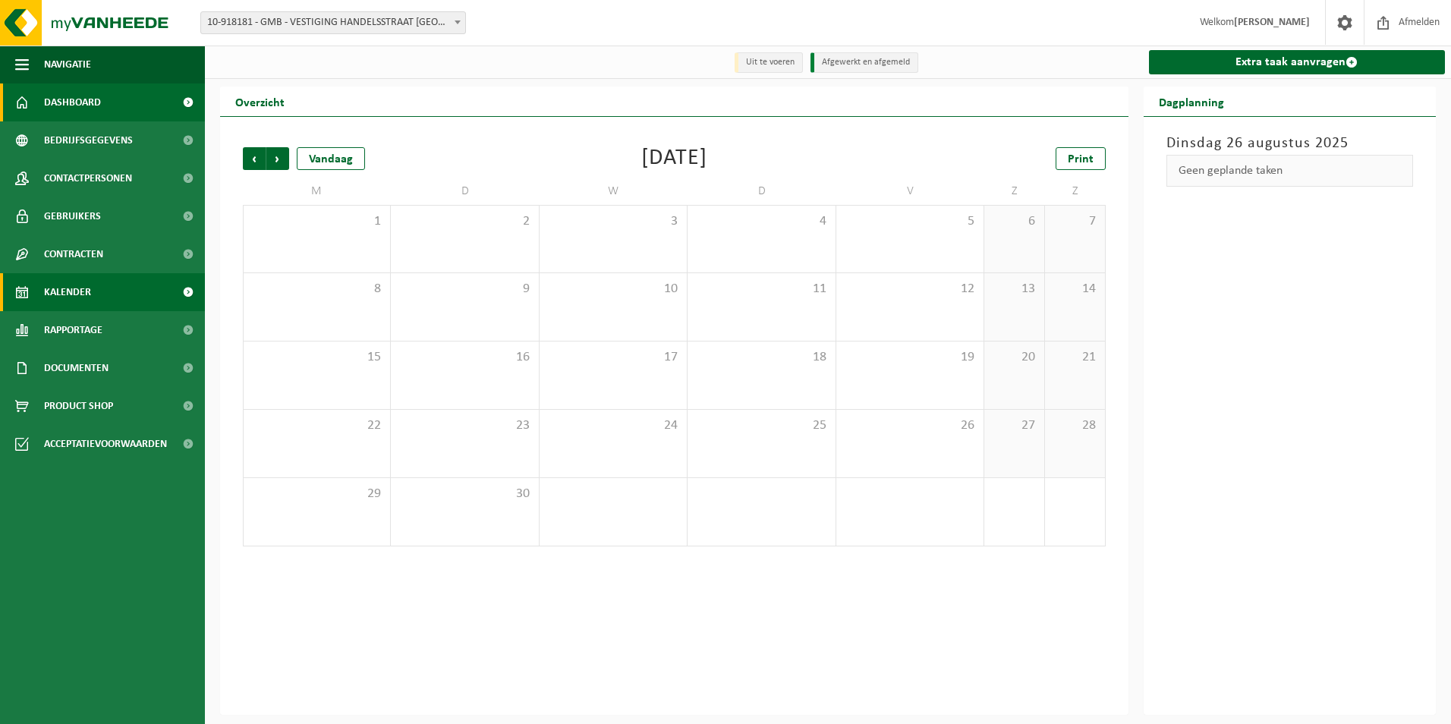
click at [80, 94] on span "Dashboard" at bounding box center [72, 102] width 57 height 38
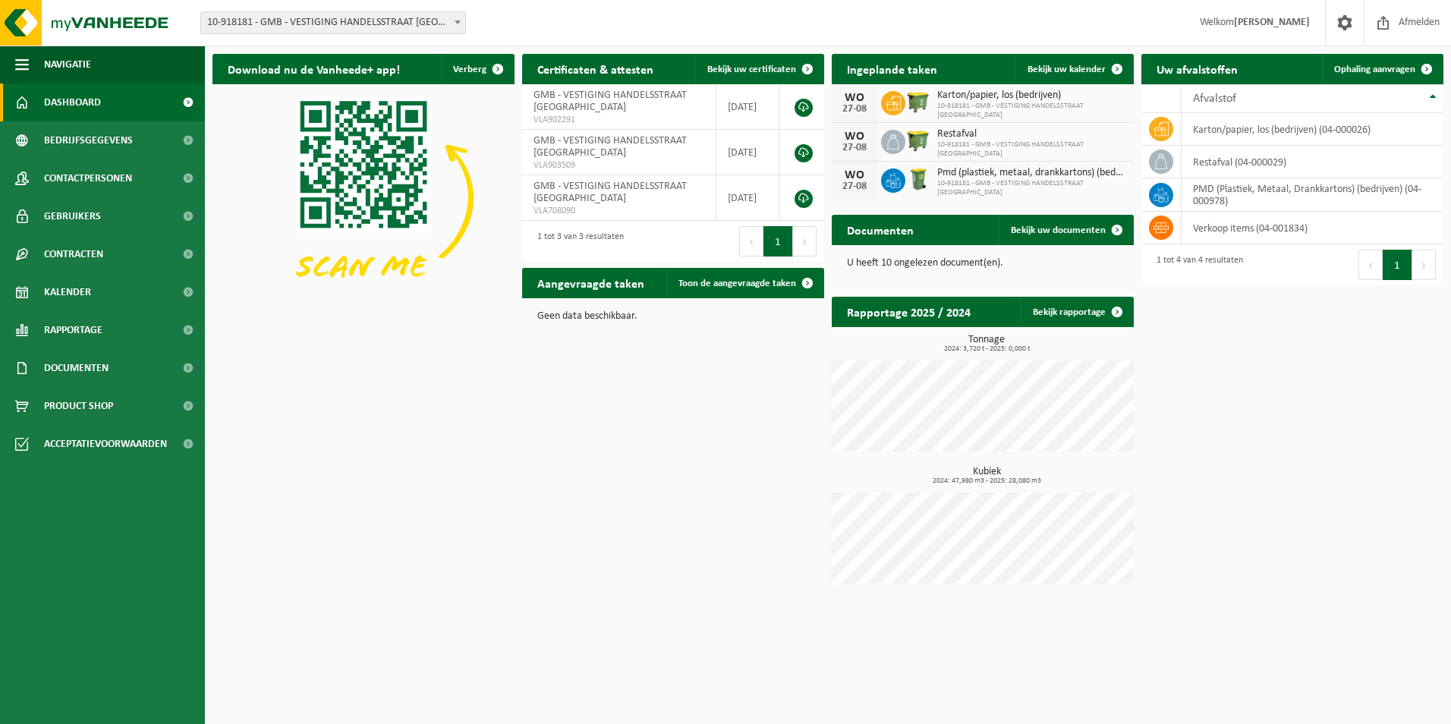
click at [988, 264] on p "U heeft 10 ongelezen document(en)." at bounding box center [983, 263] width 272 height 11
click at [1114, 228] on span at bounding box center [1117, 230] width 30 height 30
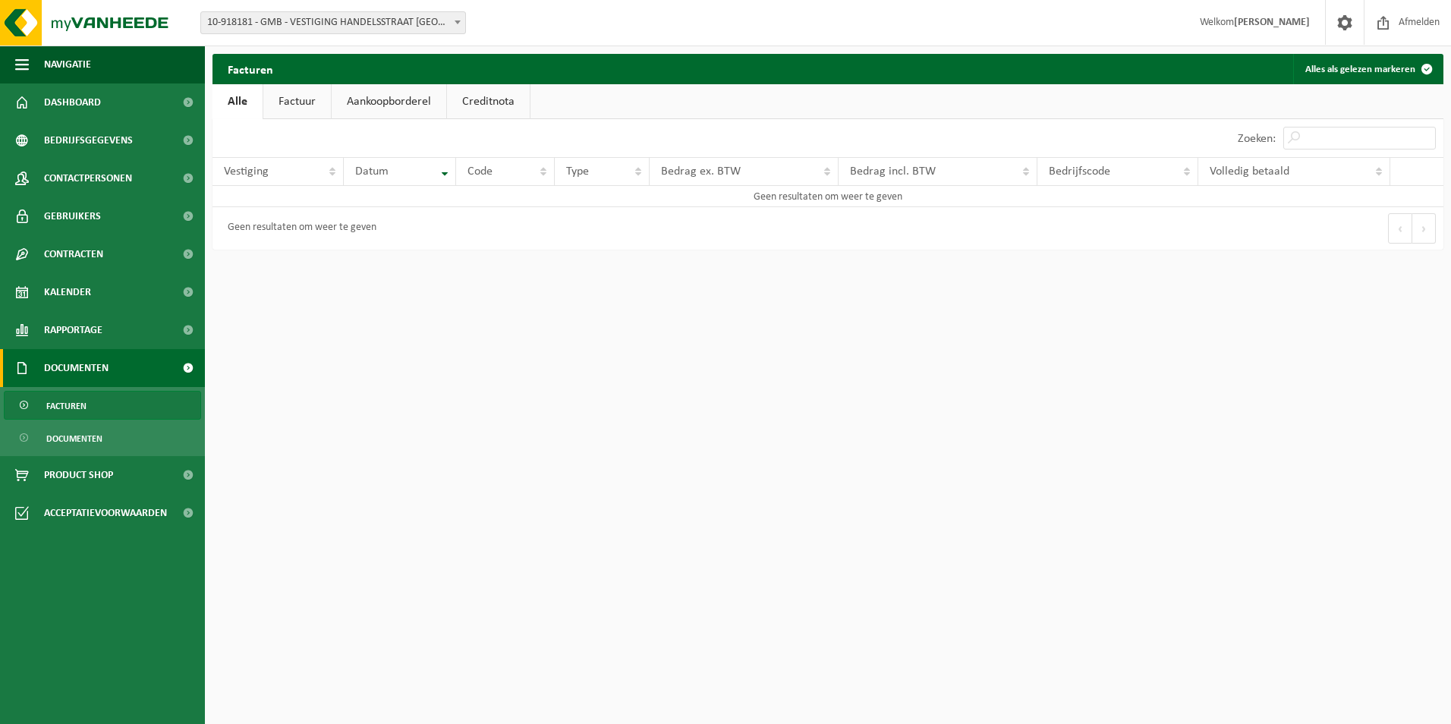
click at [298, 105] on link "Factuur" at bounding box center [297, 101] width 68 height 35
click at [367, 102] on link "Aankoopborderel" at bounding box center [390, 101] width 115 height 35
click at [507, 102] on link "Creditnota" at bounding box center [495, 101] width 83 height 35
click at [238, 109] on link "Alle" at bounding box center [237, 101] width 49 height 35
click at [83, 482] on span "Product Shop" at bounding box center [78, 475] width 69 height 38
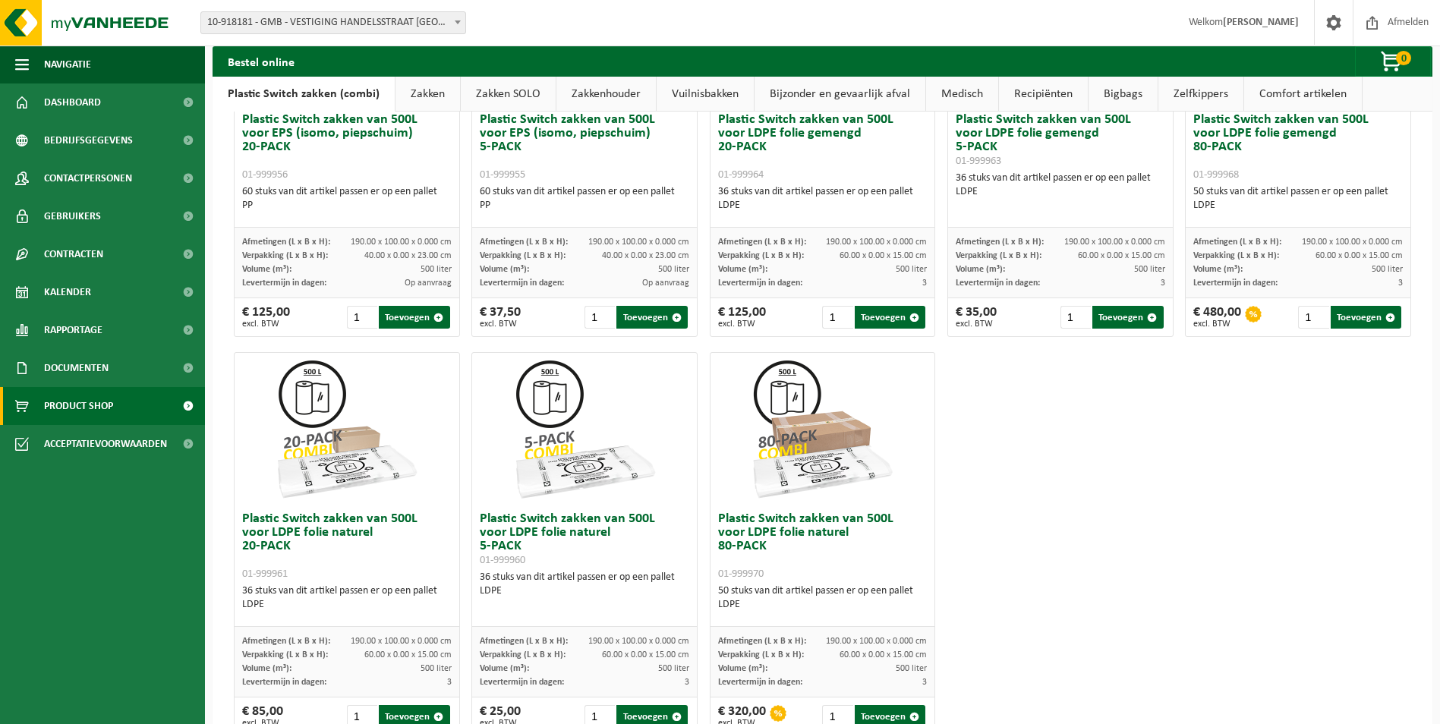
scroll to position [625, 0]
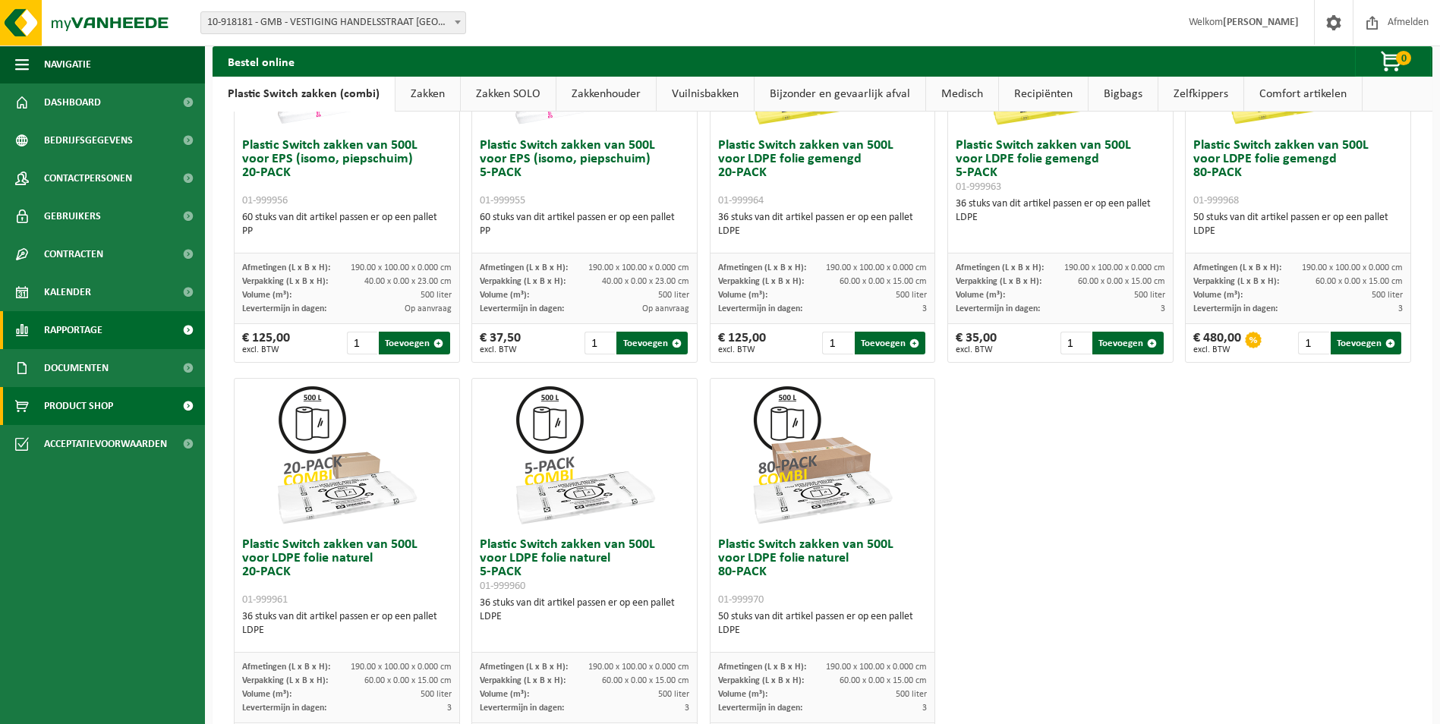
click at [88, 326] on span "Rapportage" at bounding box center [73, 330] width 58 height 38
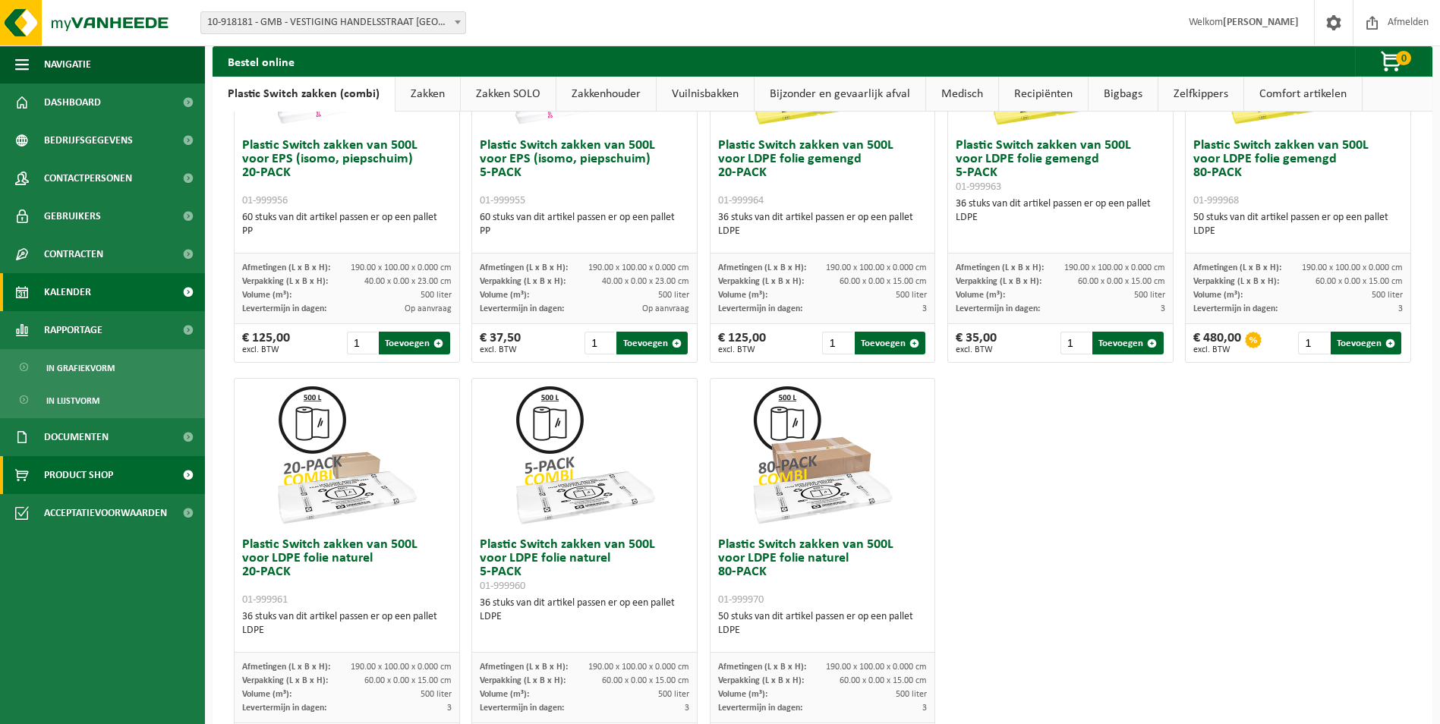
click at [100, 295] on link "Kalender" at bounding box center [102, 292] width 205 height 38
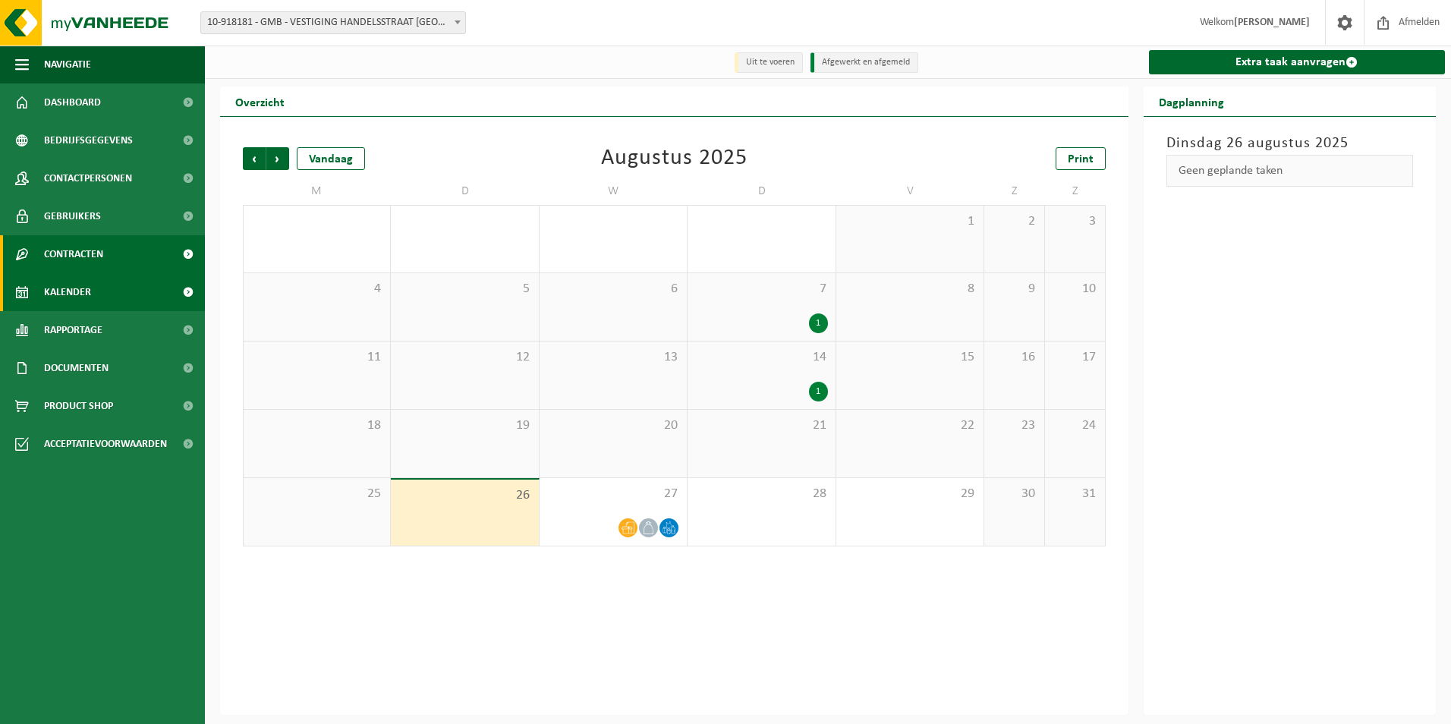
click at [117, 262] on link "Contracten" at bounding box center [102, 254] width 205 height 38
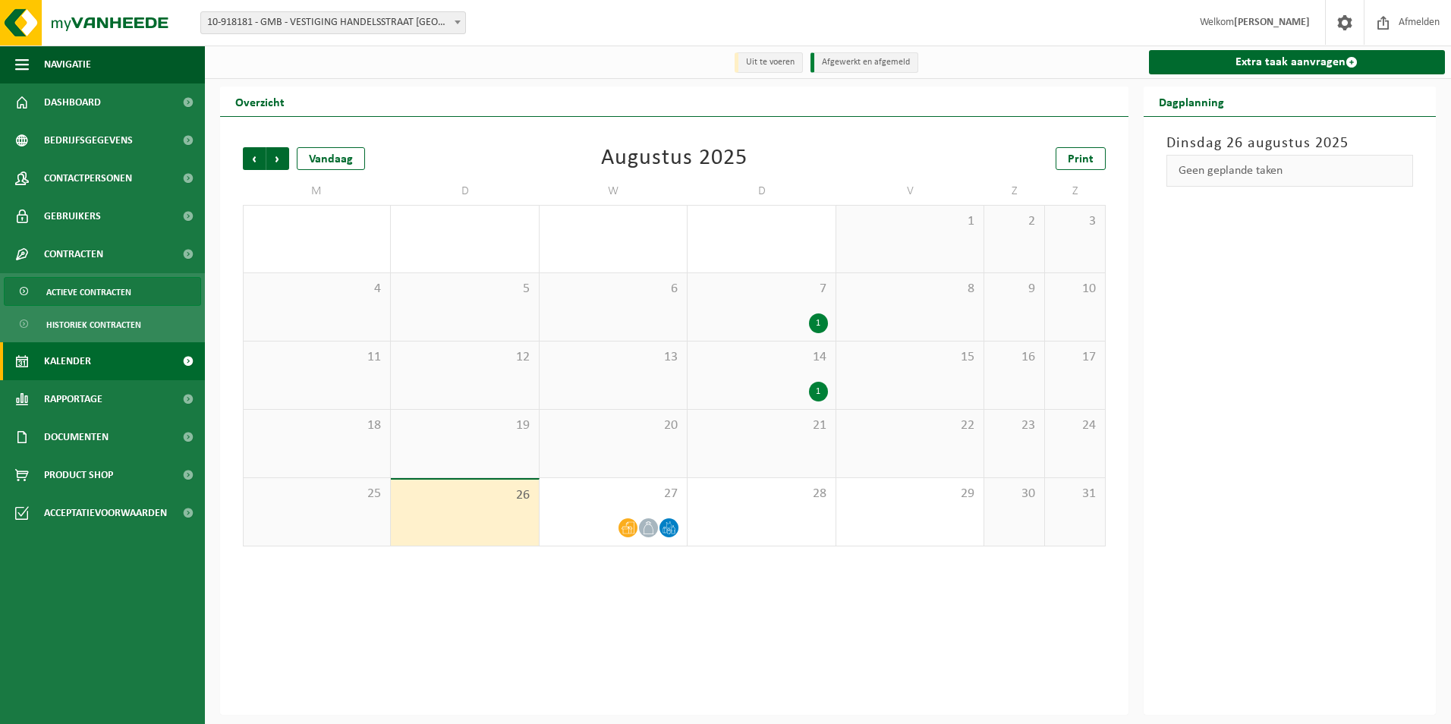
click at [121, 289] on span "Actieve contracten" at bounding box center [88, 292] width 85 height 29
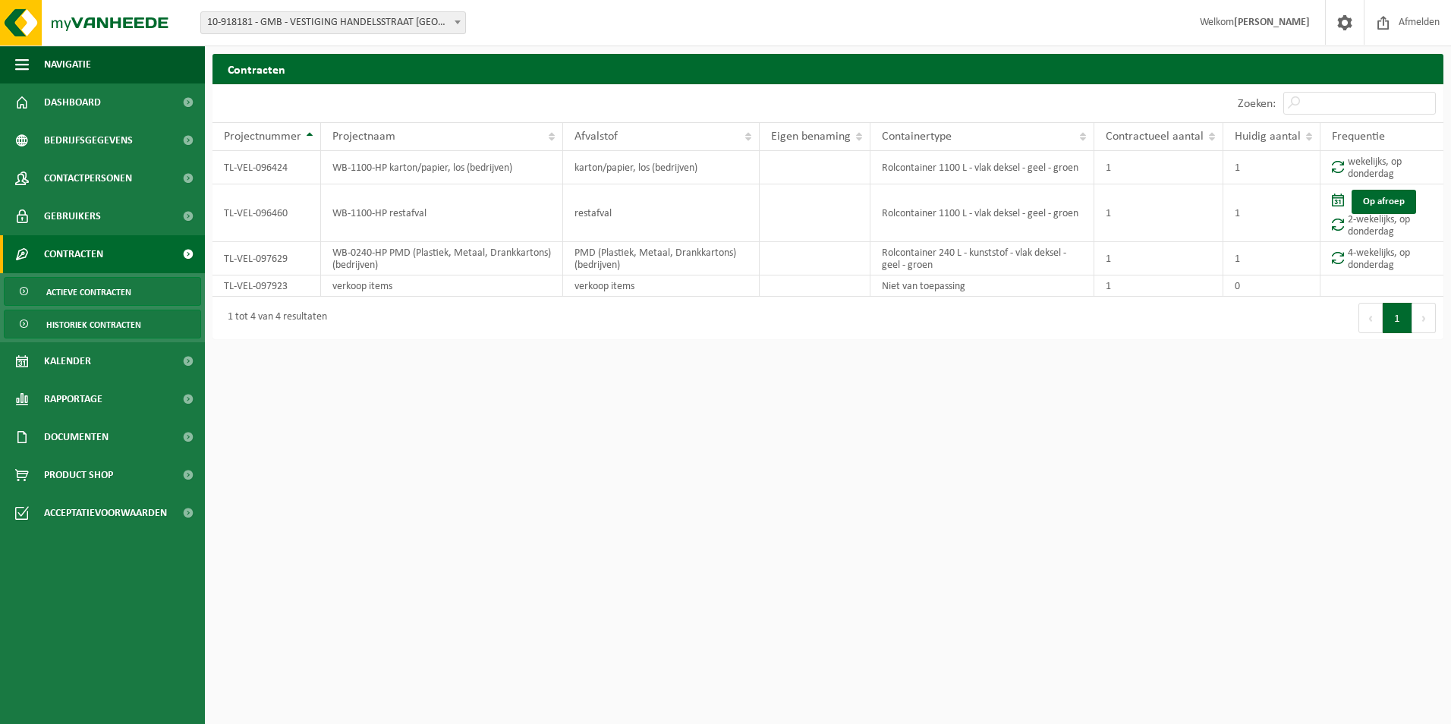
click at [112, 317] on span "Historiek contracten" at bounding box center [93, 324] width 95 height 29
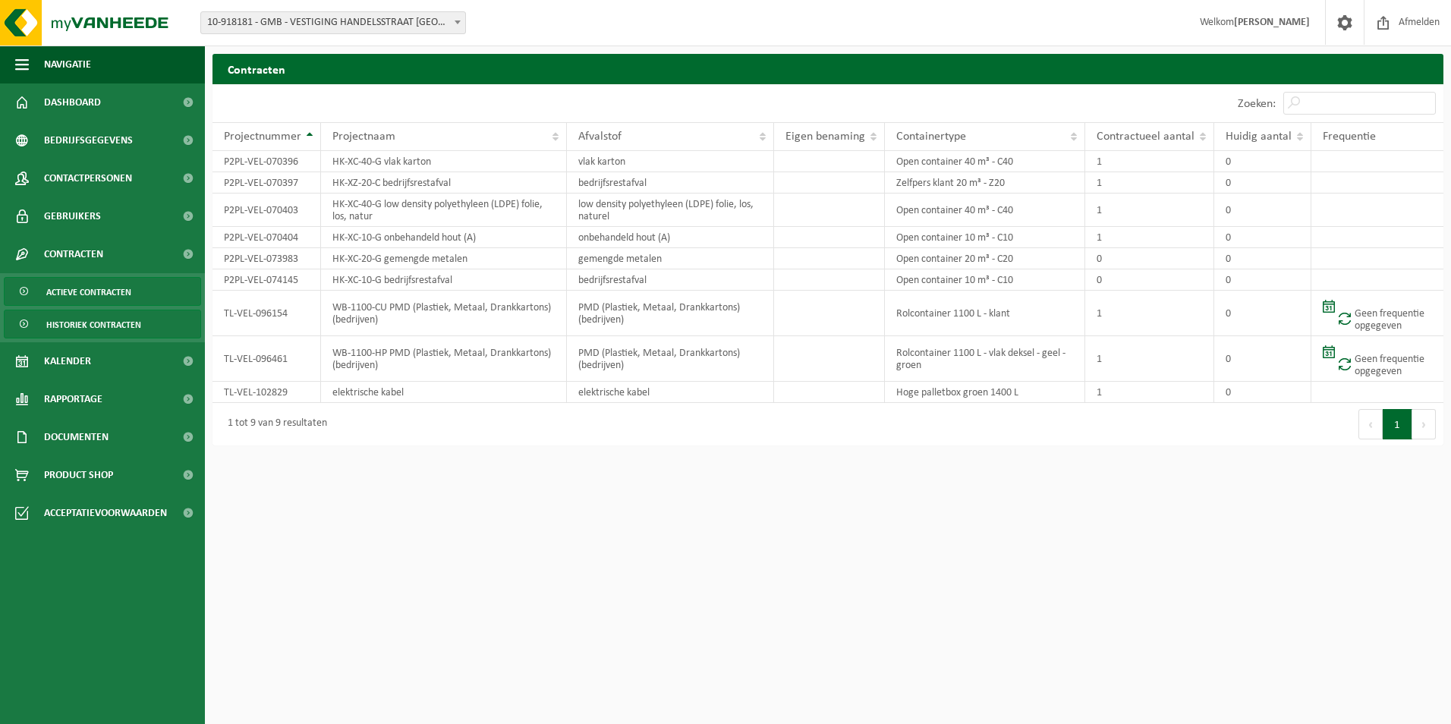
click at [121, 297] on span "Actieve contracten" at bounding box center [88, 292] width 85 height 29
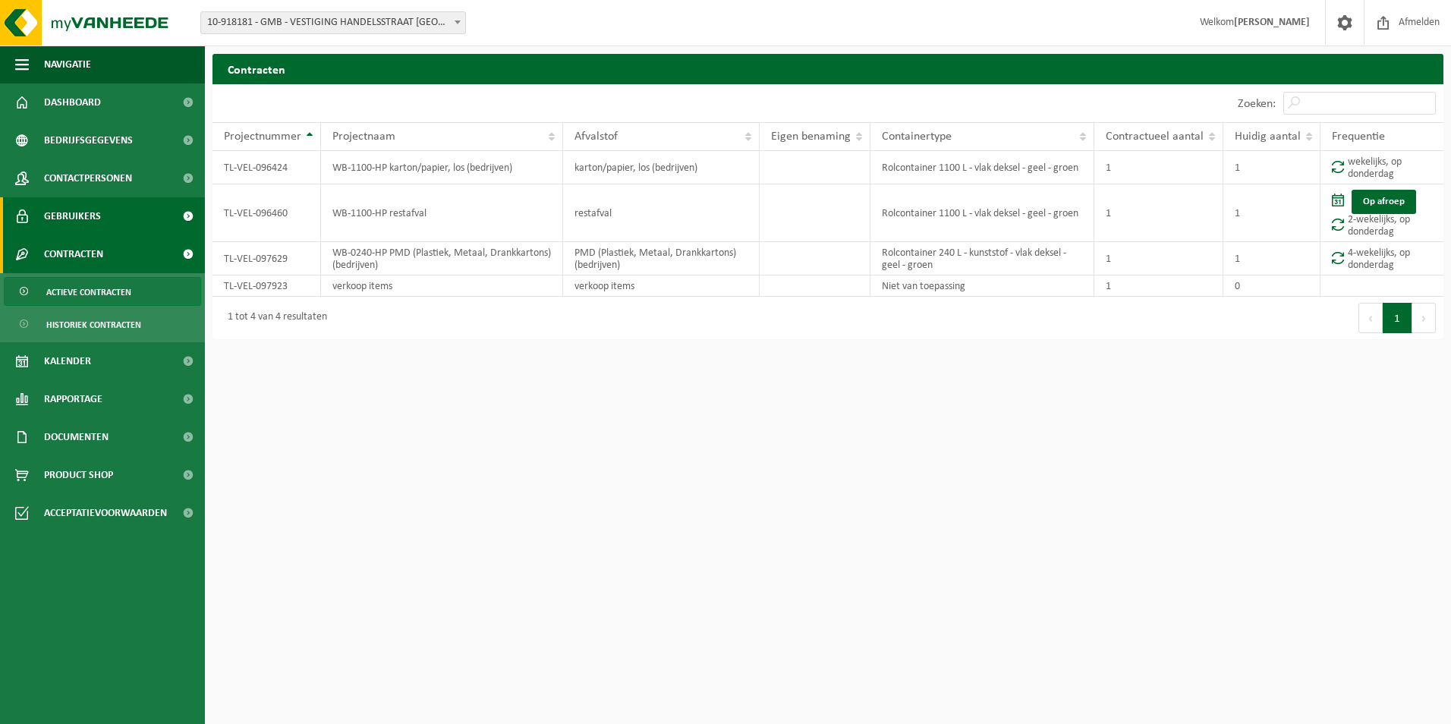
click at [124, 224] on link "Gebruikers" at bounding box center [102, 216] width 205 height 38
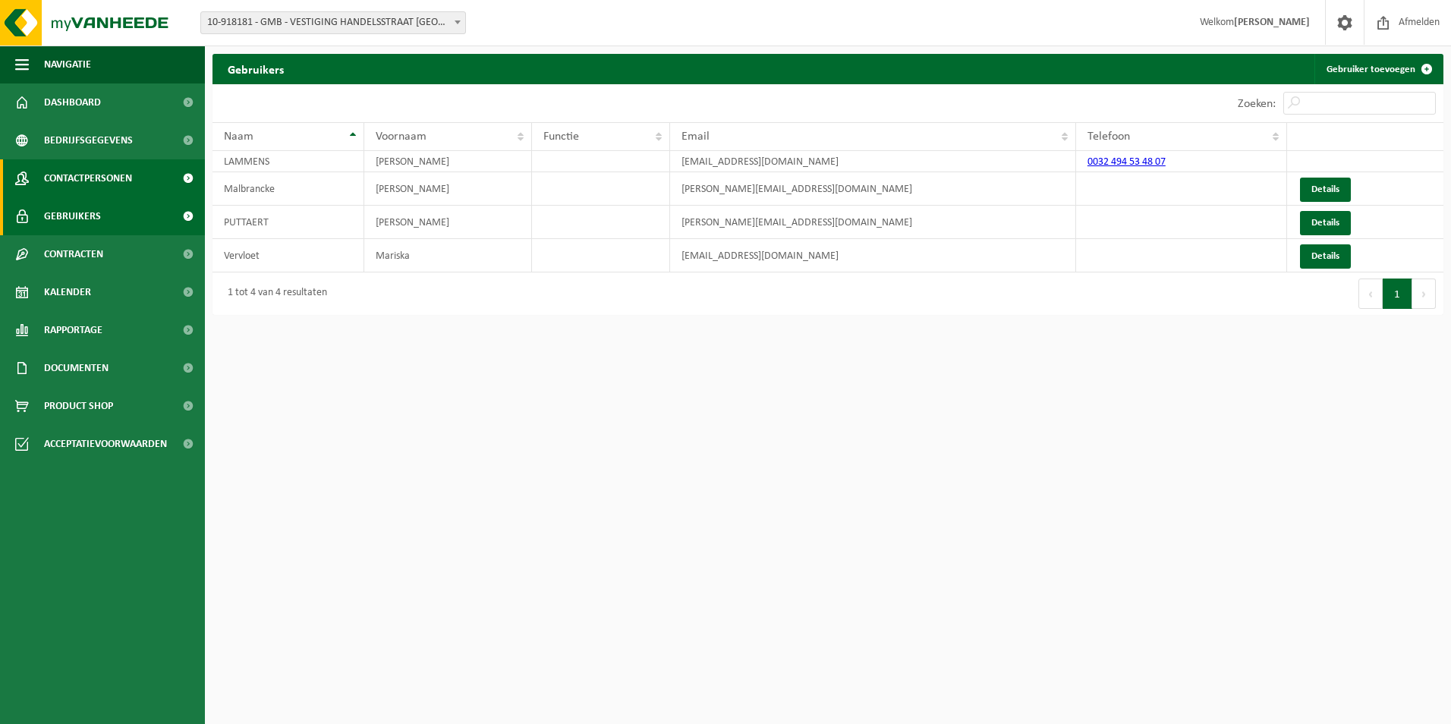
click at [131, 181] on span "Contactpersonen" at bounding box center [88, 178] width 88 height 38
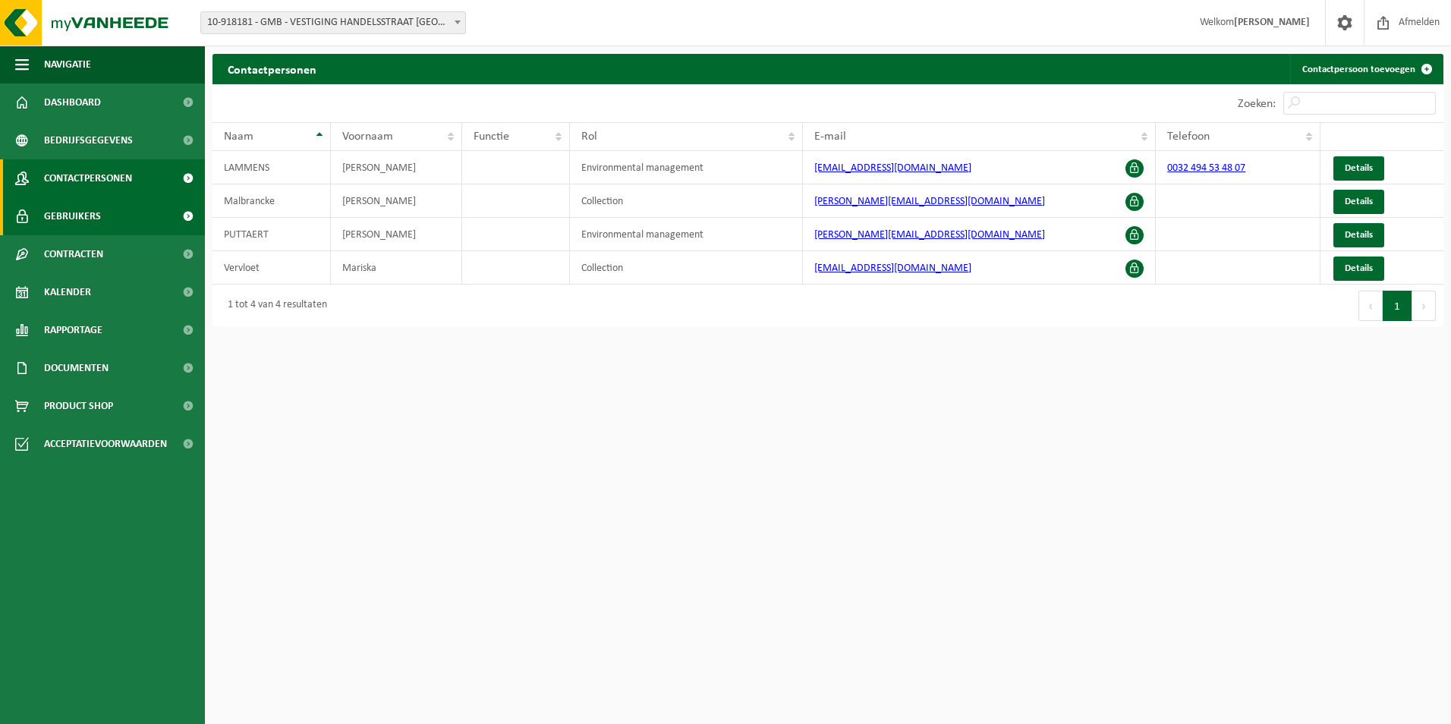
click at [117, 205] on link "Gebruikers" at bounding box center [102, 216] width 205 height 38
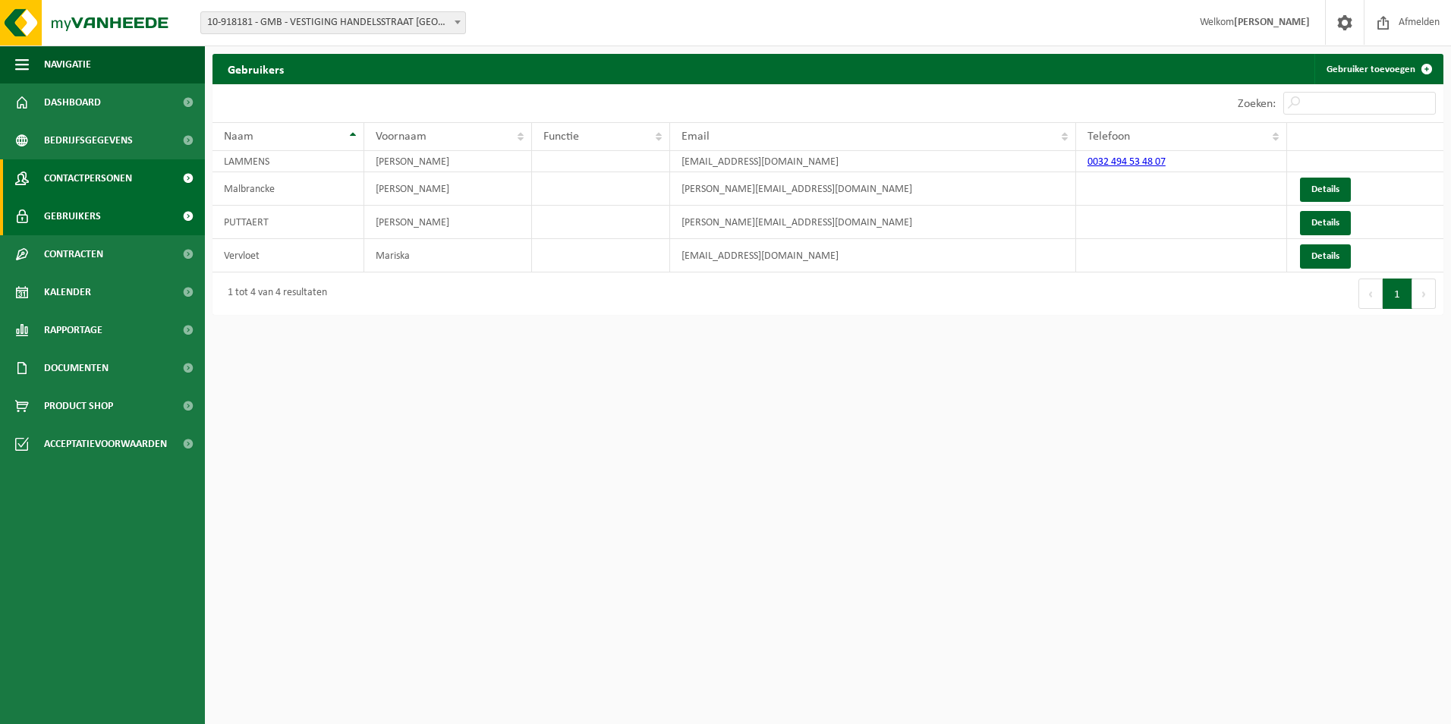
click at [121, 184] on span "Contactpersonen" at bounding box center [88, 178] width 88 height 38
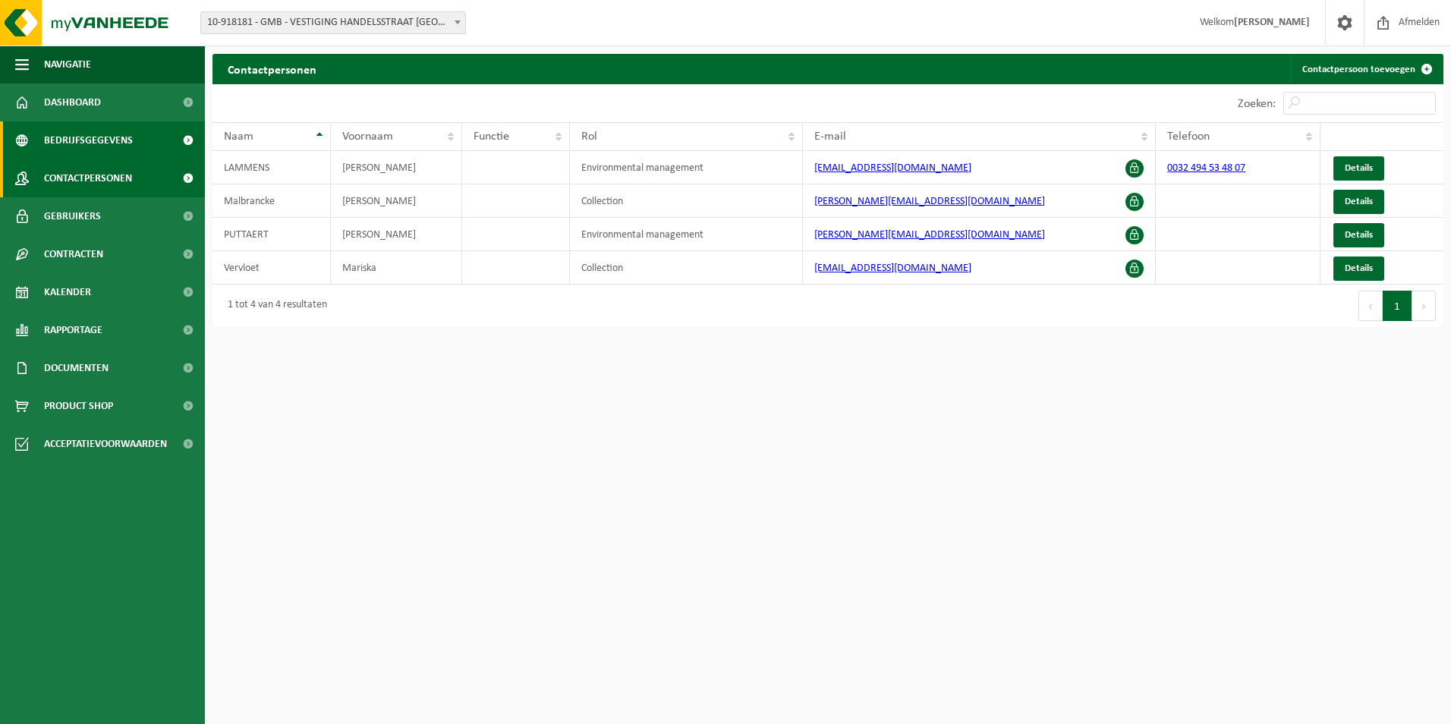
click at [92, 139] on span "Bedrijfsgegevens" at bounding box center [88, 140] width 89 height 38
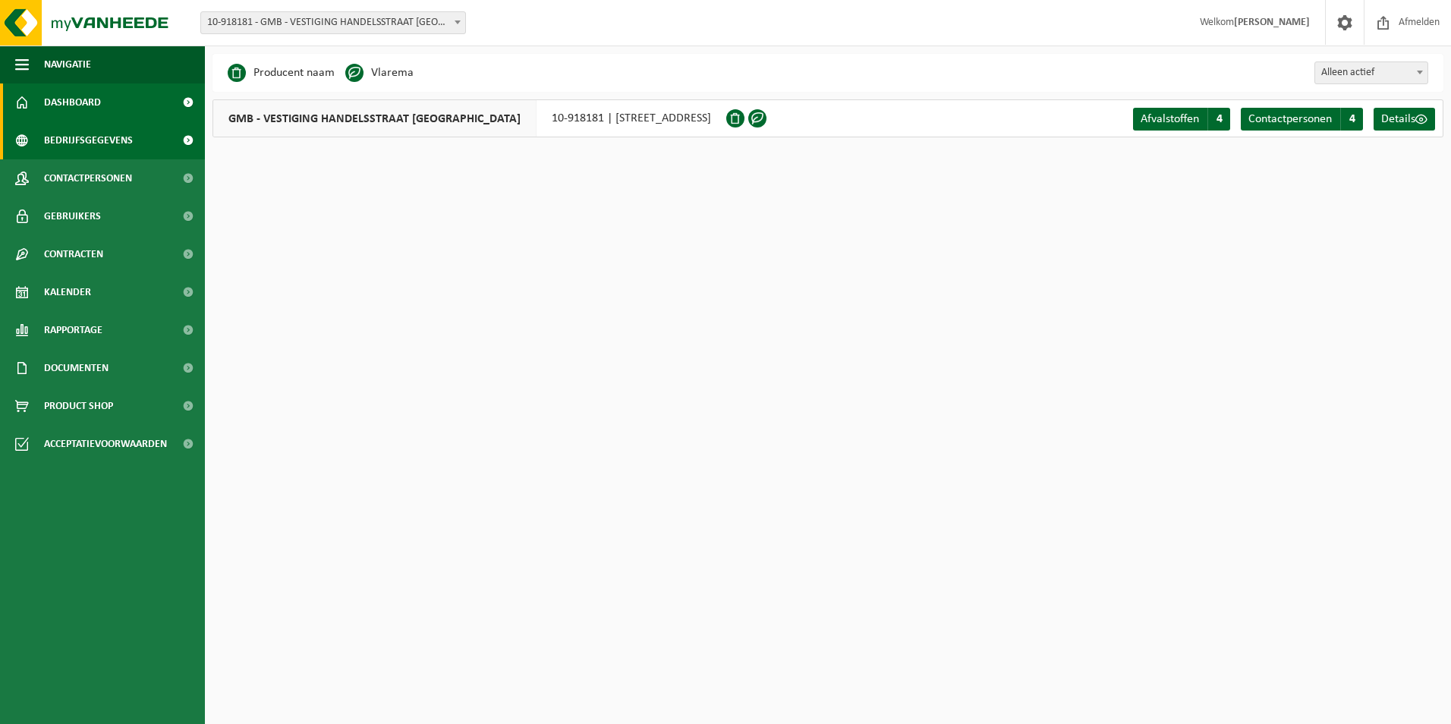
click at [96, 105] on span "Dashboard" at bounding box center [72, 102] width 57 height 38
